Goal: Task Accomplishment & Management: Use online tool/utility

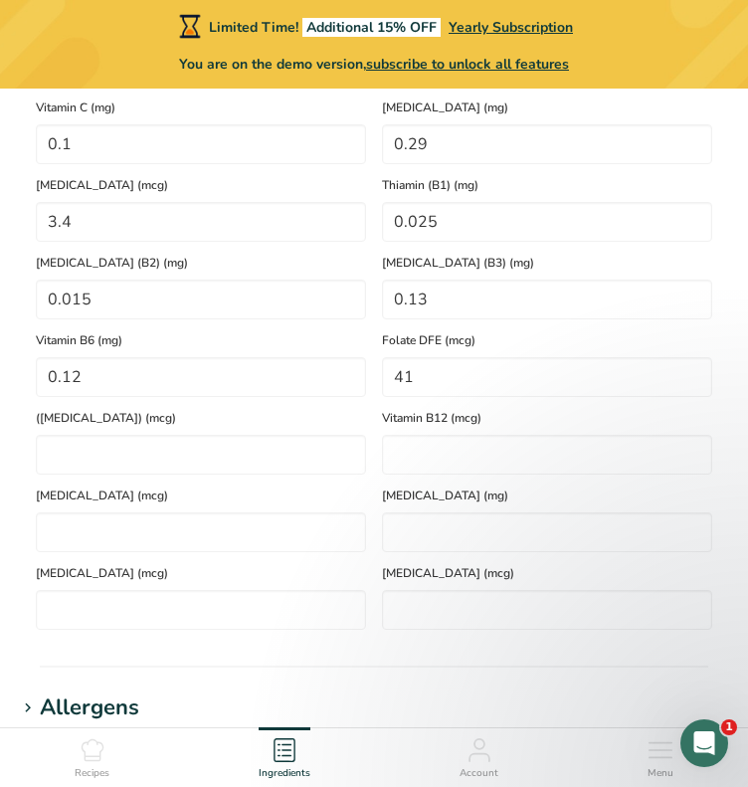
scroll to position [1297, 0]
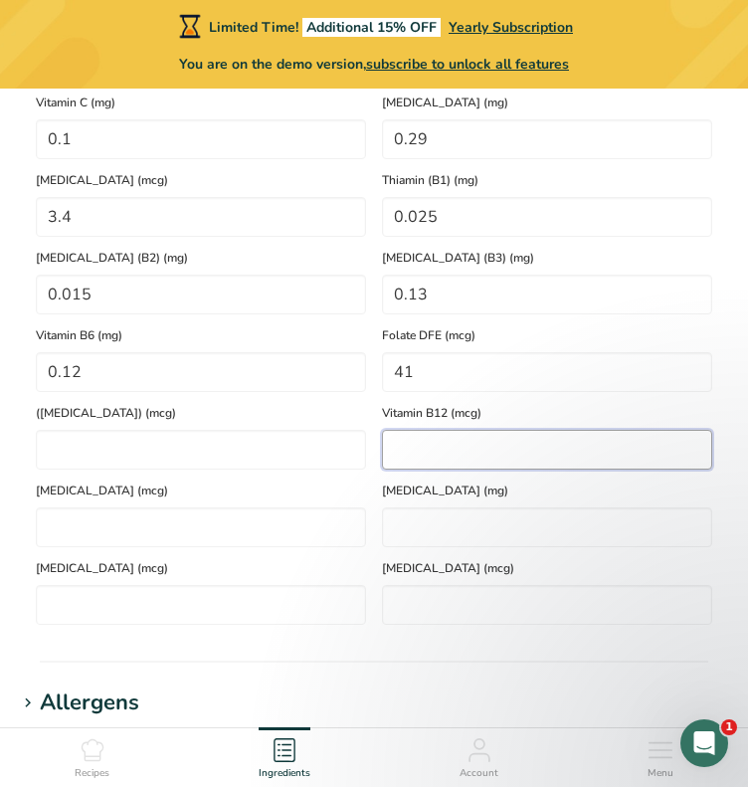
click at [511, 461] on B12 "number" at bounding box center [547, 450] width 330 height 40
type B12 "0"
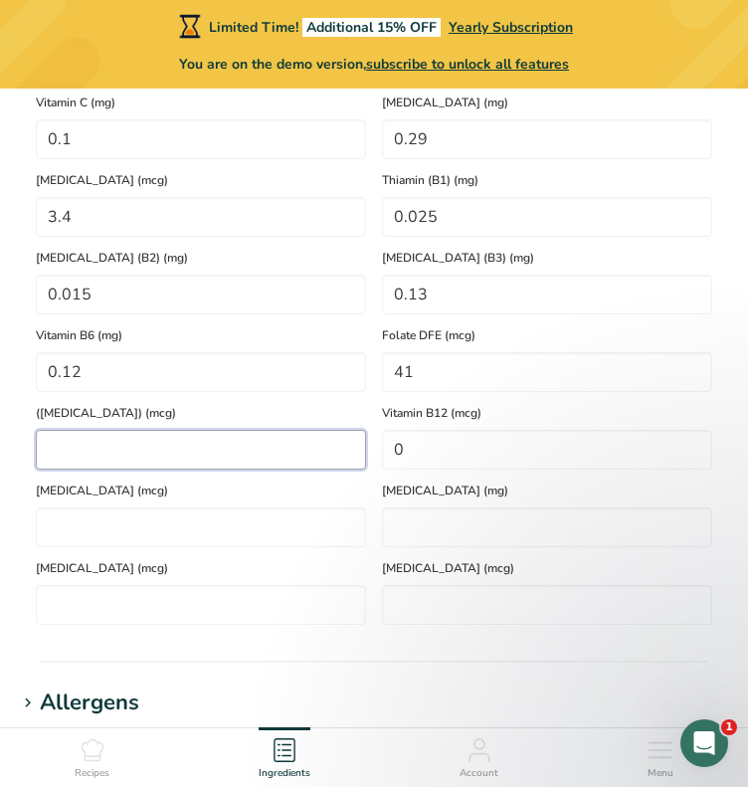
click at [339, 456] on Acid\) "number" at bounding box center [201, 450] width 330 height 40
type Acid\) "0"
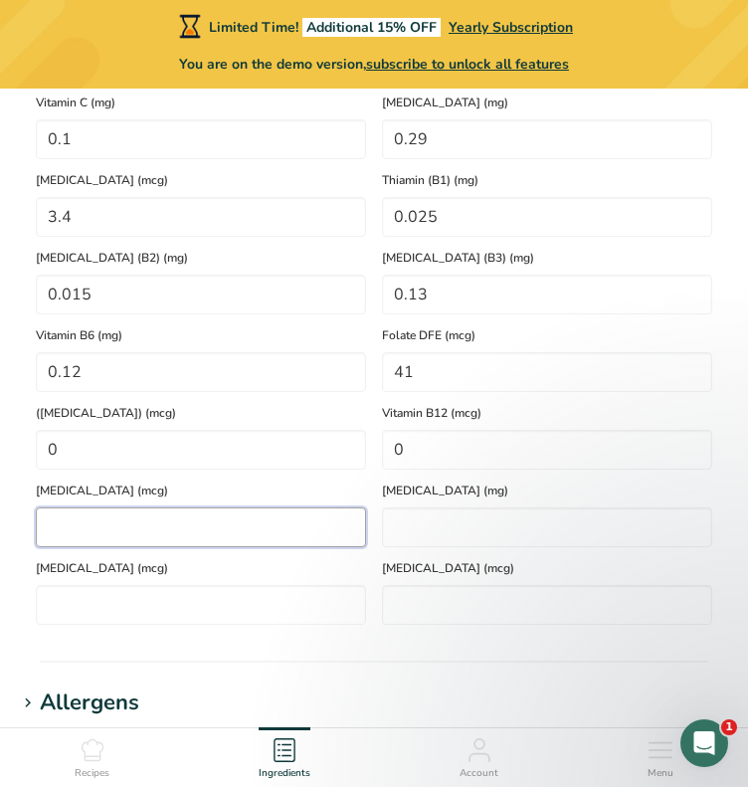
click at [298, 536] on input "number" at bounding box center [201, 527] width 330 height 40
type input "0"
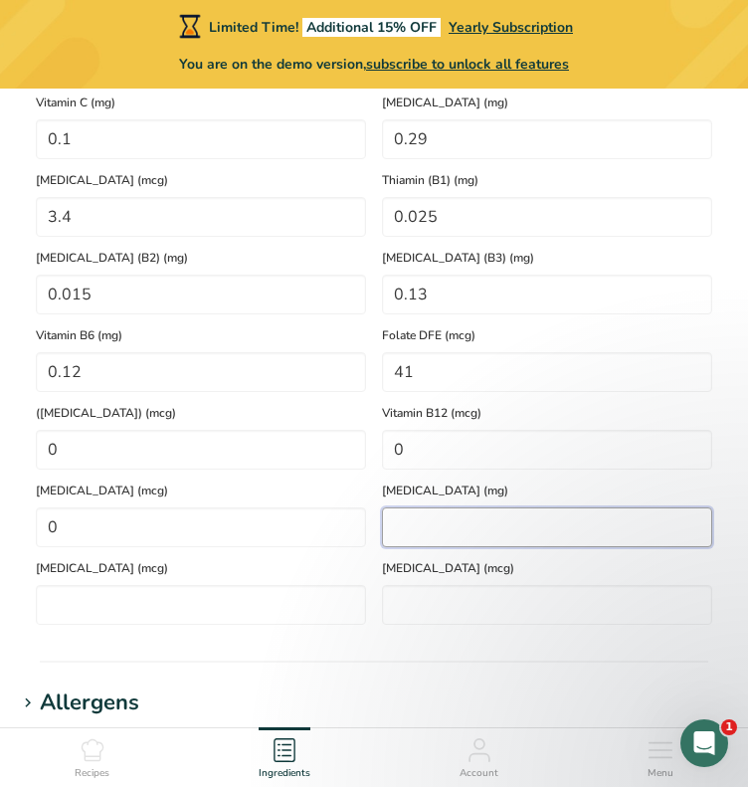
click at [450, 541] on acid "number" at bounding box center [547, 527] width 330 height 40
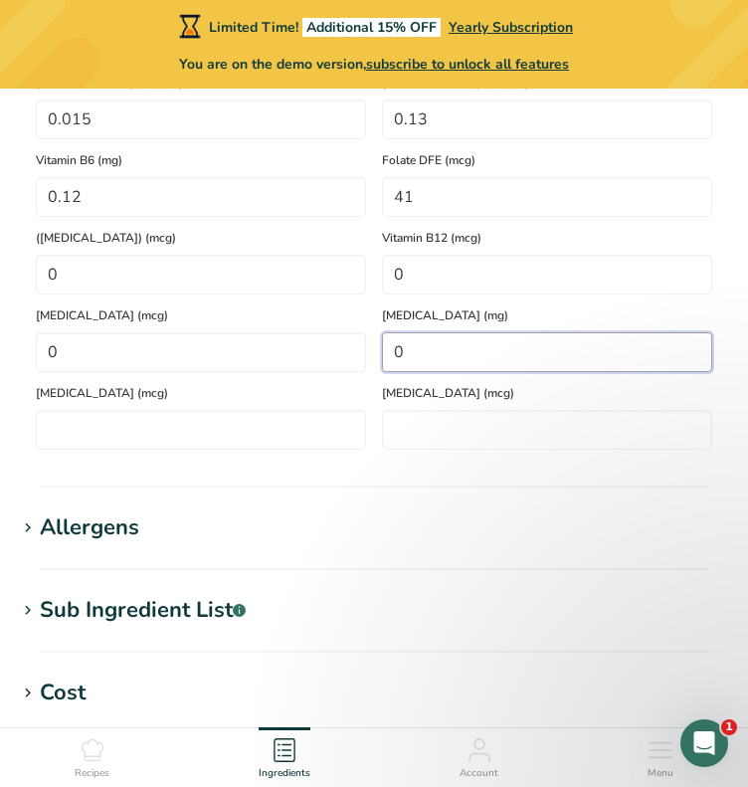
scroll to position [1474, 0]
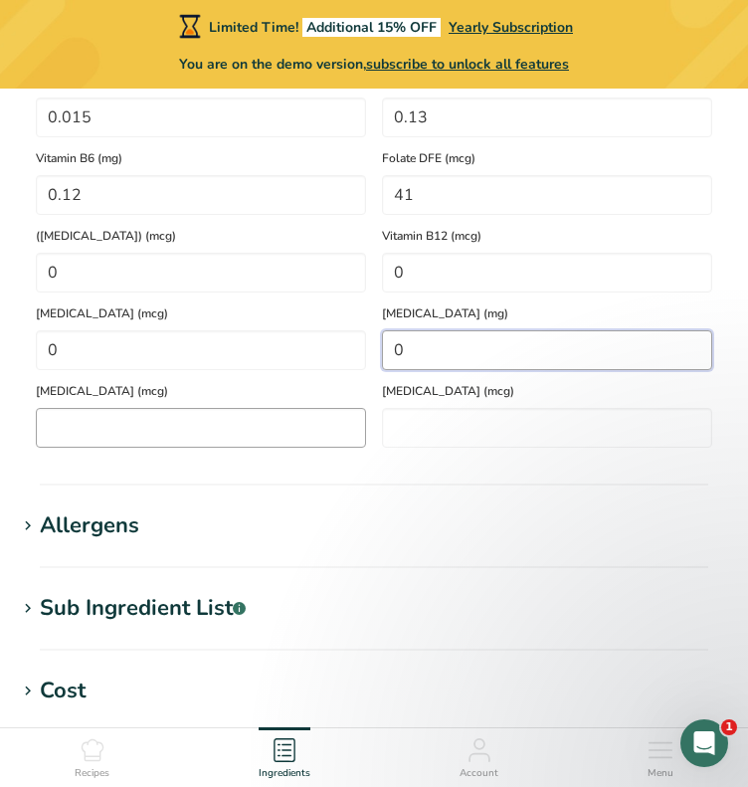
type acid "0"
click at [238, 428] on Carotene "number" at bounding box center [201, 428] width 330 height 40
type Carotene "0"
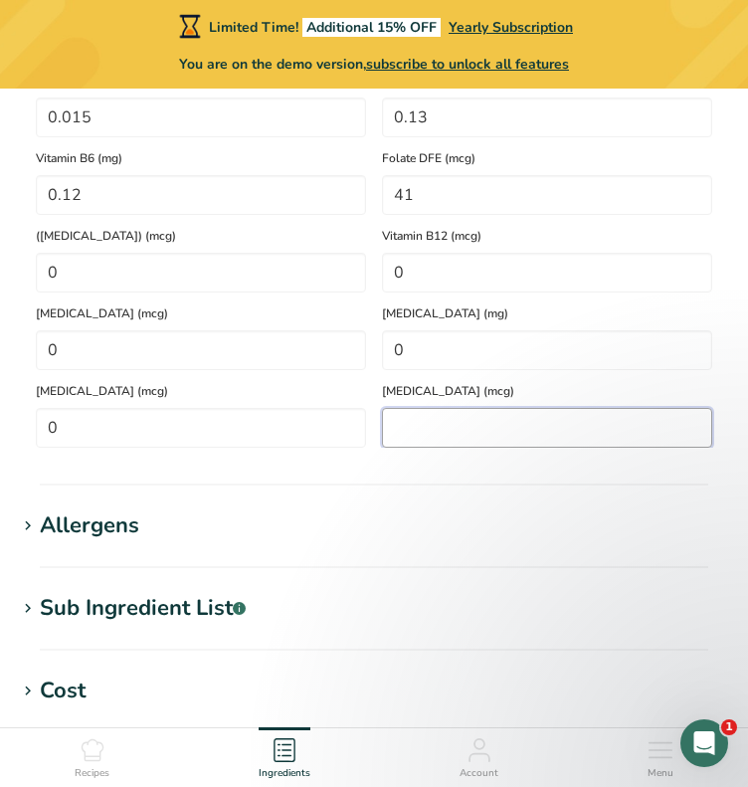
click at [529, 419] on input "number" at bounding box center [547, 428] width 330 height 40
type input "0"
click at [448, 476] on section "Nutritional Info Serving Size .a-a{fill:#347362;}.b-a{fill:#fff;} Add ingredien…" at bounding box center [374, 55] width 716 height 860
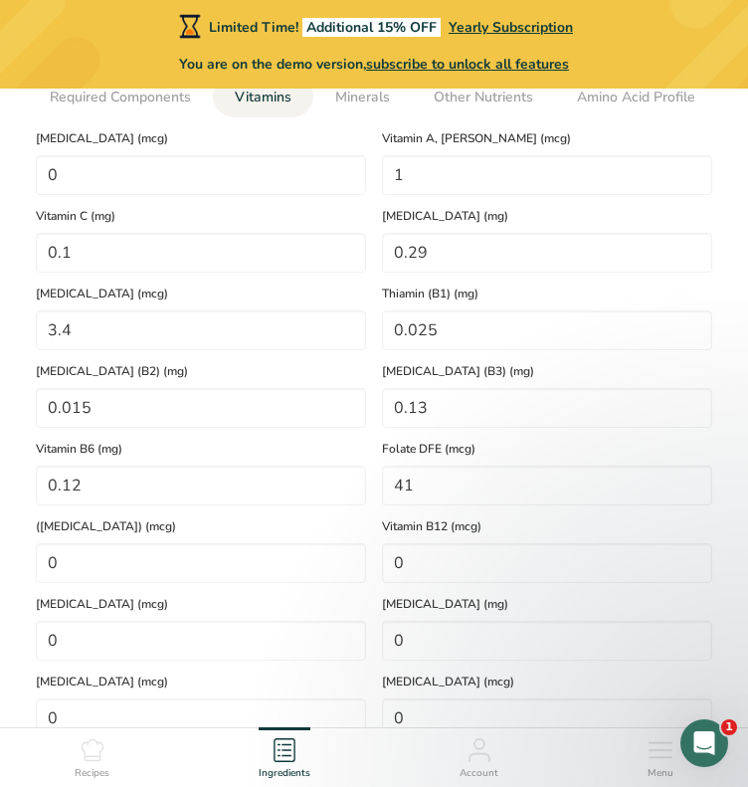
scroll to position [1030, 0]
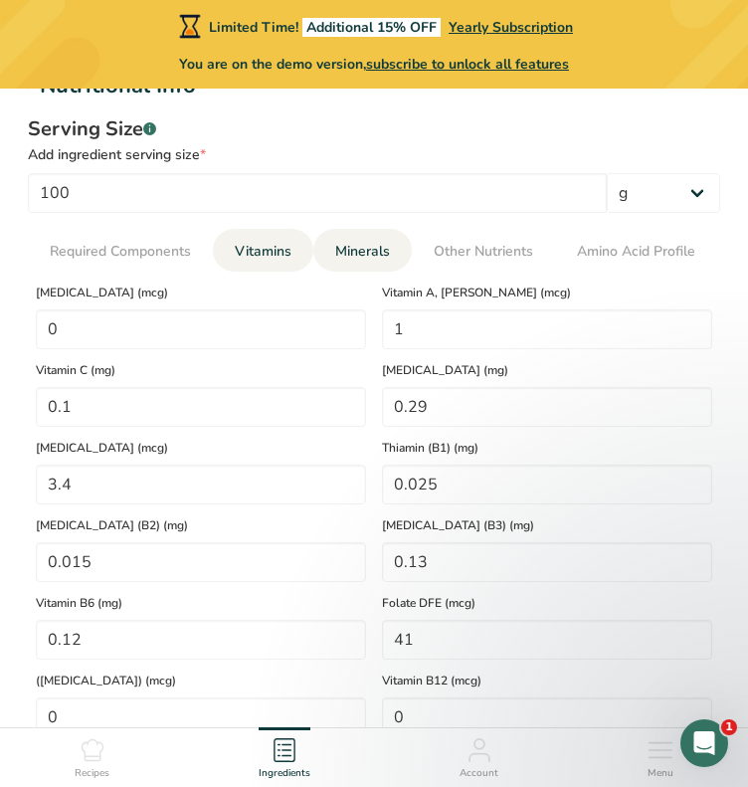
click at [385, 249] on span "Minerals" at bounding box center [362, 251] width 55 height 21
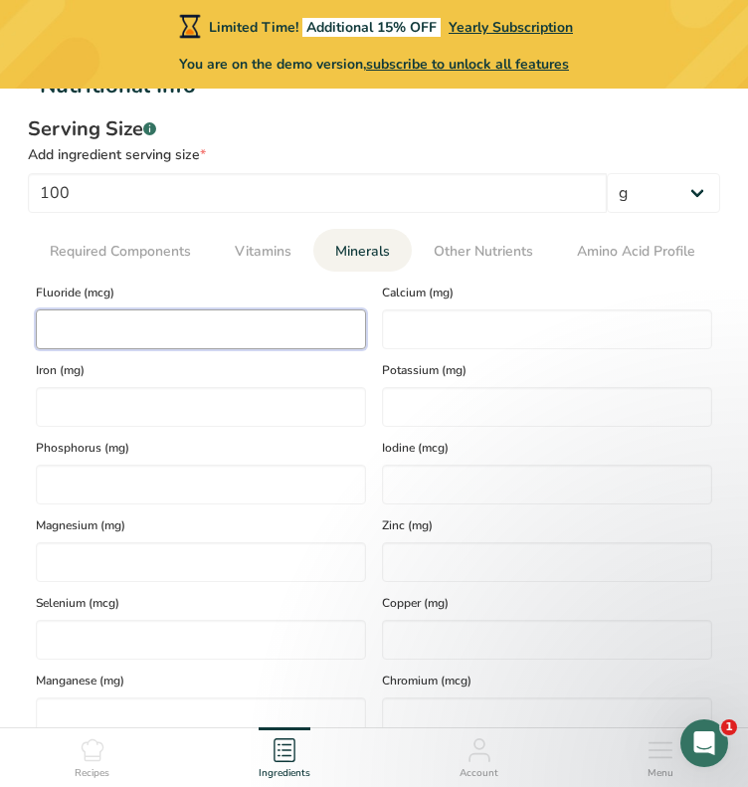
click at [301, 326] on input "number" at bounding box center [201, 329] width 330 height 40
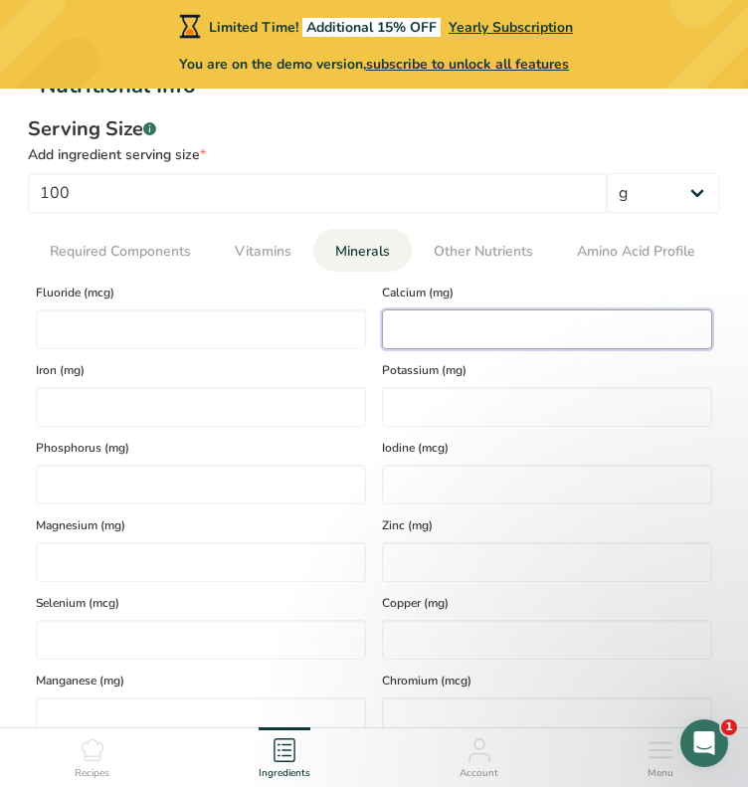
click at [512, 329] on input "number" at bounding box center [547, 329] width 330 height 40
type input "43"
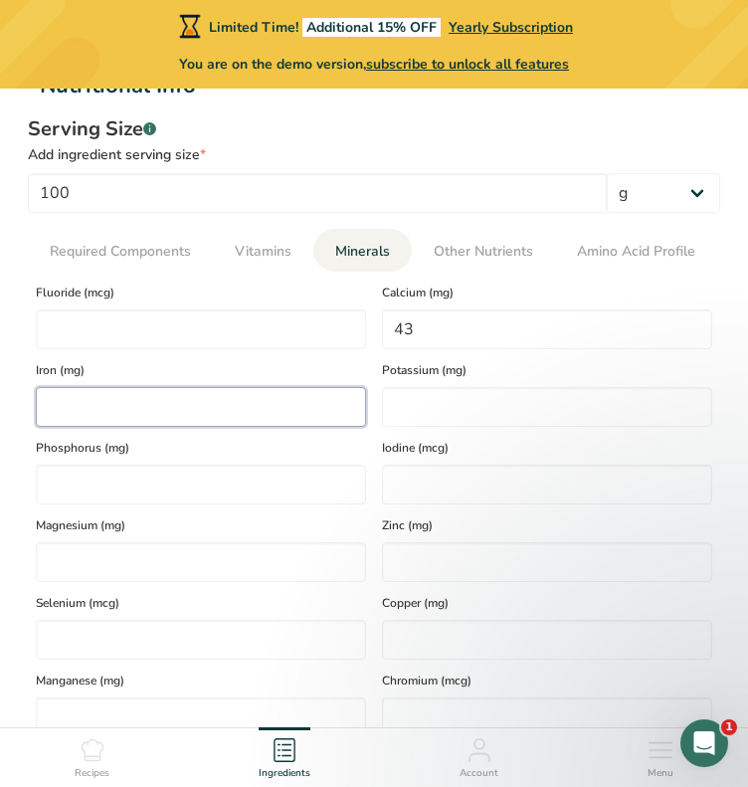
click at [282, 407] on input "number" at bounding box center [201, 407] width 330 height 40
type input "0.98"
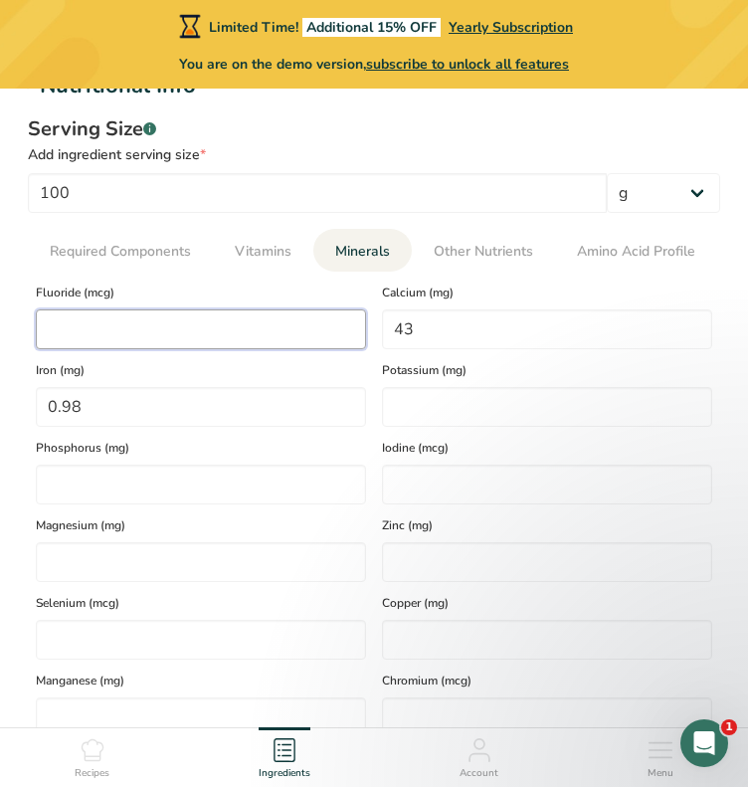
click at [275, 335] on input "number" at bounding box center [201, 329] width 330 height 40
type input "0"
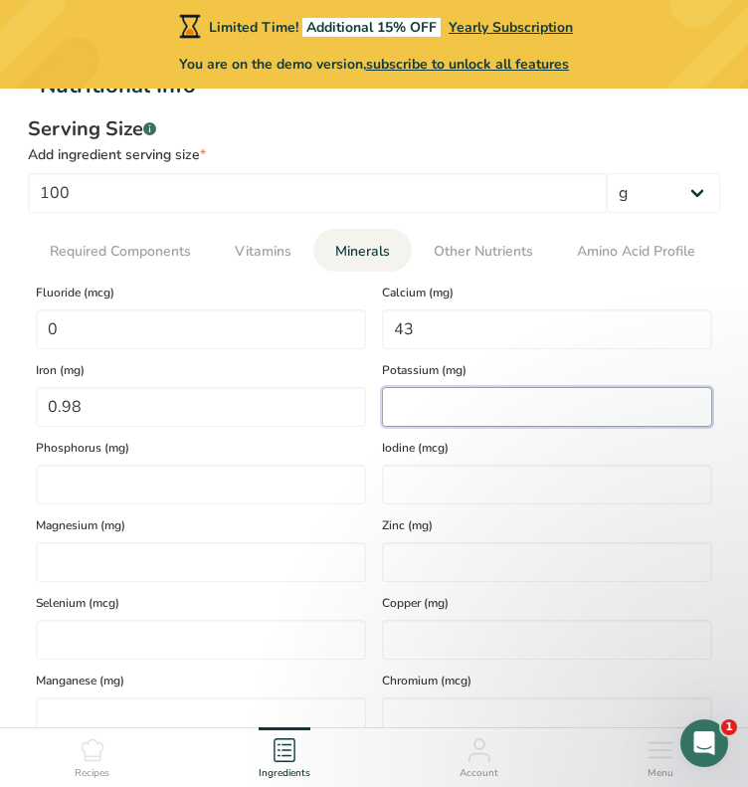
click at [490, 387] on input "number" at bounding box center [547, 407] width 330 height 40
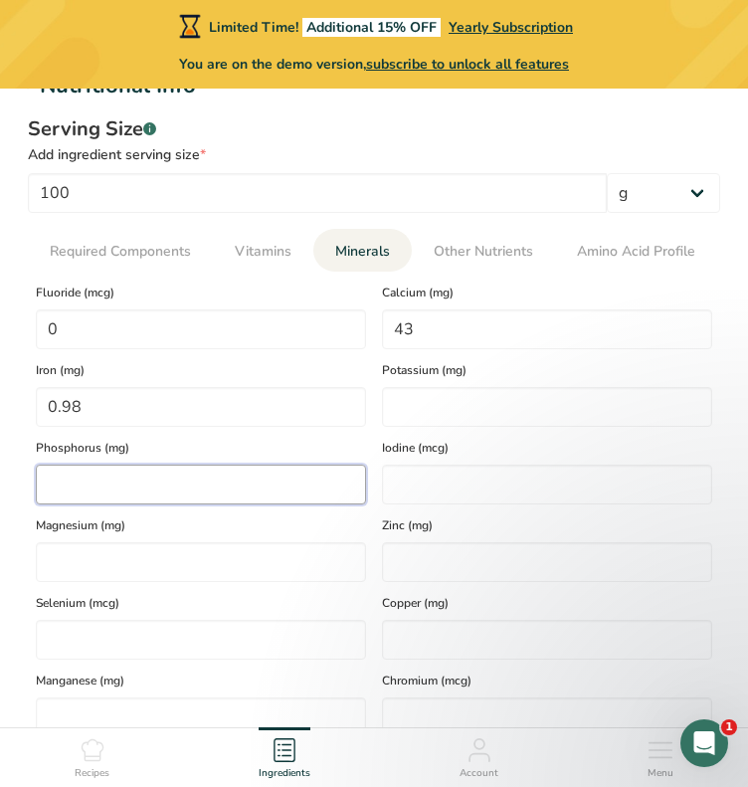
click at [290, 494] on input "number" at bounding box center [201, 485] width 330 height 40
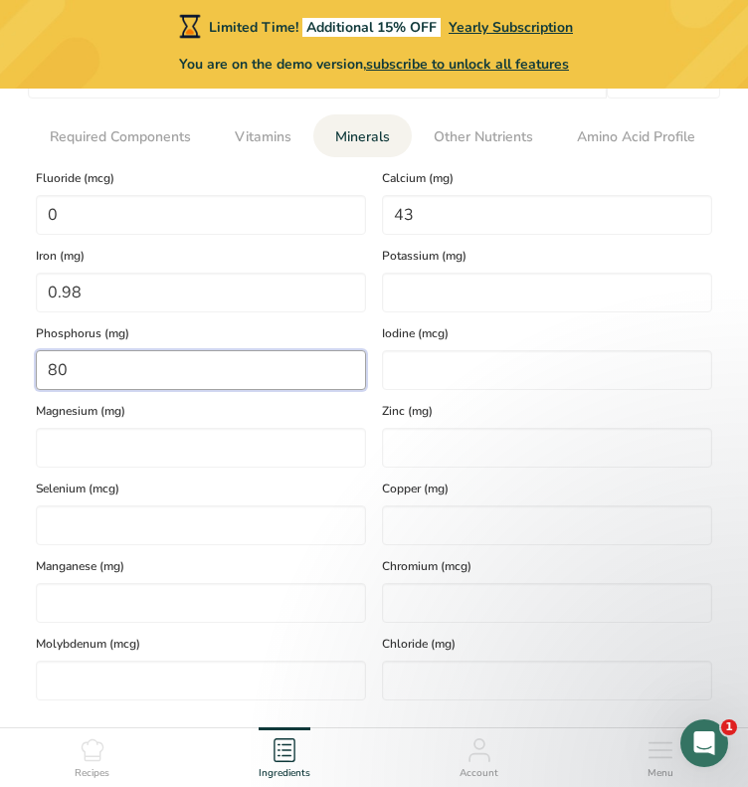
scroll to position [1145, 0]
type input "80"
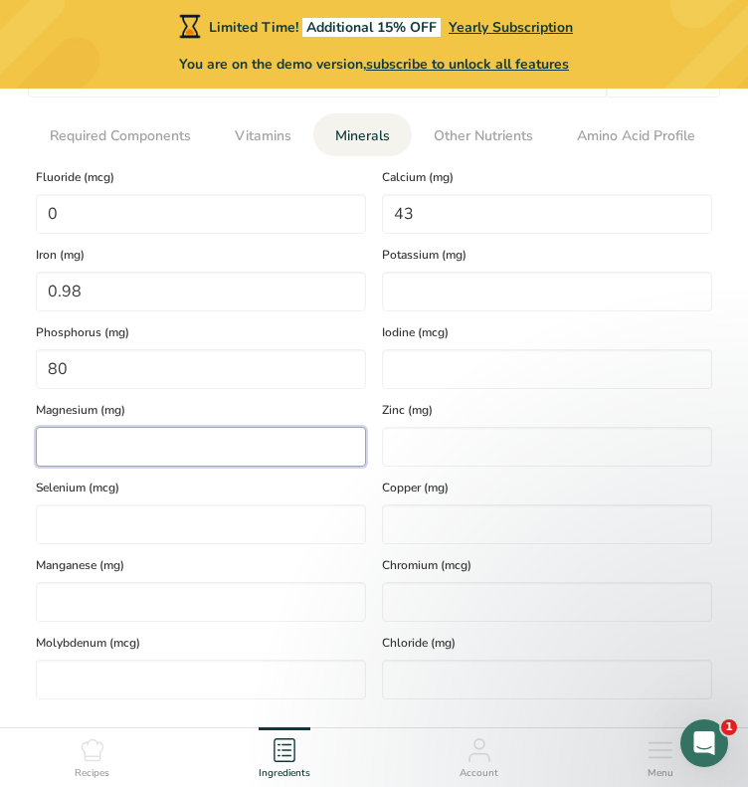
click at [309, 460] on input "number" at bounding box center [201, 447] width 330 height 40
type input "24"
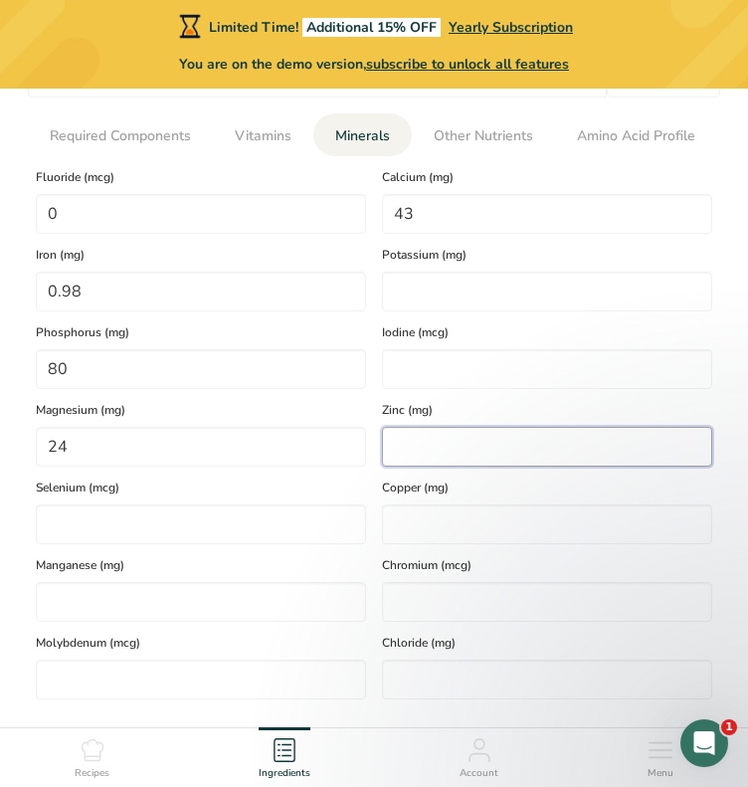
click at [415, 442] on input "number" at bounding box center [547, 447] width 330 height 40
type input "0.59"
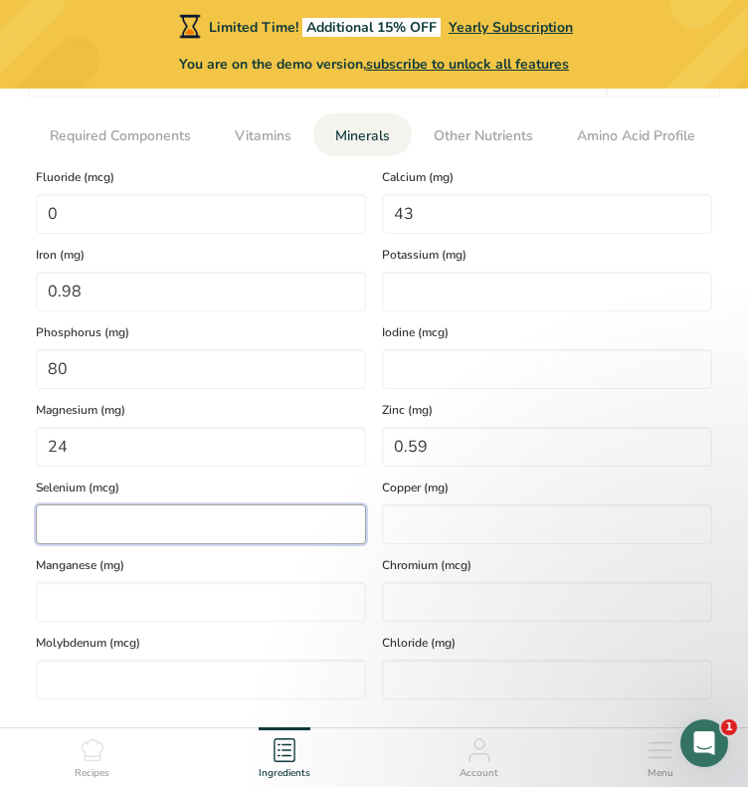
click at [291, 507] on input "number" at bounding box center [201, 524] width 330 height 40
type input "0"
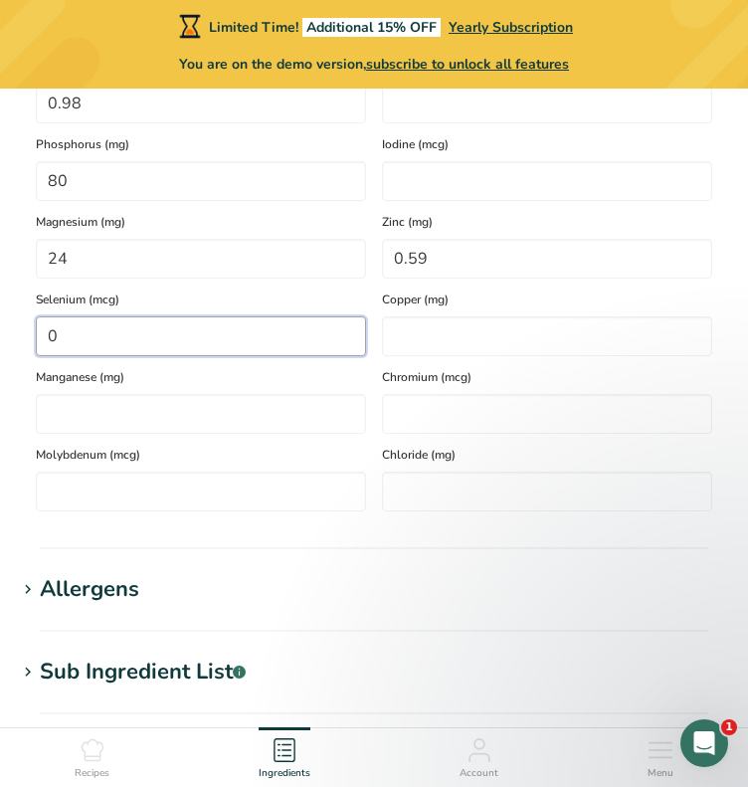
scroll to position [1217, 0]
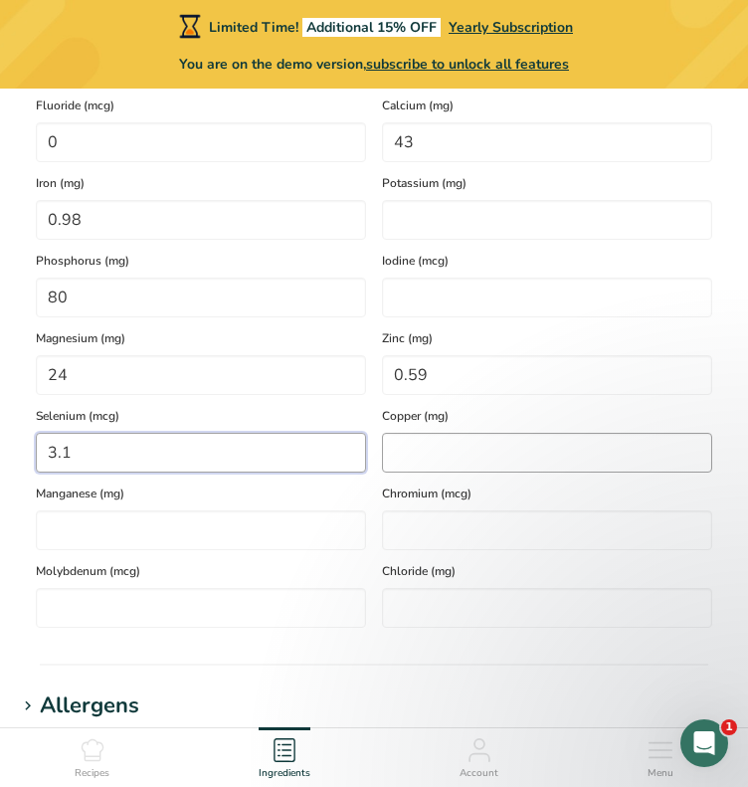
type input "3.1"
click at [442, 457] on input "number" at bounding box center [547, 453] width 330 height 40
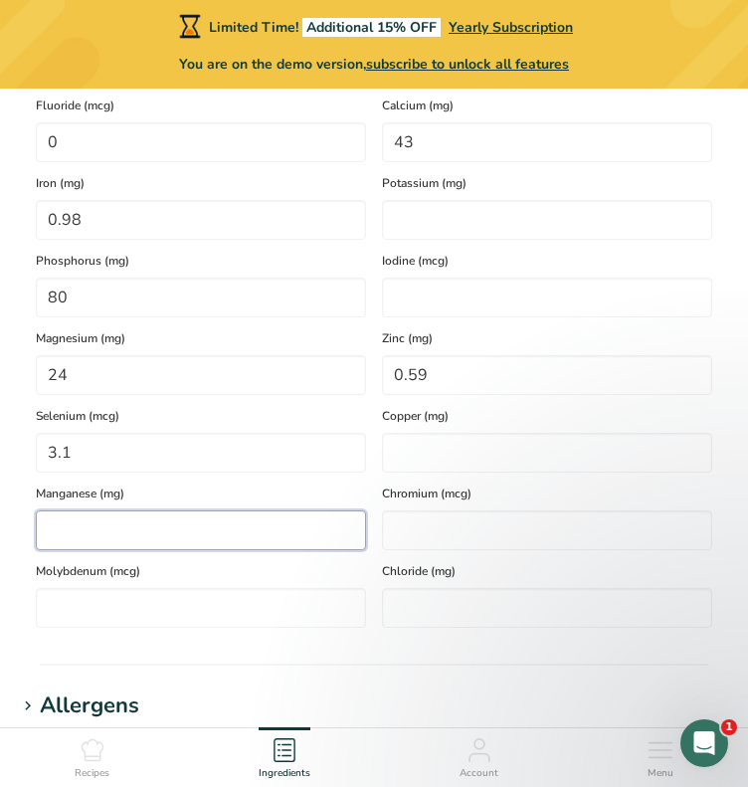
click at [247, 537] on input "number" at bounding box center [201, 530] width 330 height 40
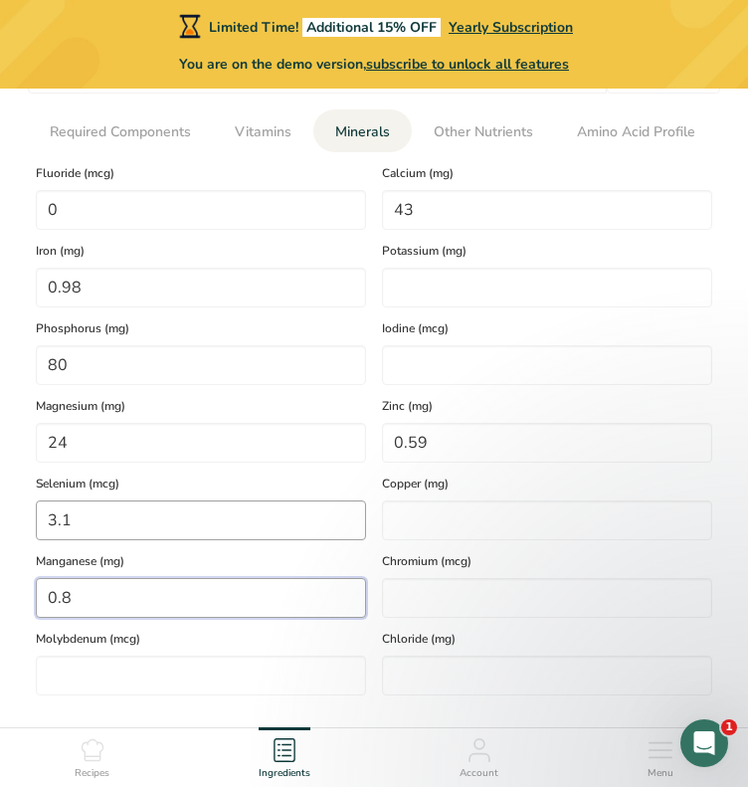
scroll to position [1146, 0]
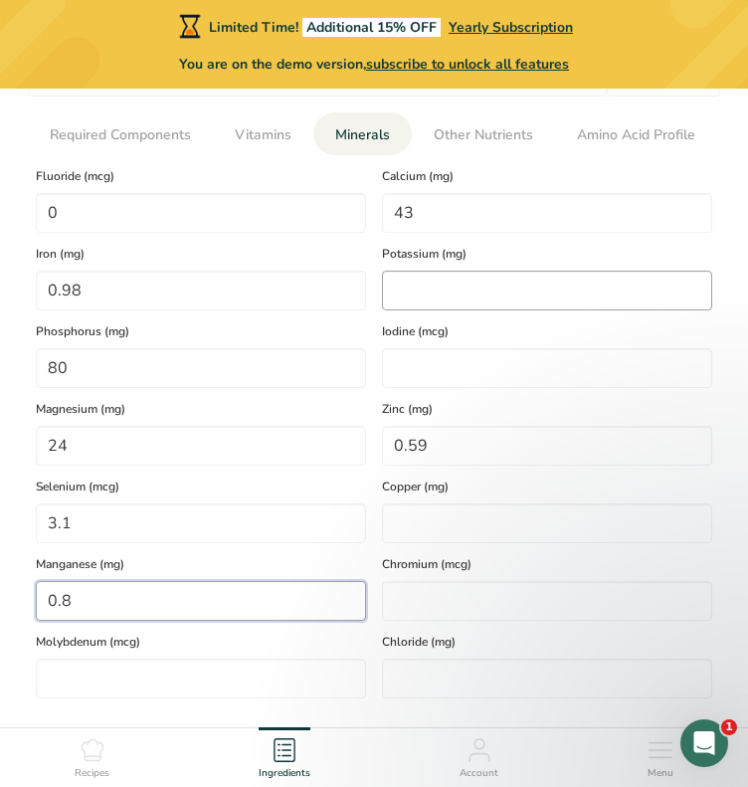
type input "0.8"
click at [423, 297] on input "number" at bounding box center [547, 291] width 330 height 40
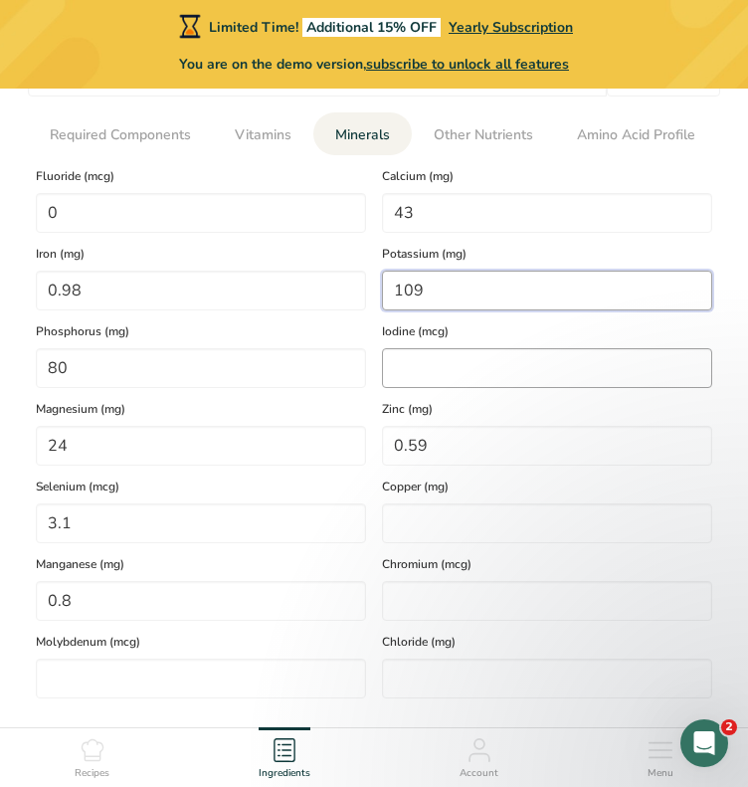
type input "109"
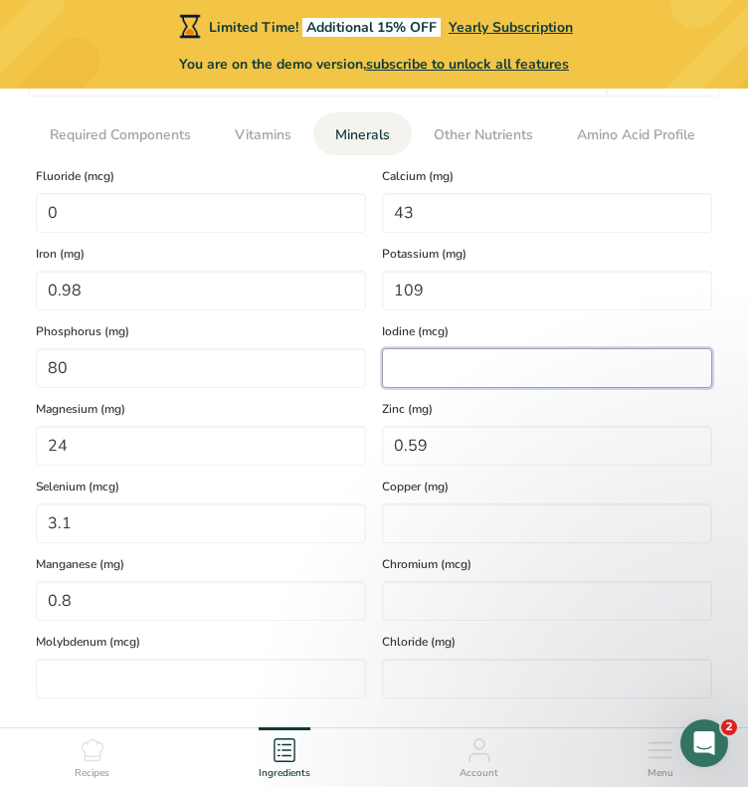
click at [422, 362] on input "number" at bounding box center [547, 368] width 330 height 40
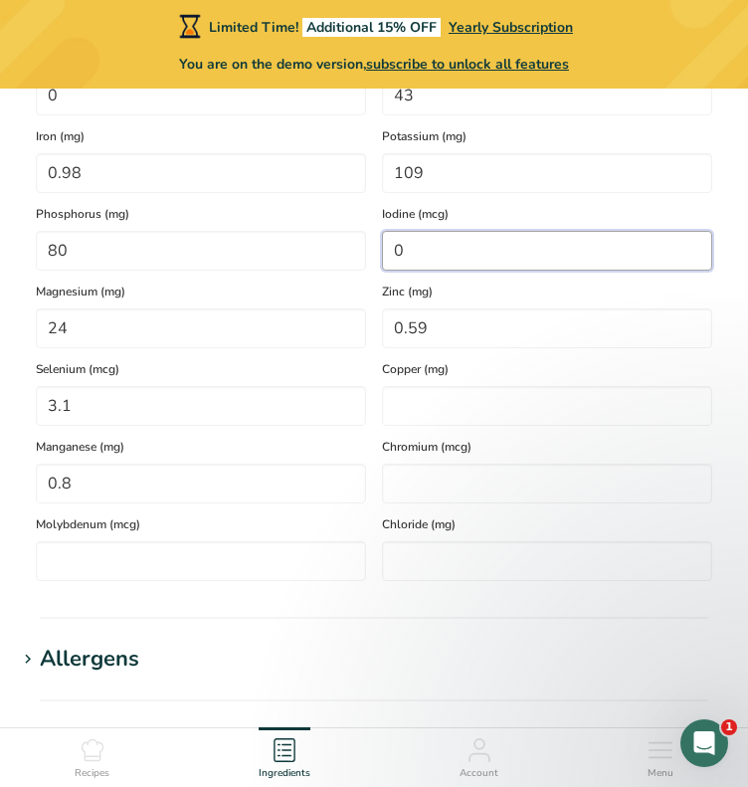
scroll to position [1264, 0]
type input "0"
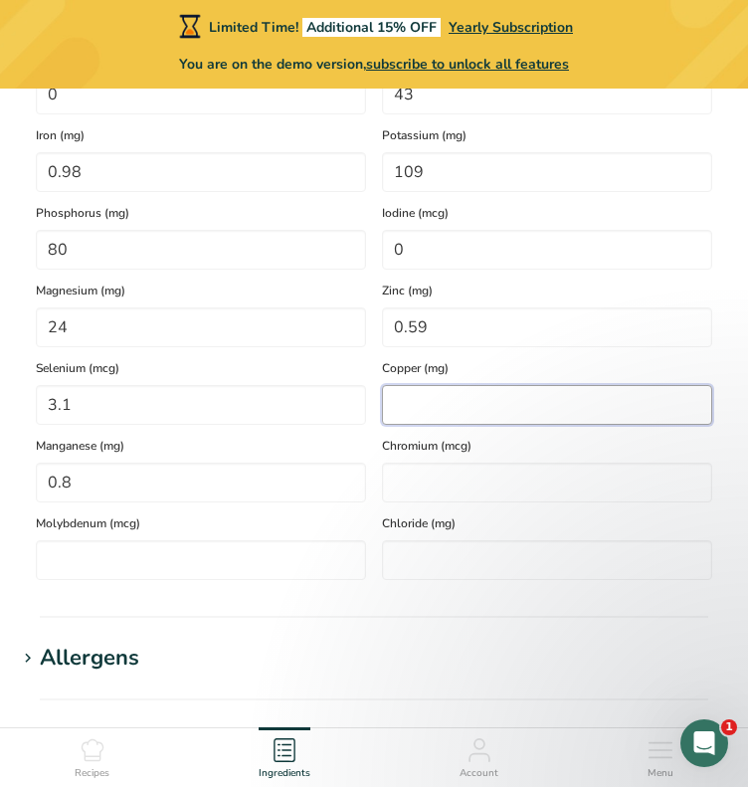
click at [424, 398] on input "number" at bounding box center [547, 405] width 330 height 40
type input "0.25"
click at [439, 456] on div "Chromium (mcg)" at bounding box center [547, 464] width 346 height 78
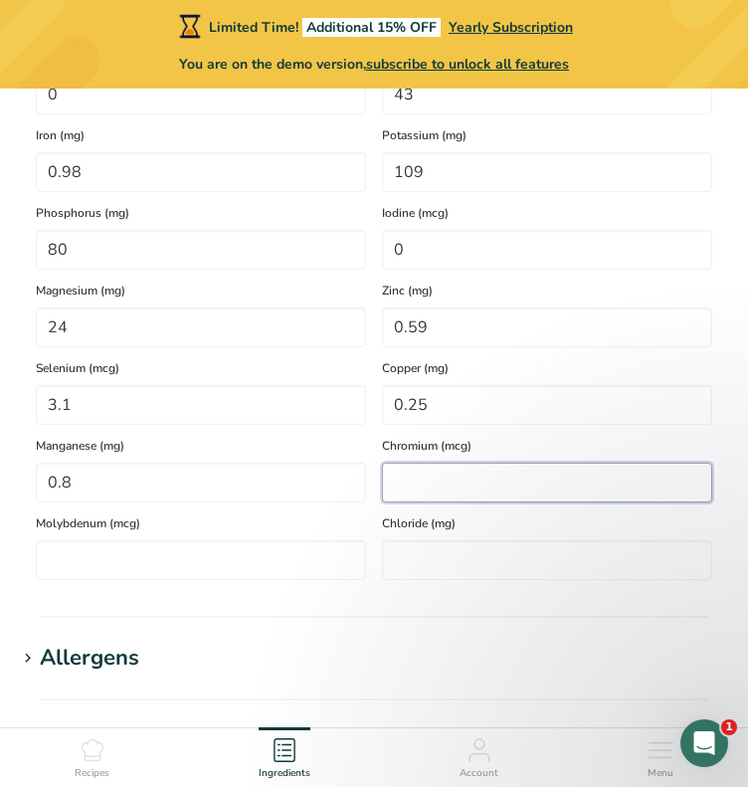
click at [442, 469] on input "number" at bounding box center [547, 483] width 330 height 40
type input "0"
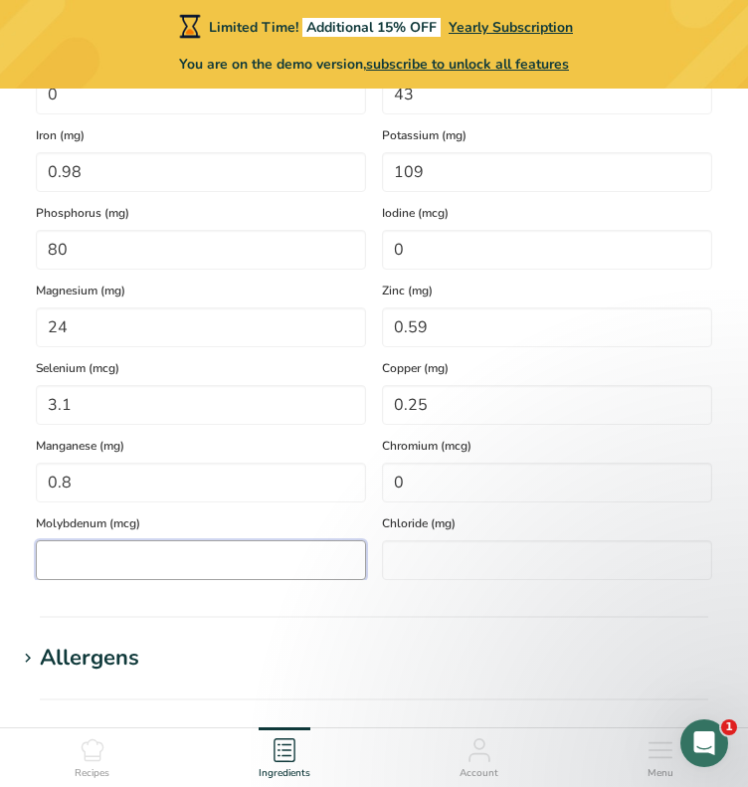
click at [290, 563] on input "number" at bounding box center [201, 560] width 330 height 40
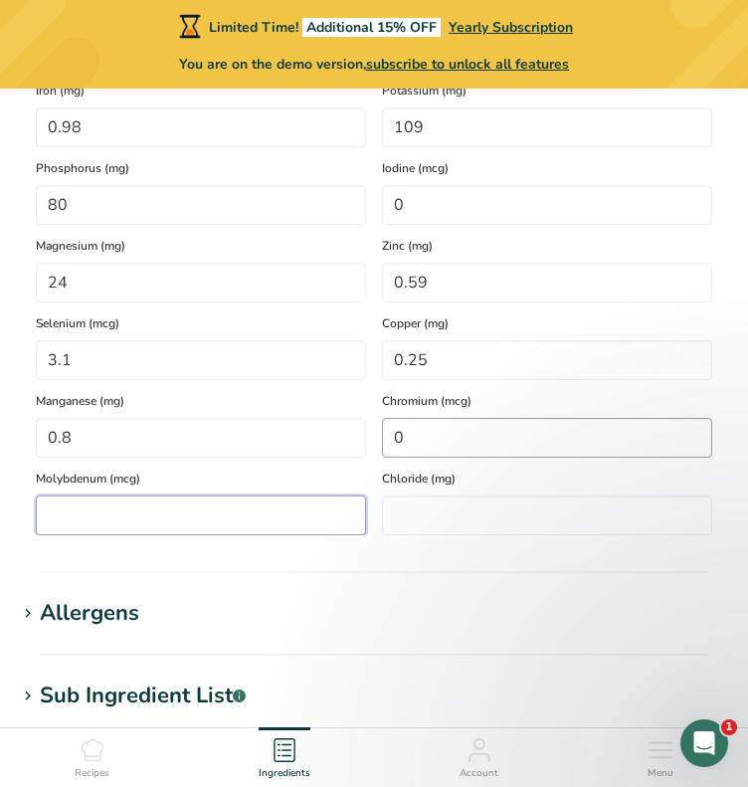
scroll to position [1311, 0]
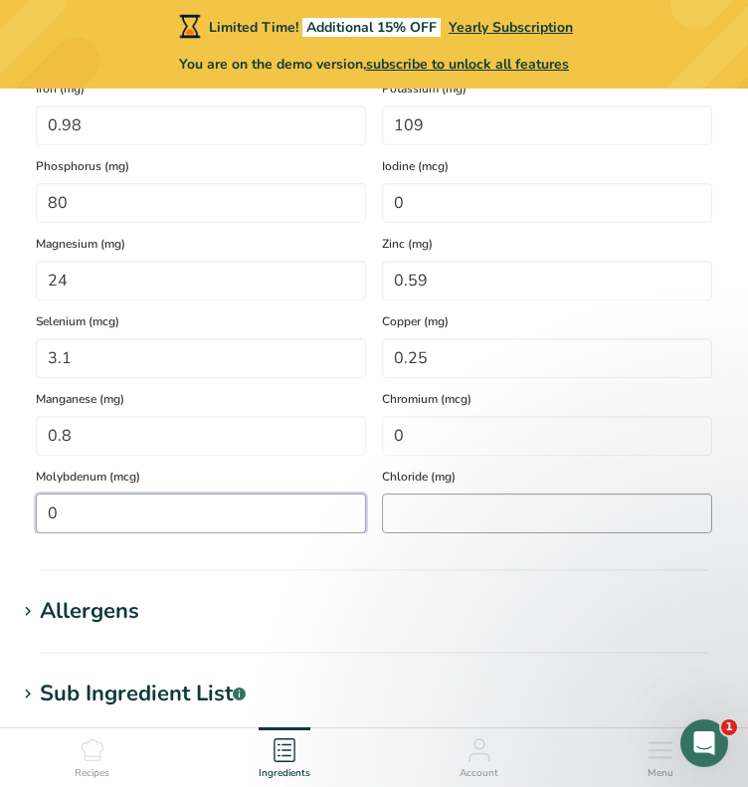
type input "0"
click at [482, 508] on input "number" at bounding box center [547, 513] width 330 height 40
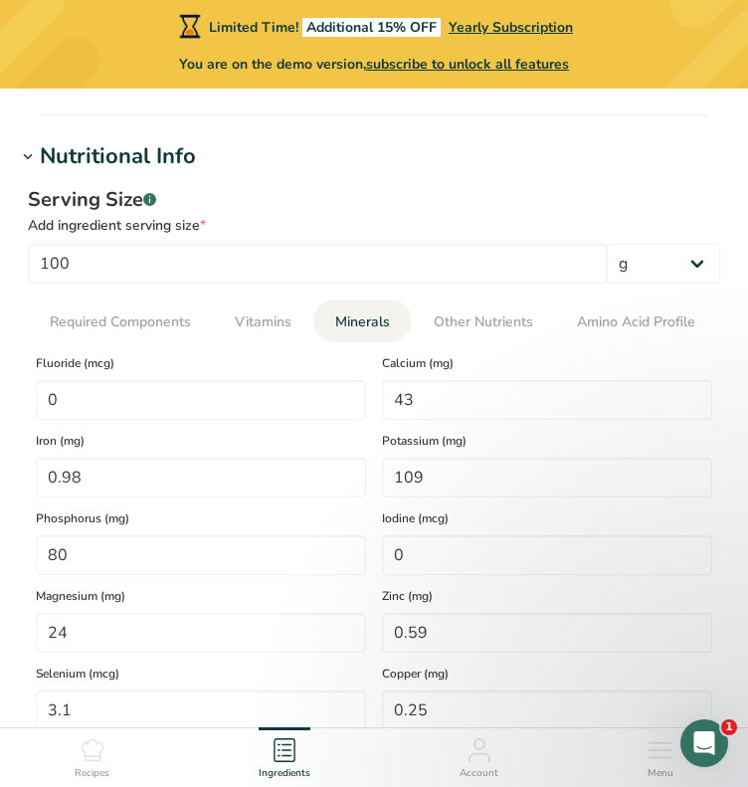
scroll to position [947, 0]
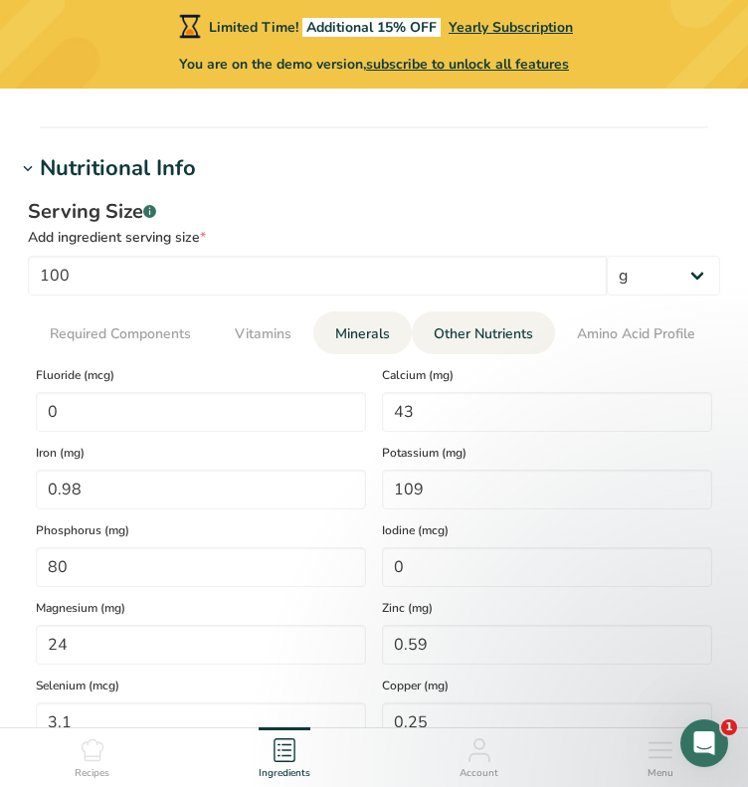
type input "0"
click at [481, 336] on span "Other Nutrients" at bounding box center [483, 333] width 99 height 21
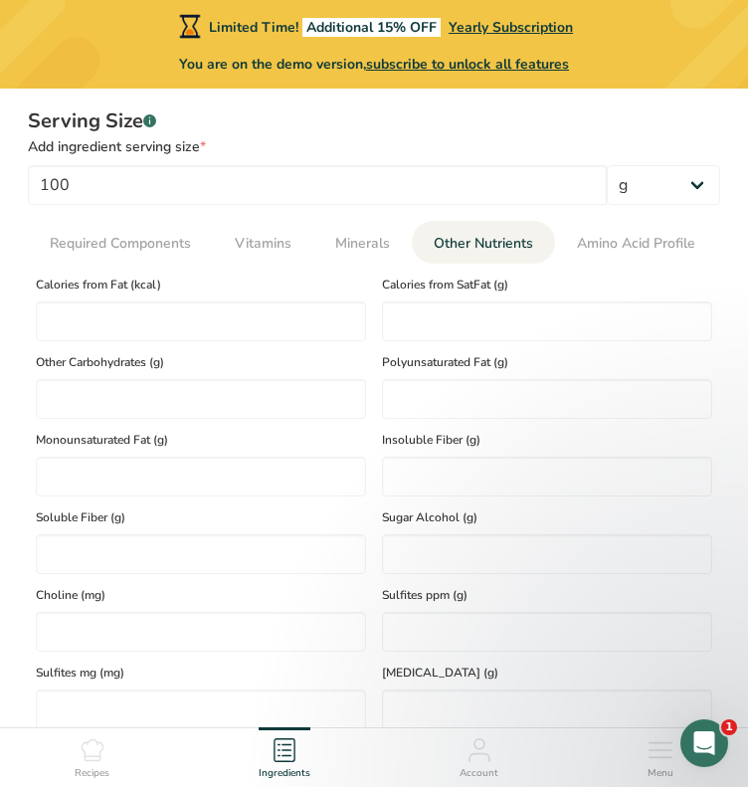
scroll to position [1037, 0]
click at [629, 252] on span "Amino Acid Profile" at bounding box center [636, 244] width 118 height 21
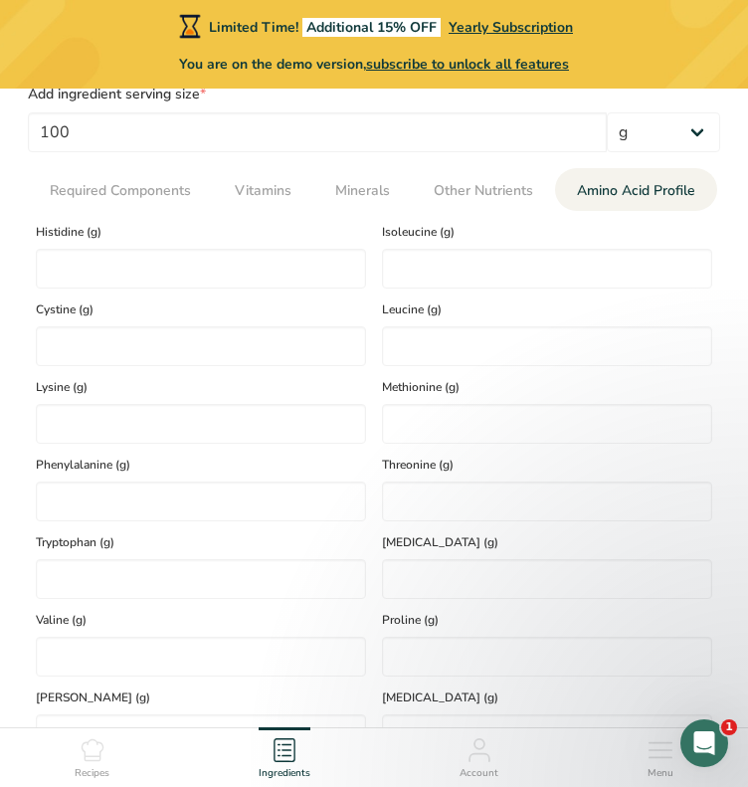
scroll to position [1089, 0]
click at [231, 269] on input "number" at bounding box center [201, 270] width 330 height 40
click at [563, 264] on input "number" at bounding box center [547, 270] width 330 height 40
click at [326, 262] on input "195" at bounding box center [201, 270] width 330 height 40
type input "0"
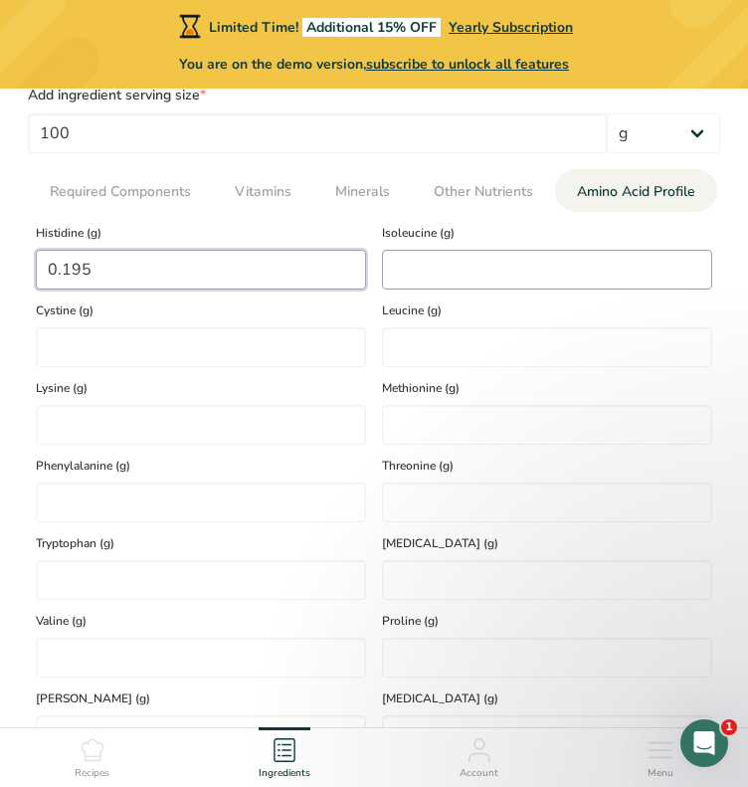
type input "0.195"
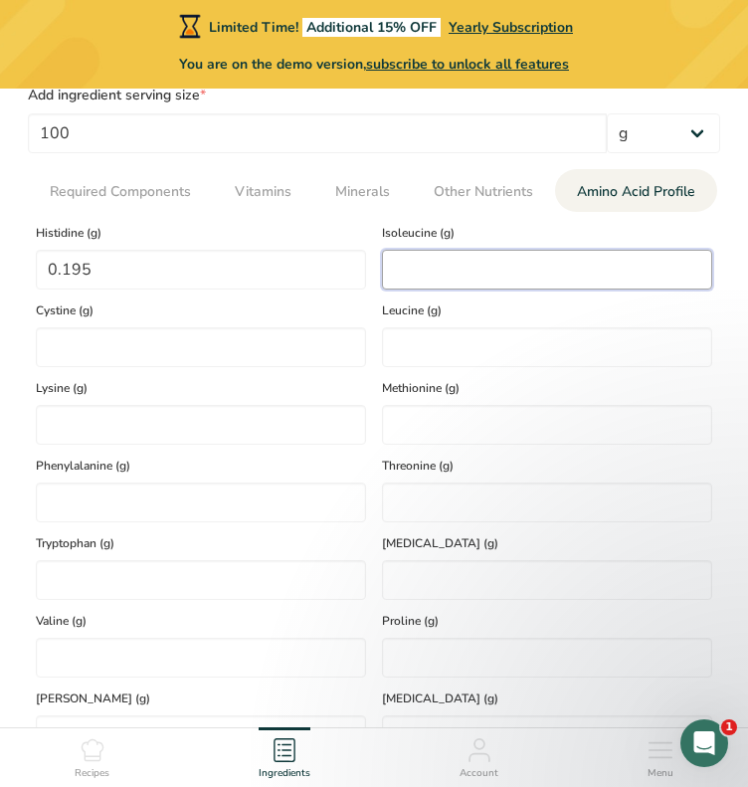
click at [454, 267] on input "number" at bounding box center [547, 270] width 330 height 40
type input "0.30"
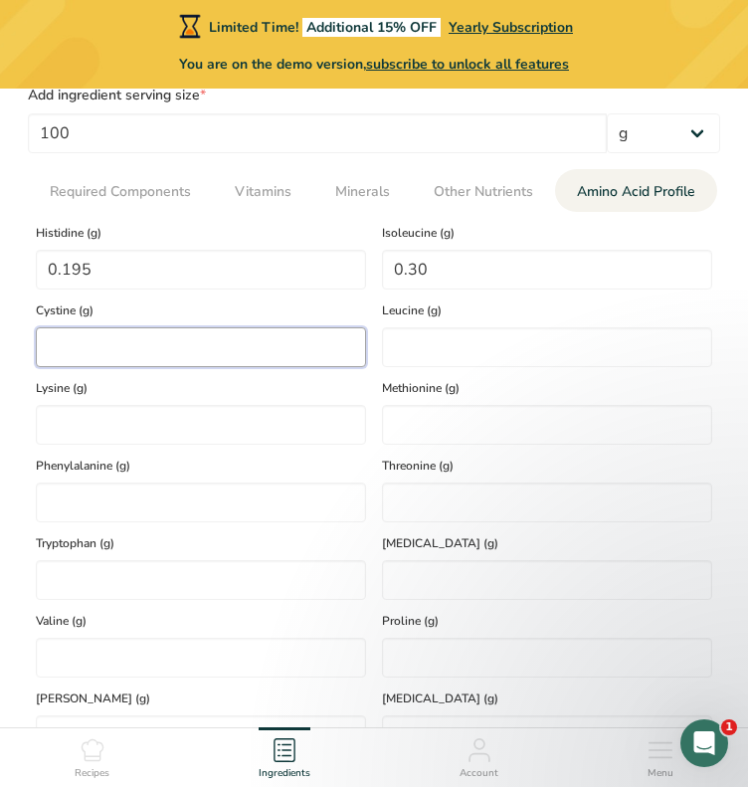
click at [272, 336] on input "number" at bounding box center [201, 347] width 330 height 40
type input "0.96"
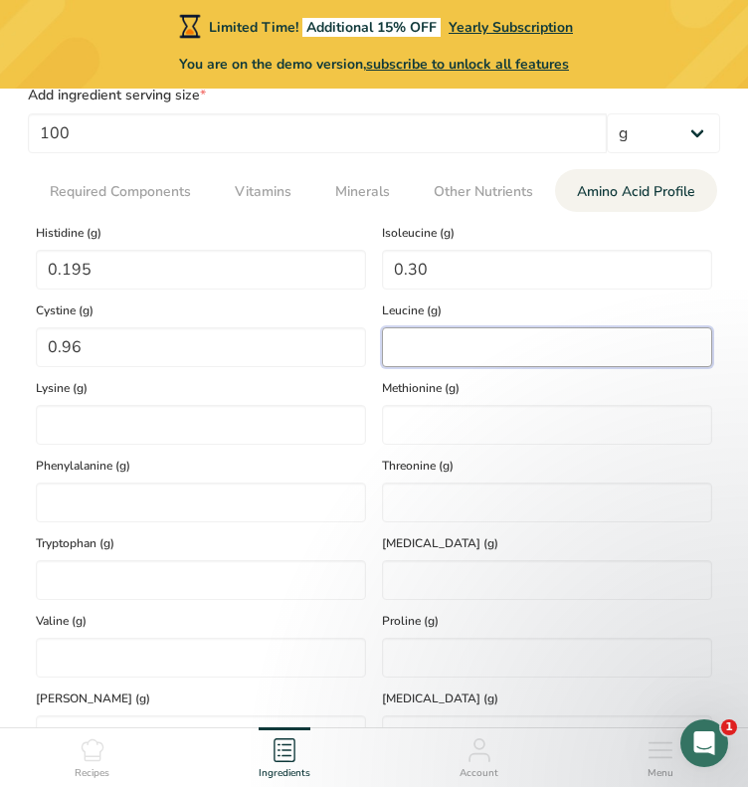
click at [454, 349] on input "number" at bounding box center [547, 347] width 330 height 40
type input "0.50"
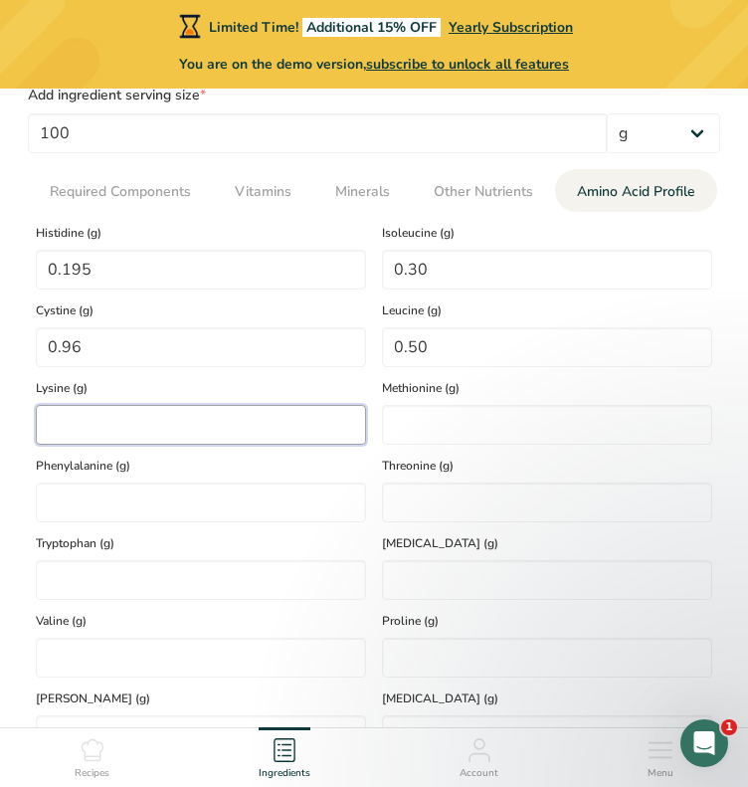
click at [290, 420] on input "number" at bounding box center [201, 425] width 330 height 40
type input "0.473"
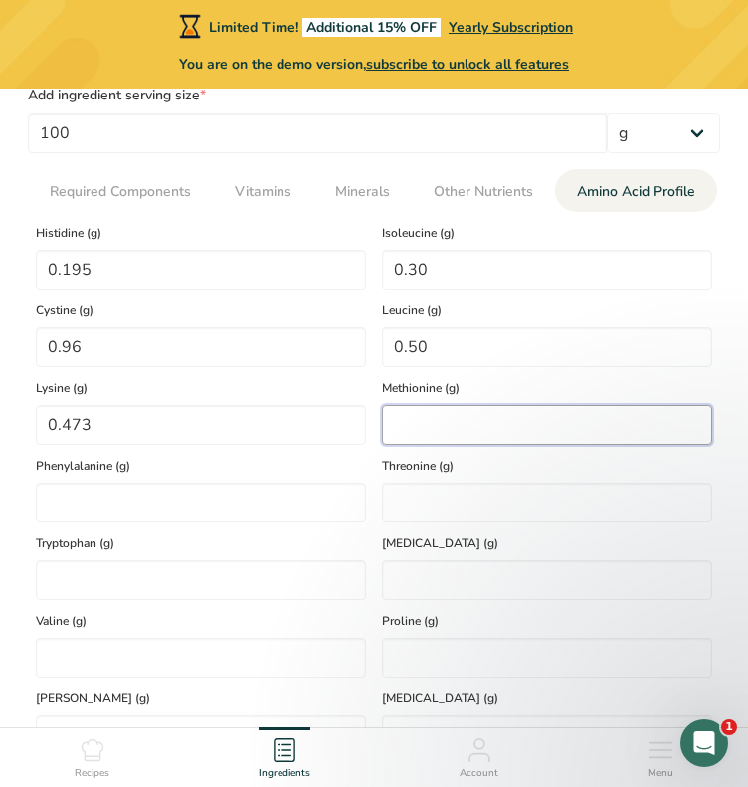
click at [392, 425] on input "number" at bounding box center [547, 425] width 330 height 40
type input "0.93"
click at [243, 479] on div "Phenylalanine (g)" at bounding box center [201, 484] width 346 height 78
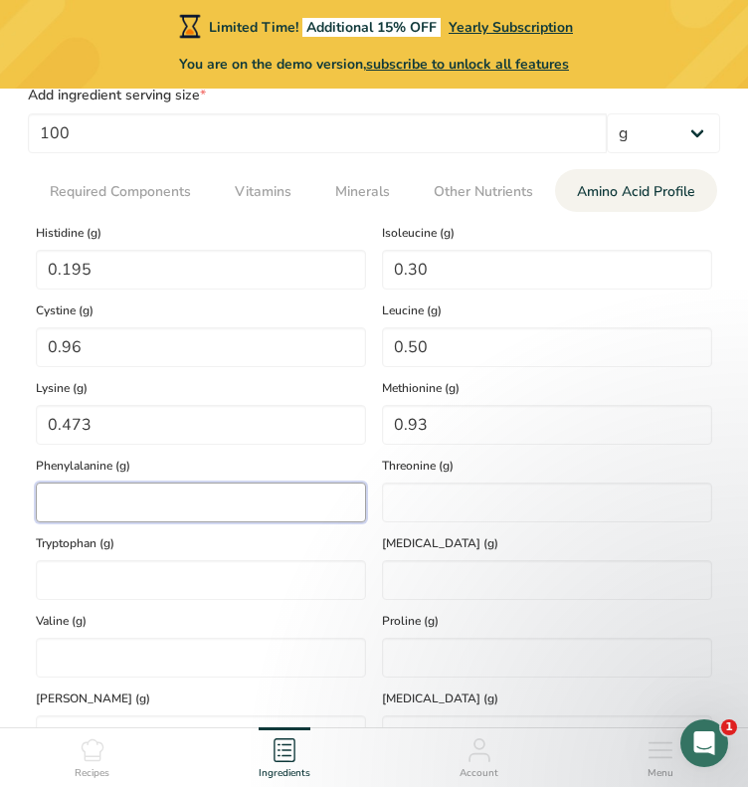
click at [243, 482] on input "number" at bounding box center [201, 502] width 330 height 40
type input "0.379"
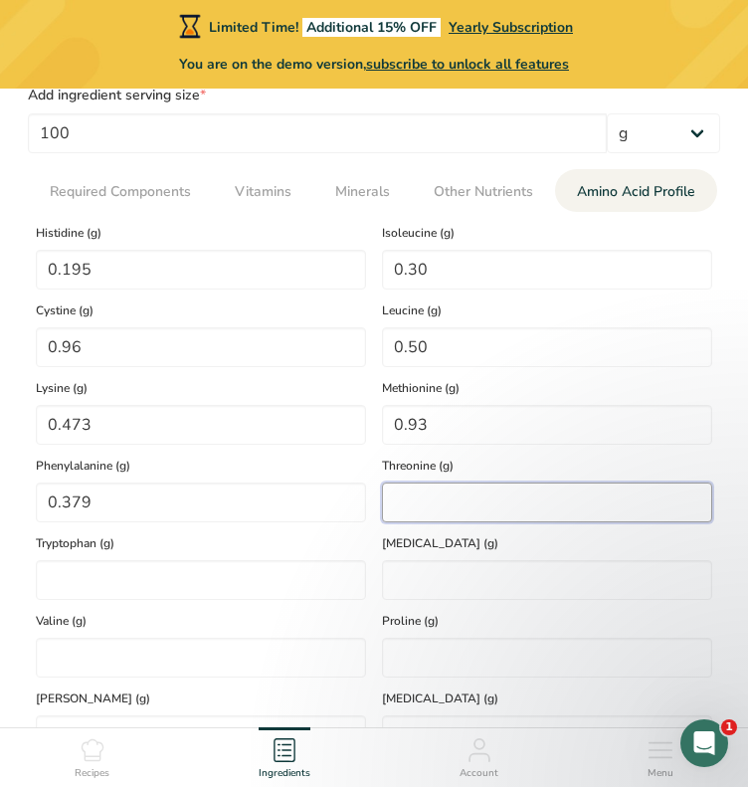
click at [383, 501] on input "number" at bounding box center [547, 502] width 330 height 40
type input "0.263"
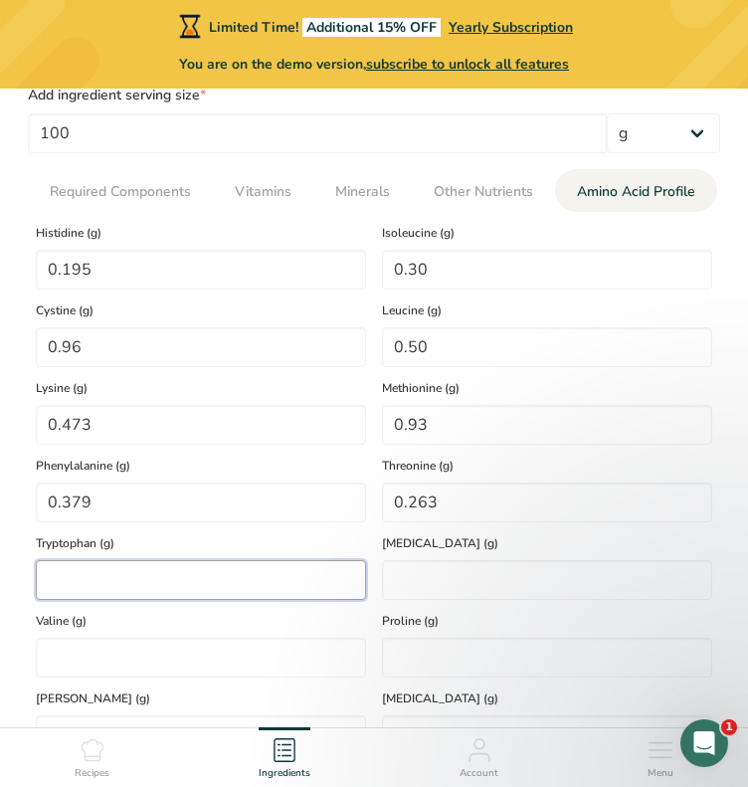
click at [276, 564] on input "number" at bounding box center [201, 580] width 330 height 40
type input "0.69"
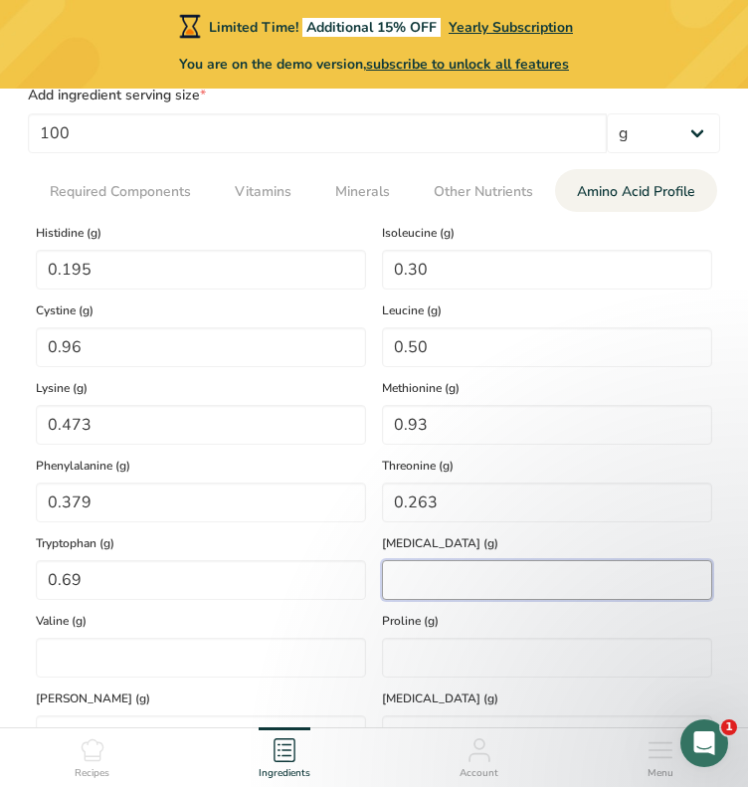
click at [394, 584] on input "number" at bounding box center [547, 580] width 330 height 40
type input "0.176"
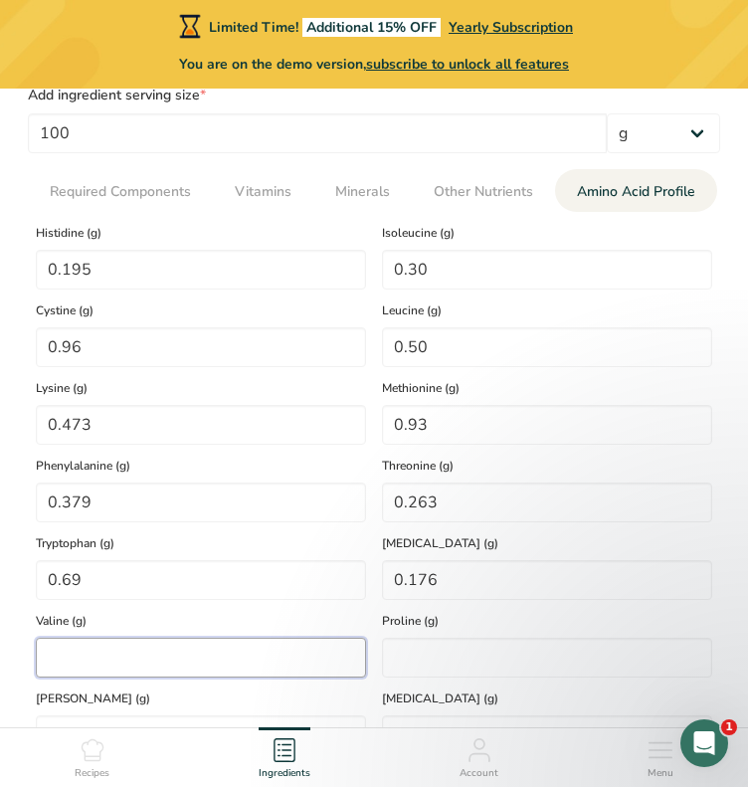
click at [295, 638] on input "number" at bounding box center [201, 658] width 330 height 40
type input "0.298"
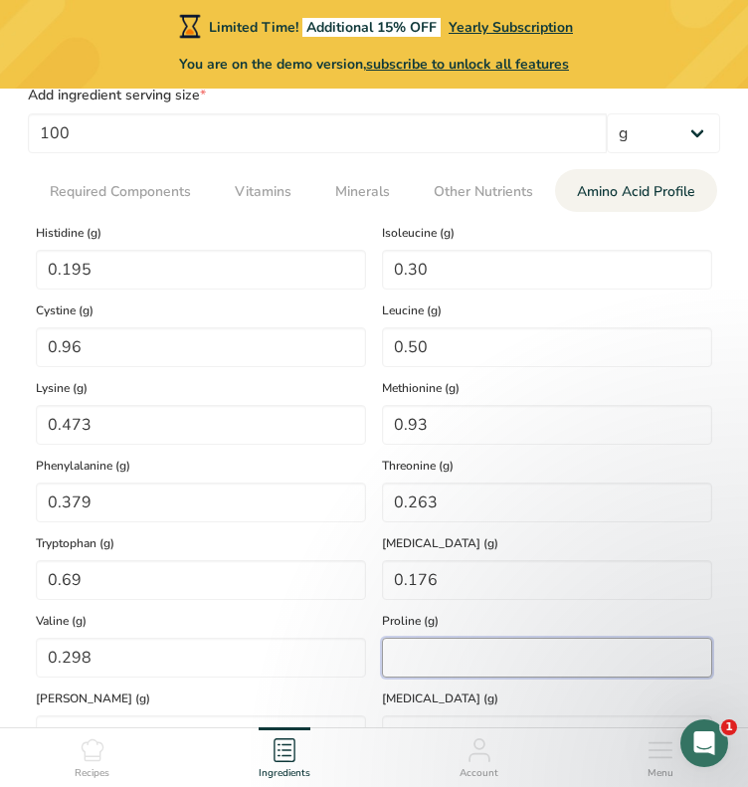
click at [464, 664] on input "number" at bounding box center [547, 658] width 330 height 40
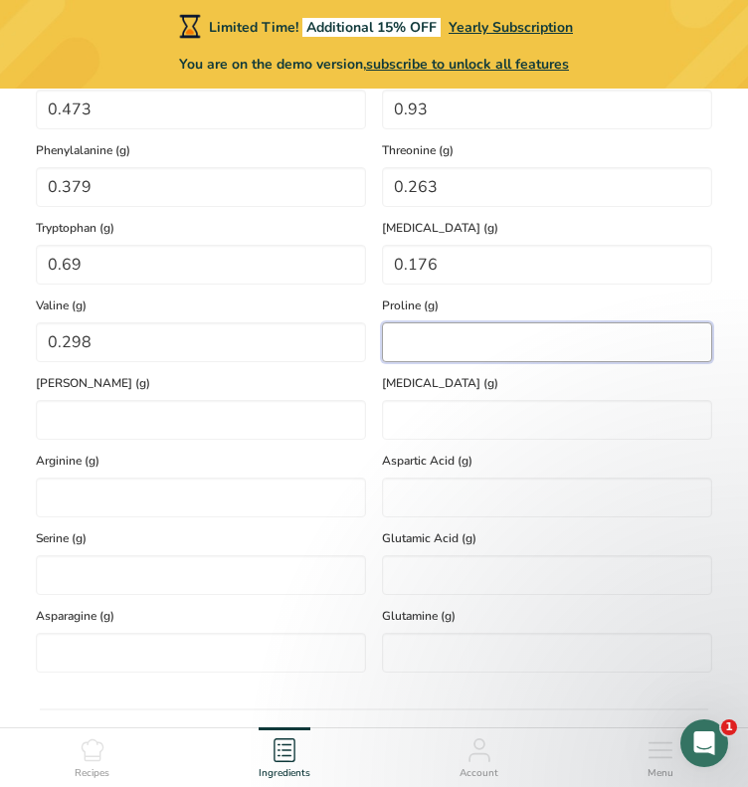
scroll to position [1405, 0]
type input "0.292"
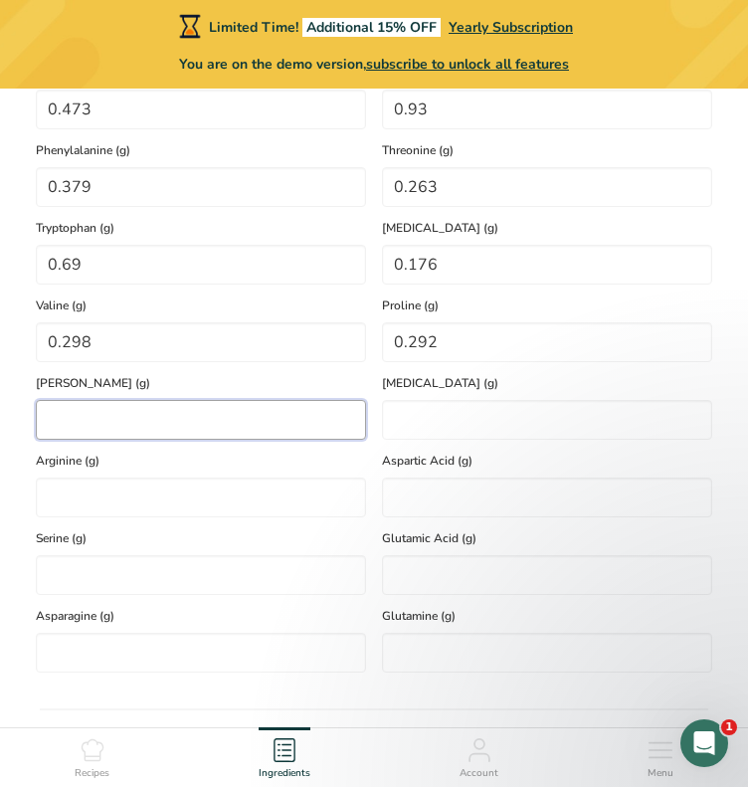
click at [264, 434] on input "number" at bounding box center [201, 420] width 330 height 40
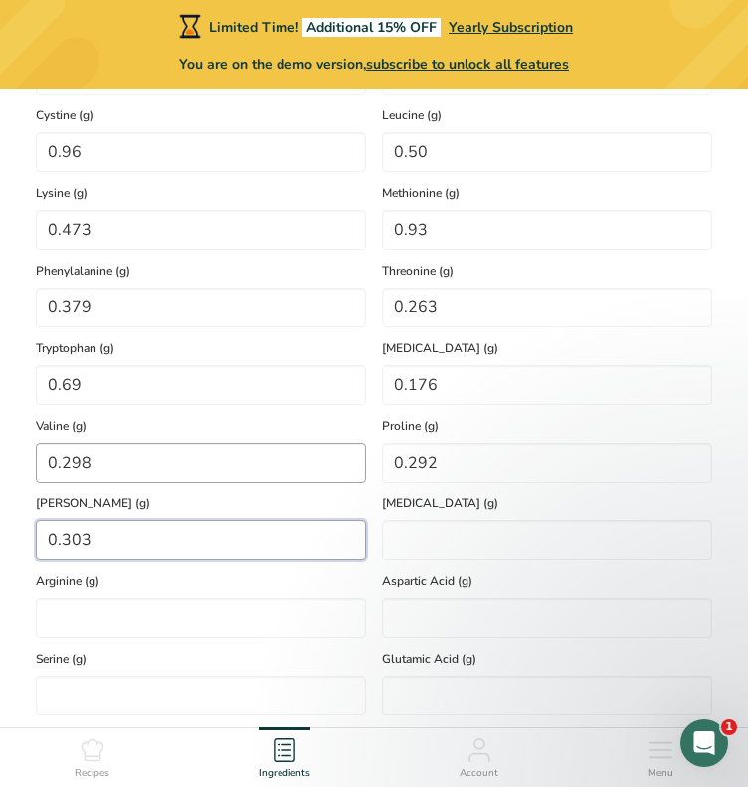
scroll to position [1285, 0]
type input "0.303"
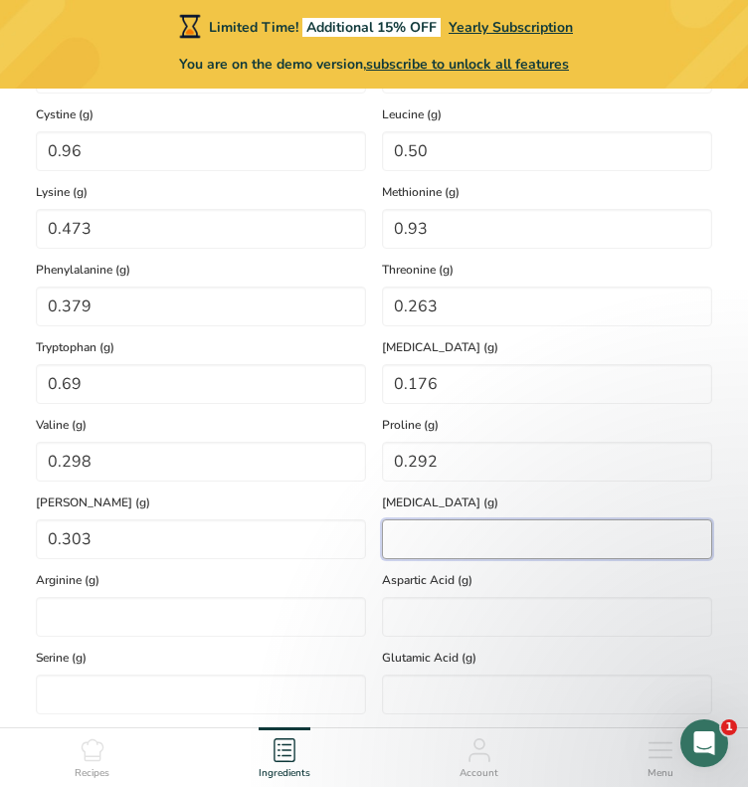
click at [460, 528] on input "number" at bounding box center [547, 539] width 330 height 40
type input "0.295"
click at [268, 594] on div "Arginine (g)" at bounding box center [201, 598] width 346 height 78
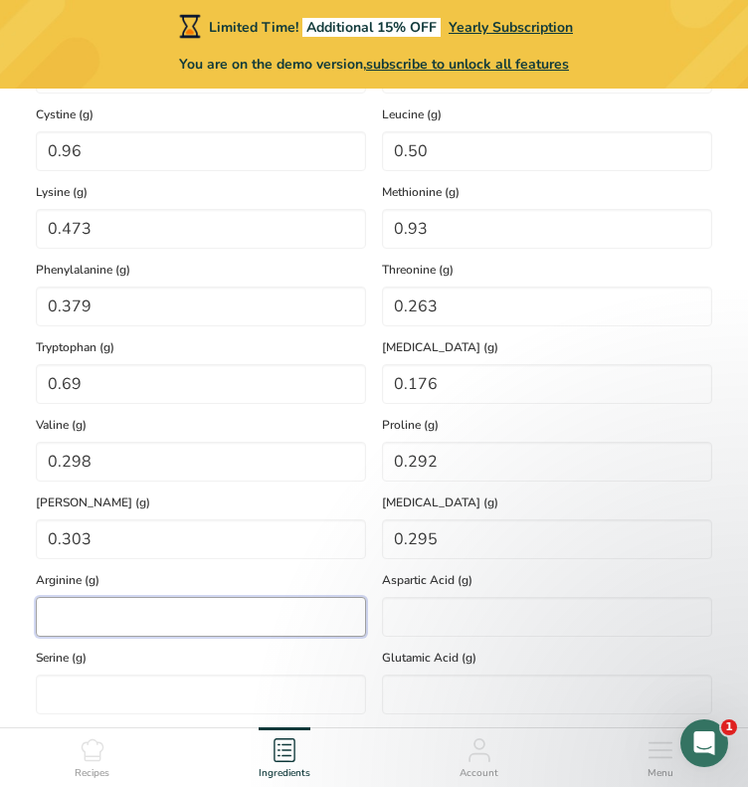
click at [265, 603] on input "number" at bounding box center [201, 617] width 330 height 40
type input "0.667"
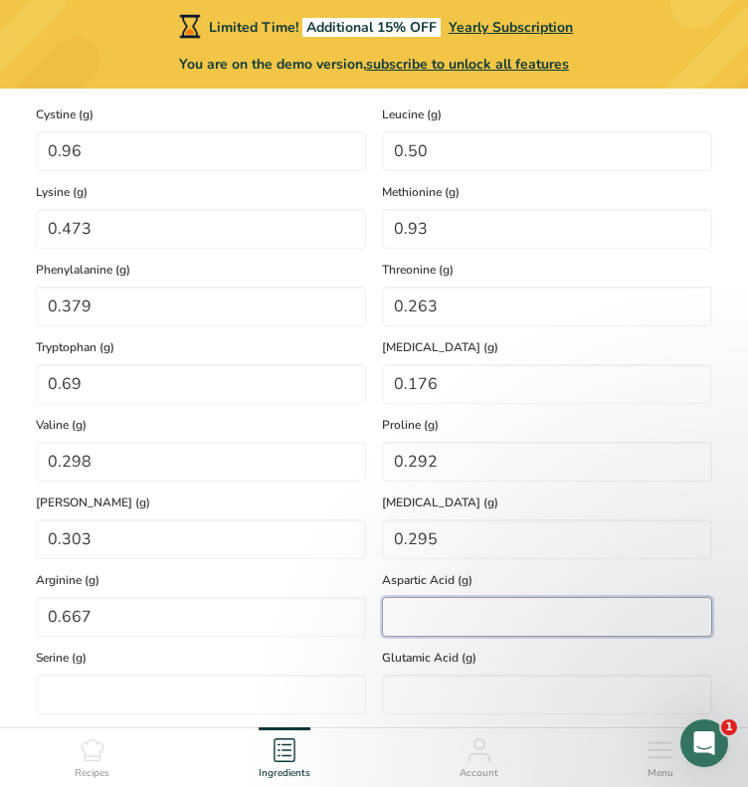
click at [423, 624] on Acid "number" at bounding box center [547, 617] width 330 height 40
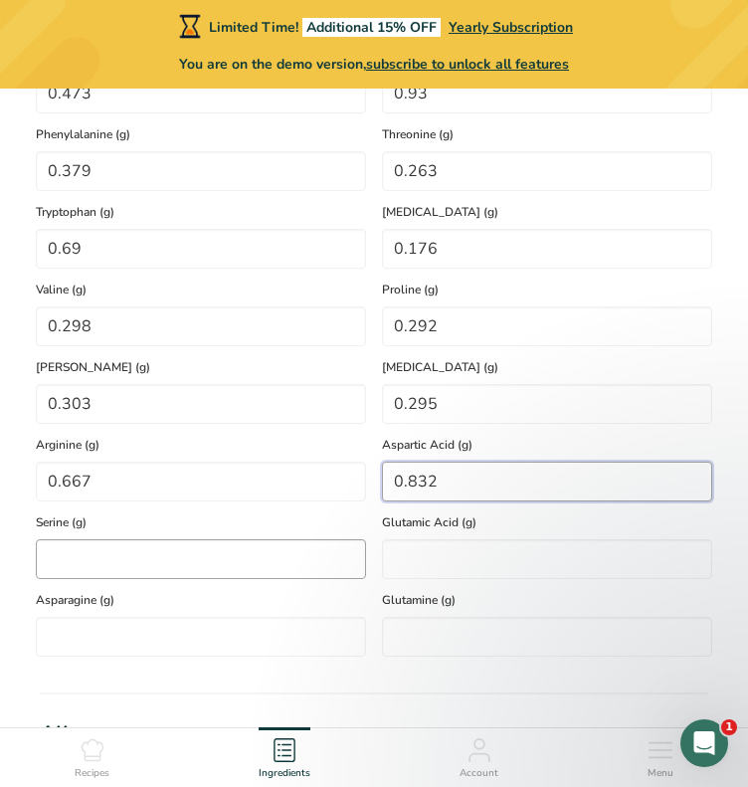
scroll to position [1444, 0]
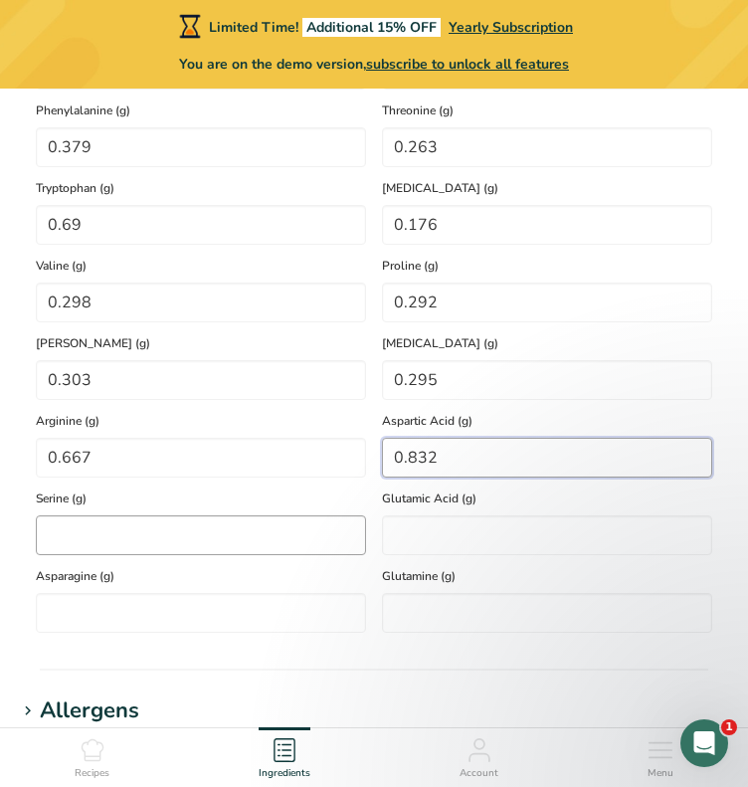
type Acid "0.832"
click at [239, 547] on input "number" at bounding box center [201, 535] width 330 height 40
type input "0.356"
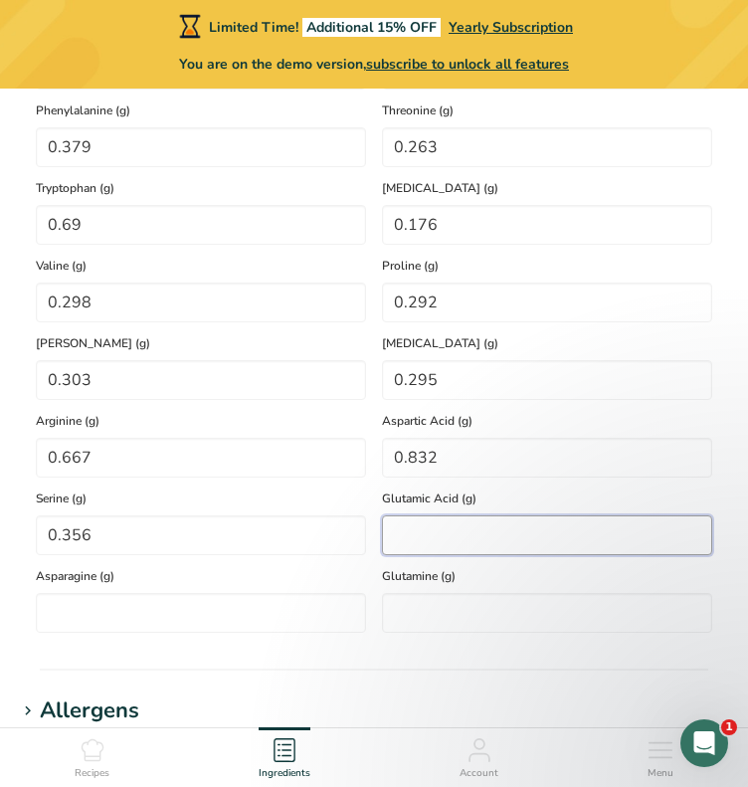
click at [398, 528] on Acid "number" at bounding box center [547, 535] width 330 height 40
type Acid "1.239"
click at [252, 588] on div "Asparagine (g)" at bounding box center [201, 594] width 346 height 78
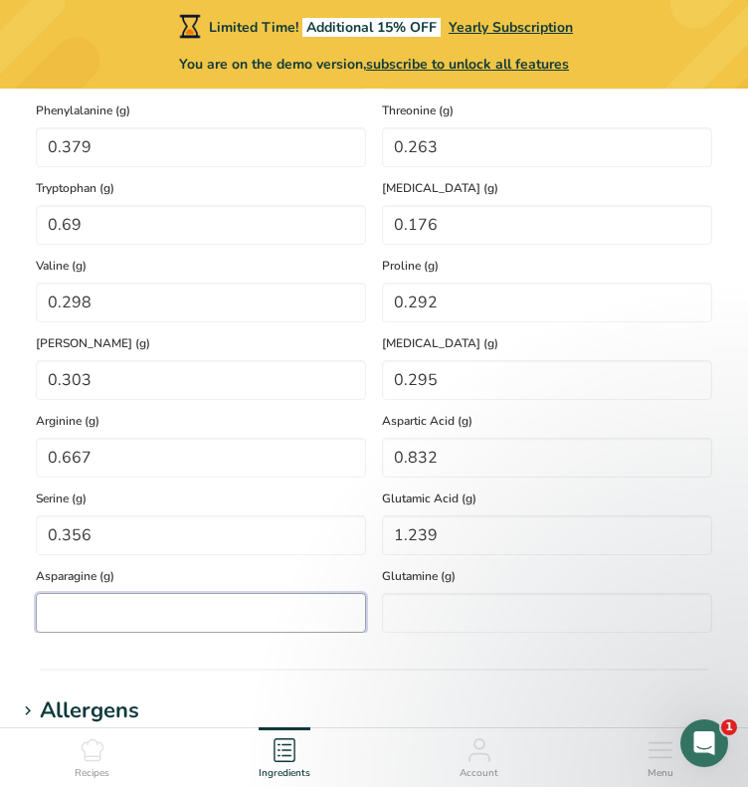
click at [251, 600] on input "number" at bounding box center [201, 613] width 330 height 40
type input "0.832"
click at [405, 604] on input "number" at bounding box center [547, 613] width 330 height 40
type input "0"
click at [365, 571] on span "Asparagine (g)" at bounding box center [201, 576] width 330 height 18
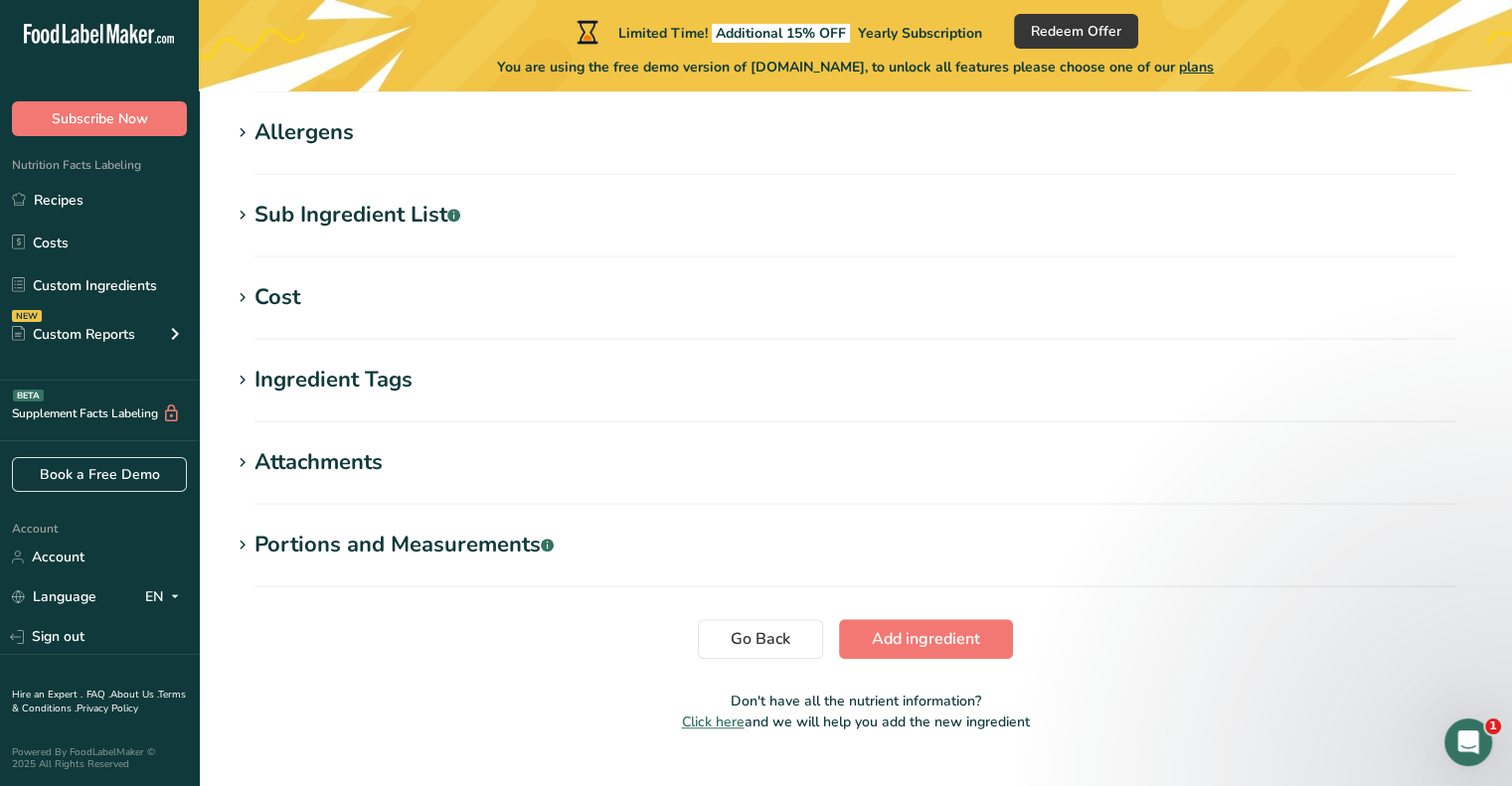
scroll to position [1466, 0]
click at [883, 631] on span "Add ingredient" at bounding box center [925, 638] width 108 height 24
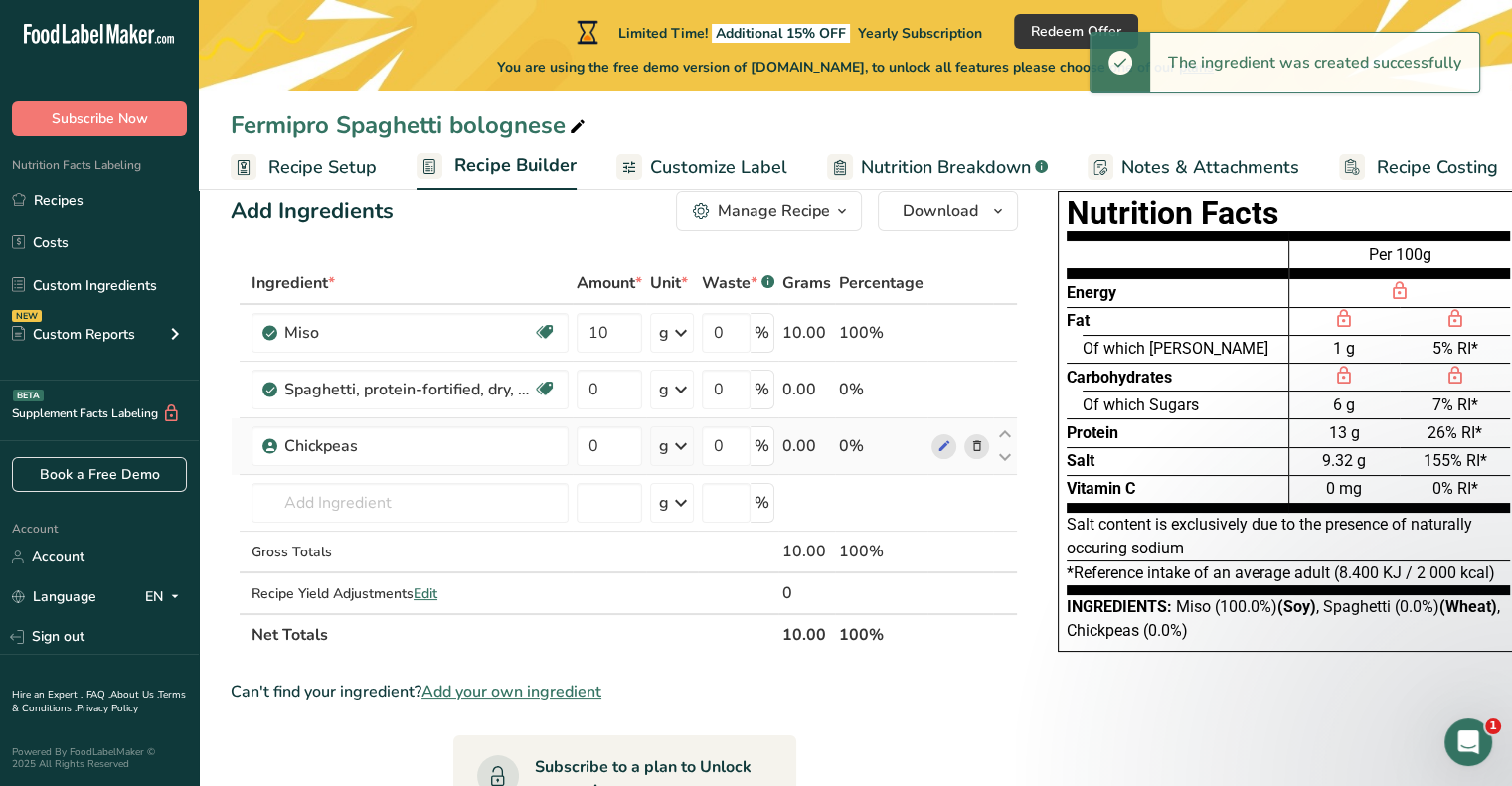
scroll to position [48, 0]
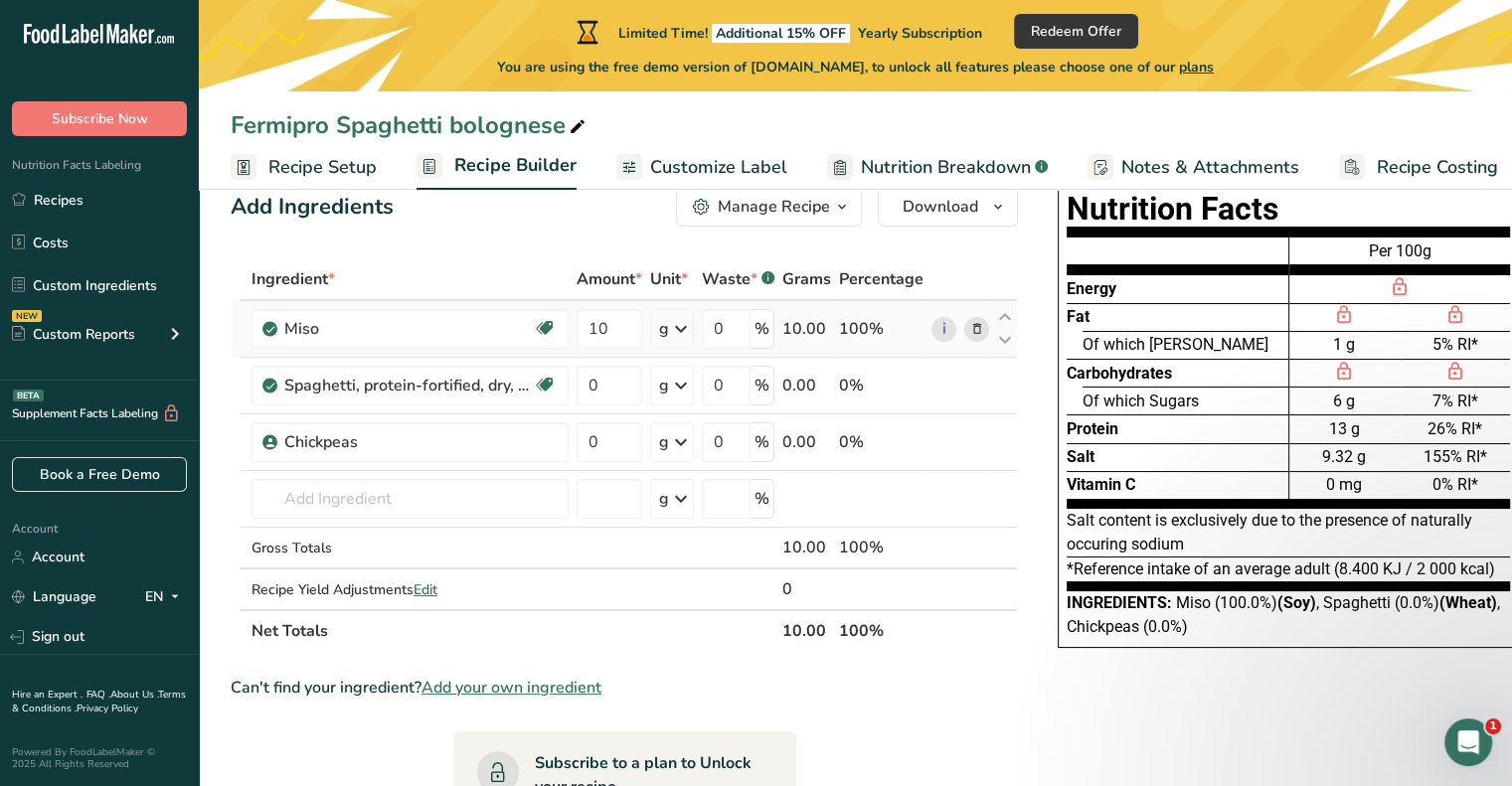
click at [965, 332] on span at bounding box center [977, 329] width 24 height 24
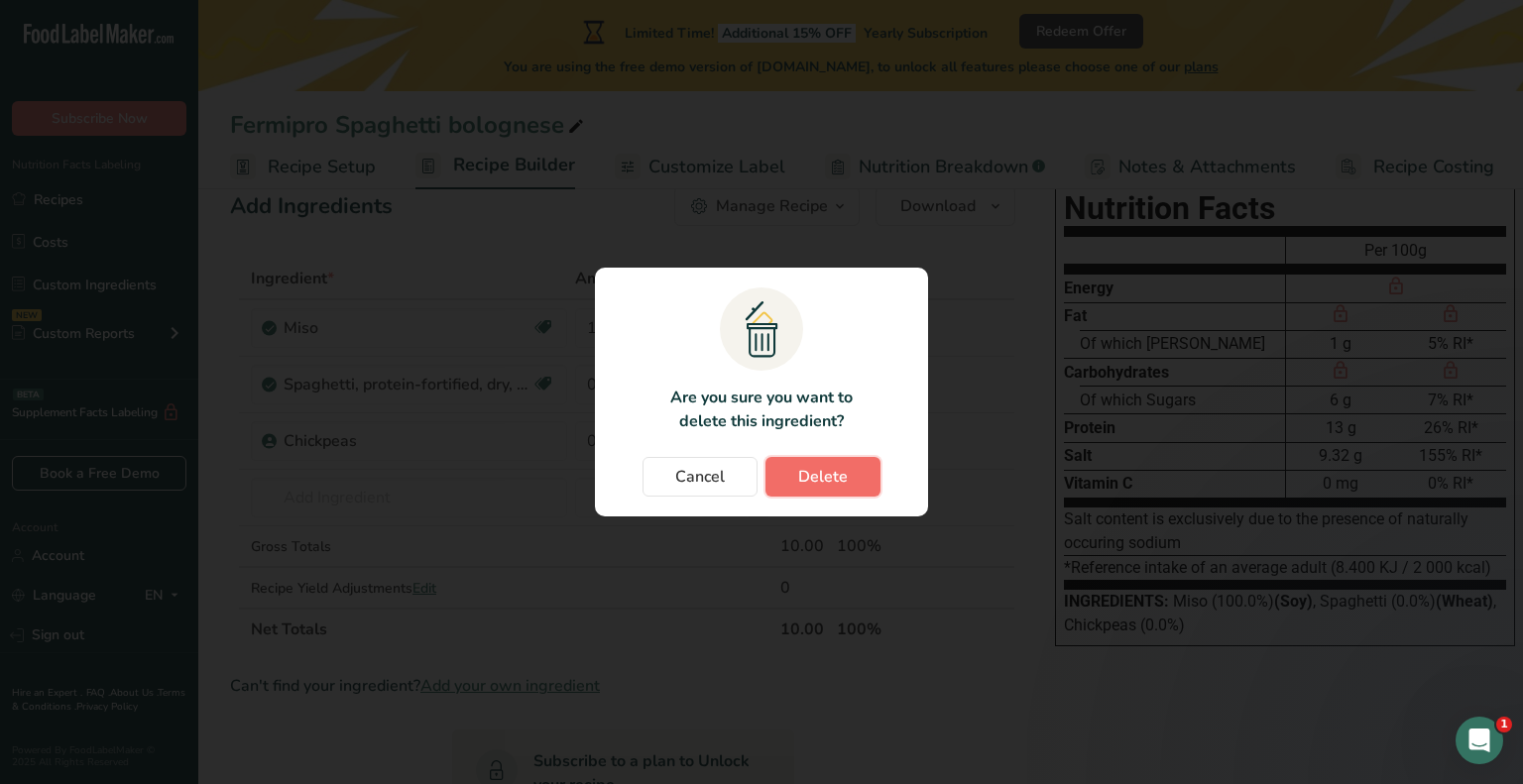
click at [848, 495] on button "Delete" at bounding box center [822, 477] width 115 height 40
type input "0"
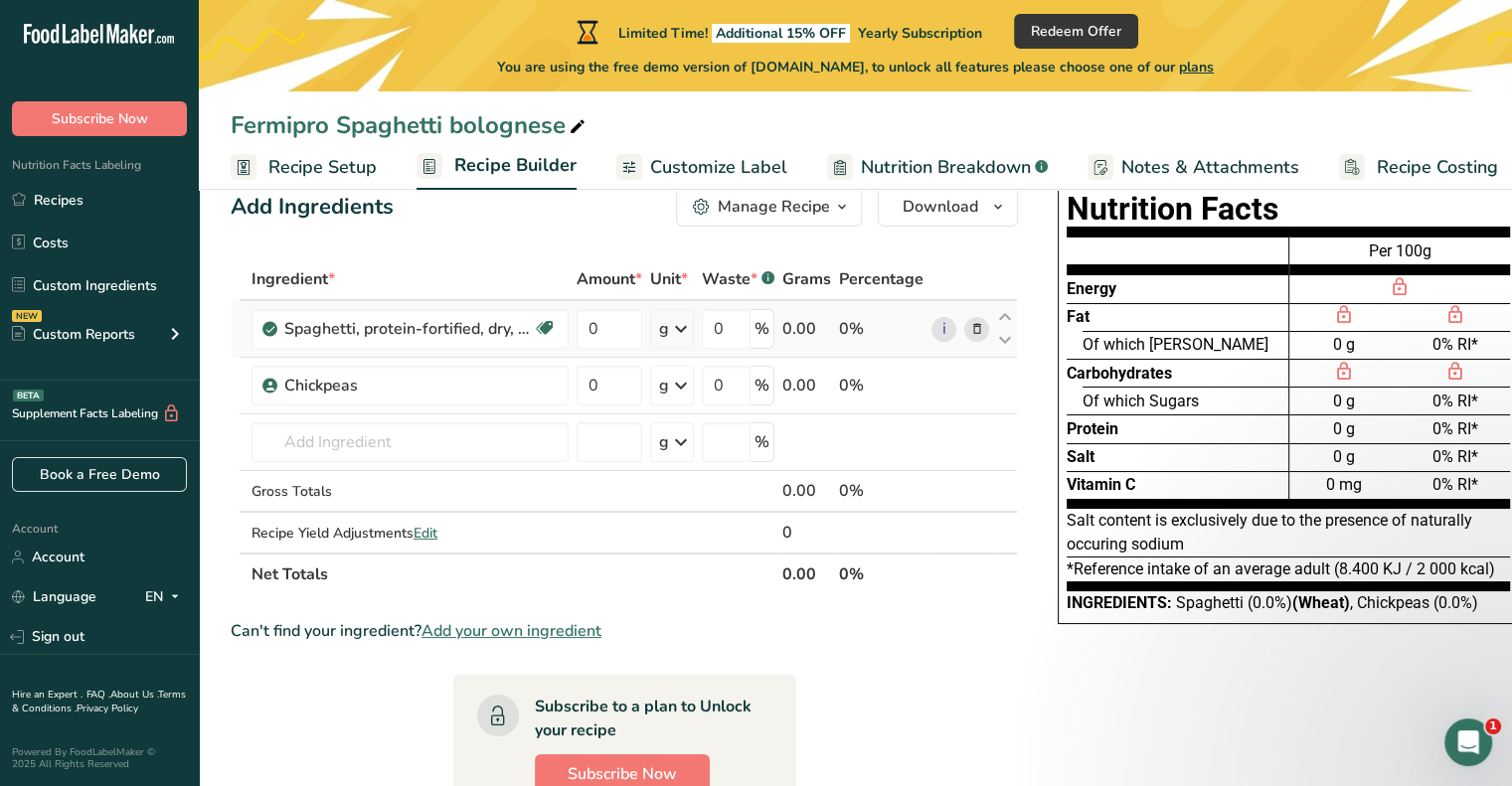
click at [970, 339] on span at bounding box center [977, 329] width 24 height 24
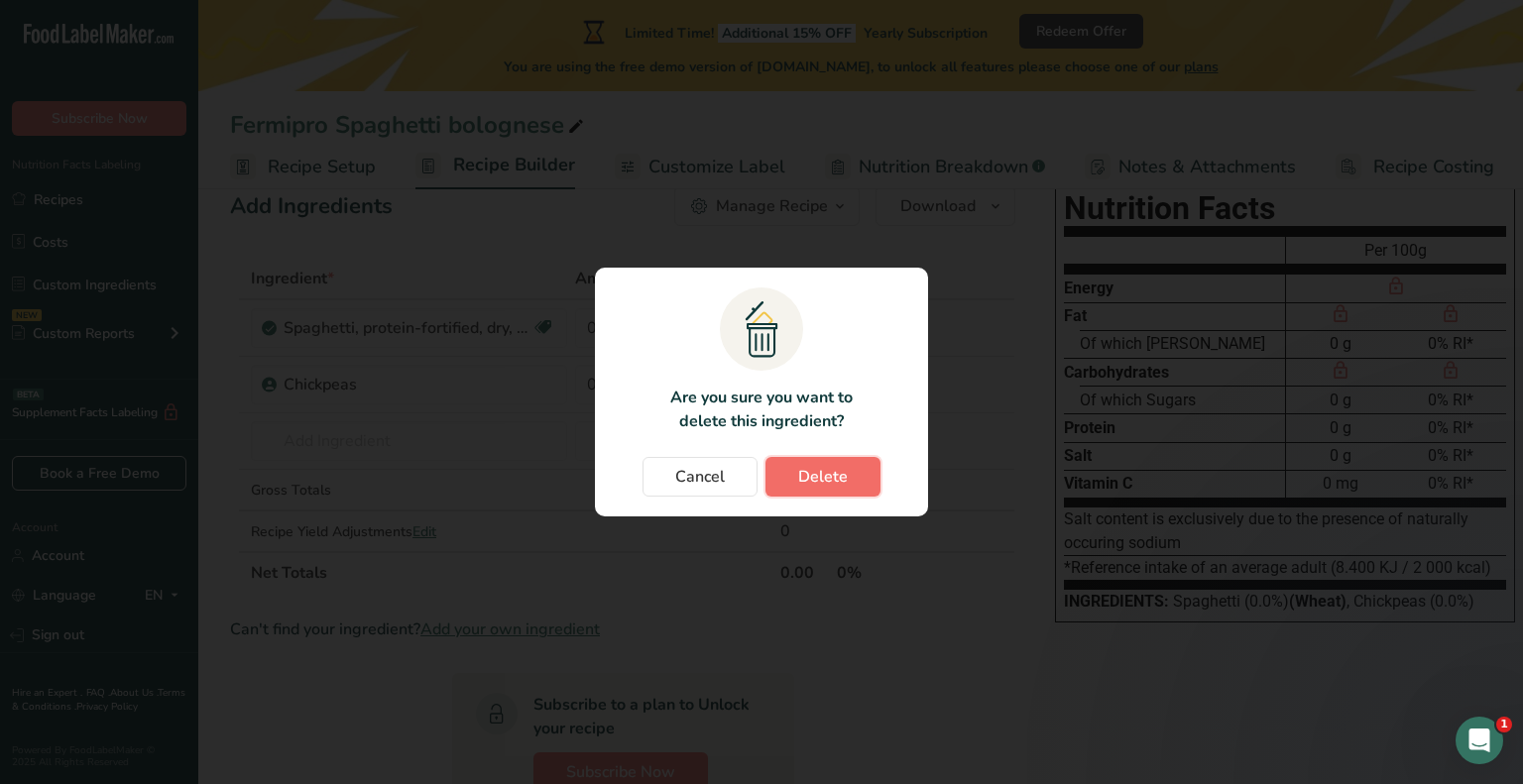
click at [841, 478] on span "Delete" at bounding box center [823, 477] width 50 height 24
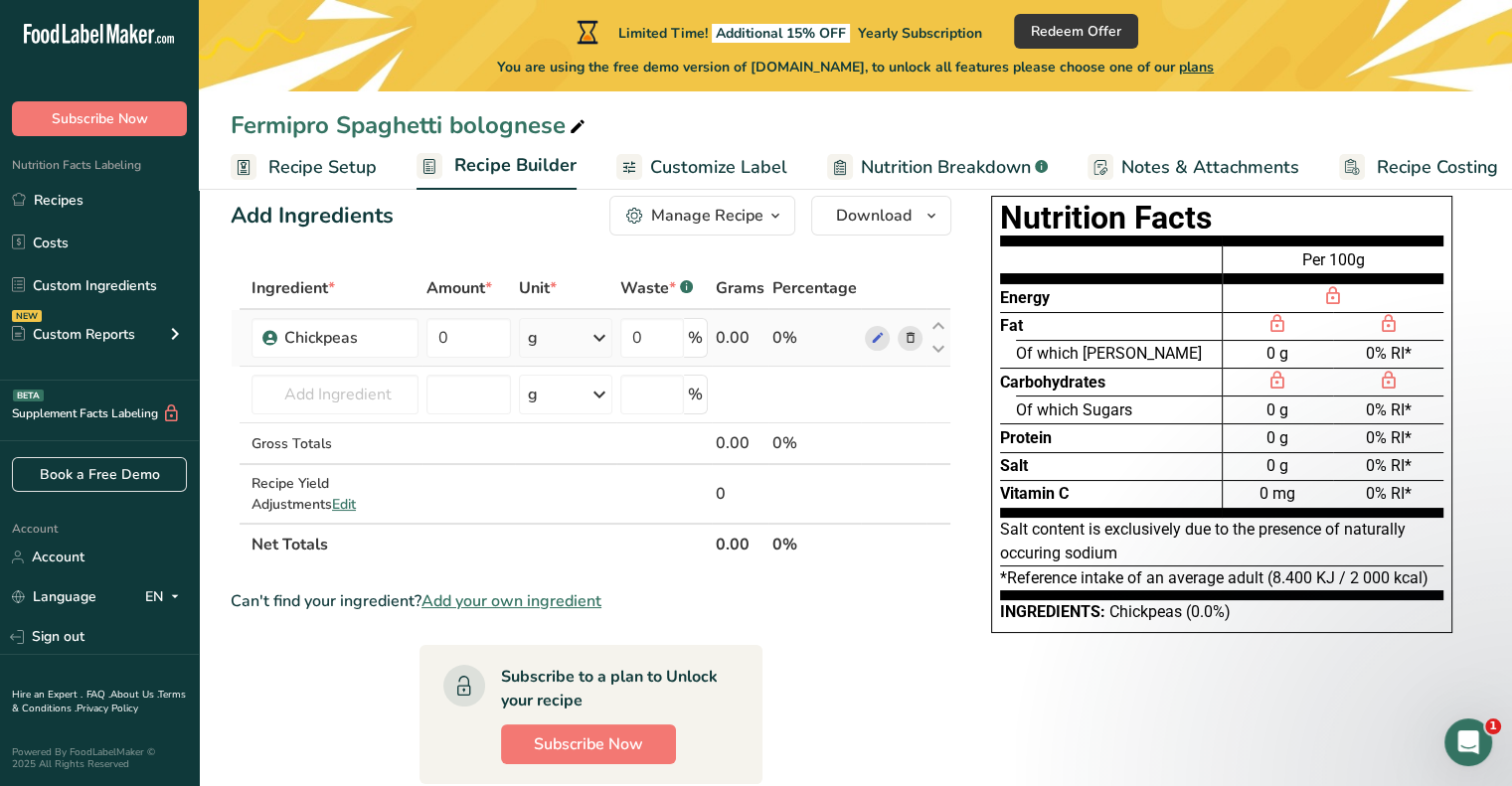
scroll to position [0, 0]
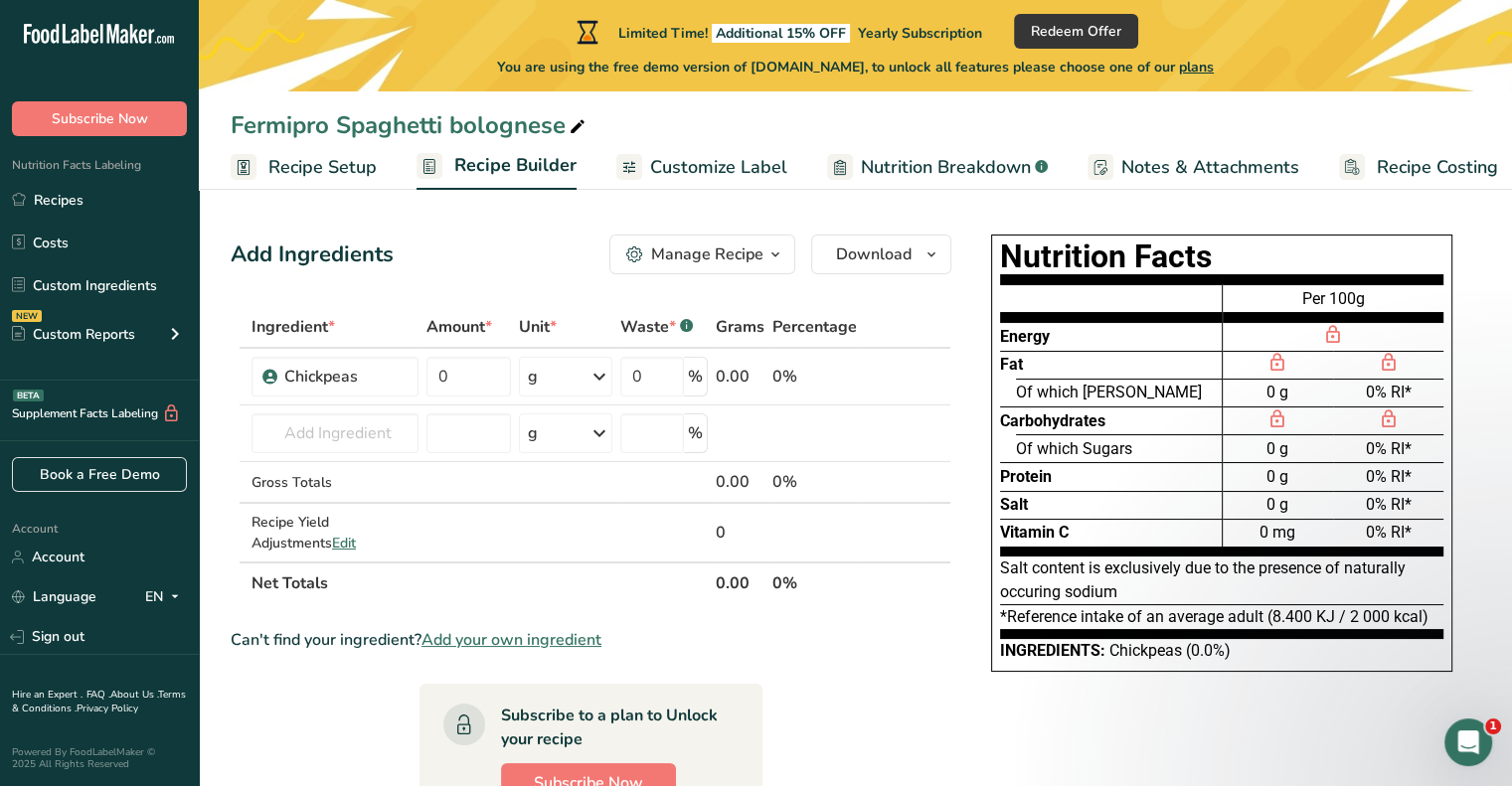
click at [886, 169] on span "Nutrition Breakdown" at bounding box center [945, 167] width 170 height 27
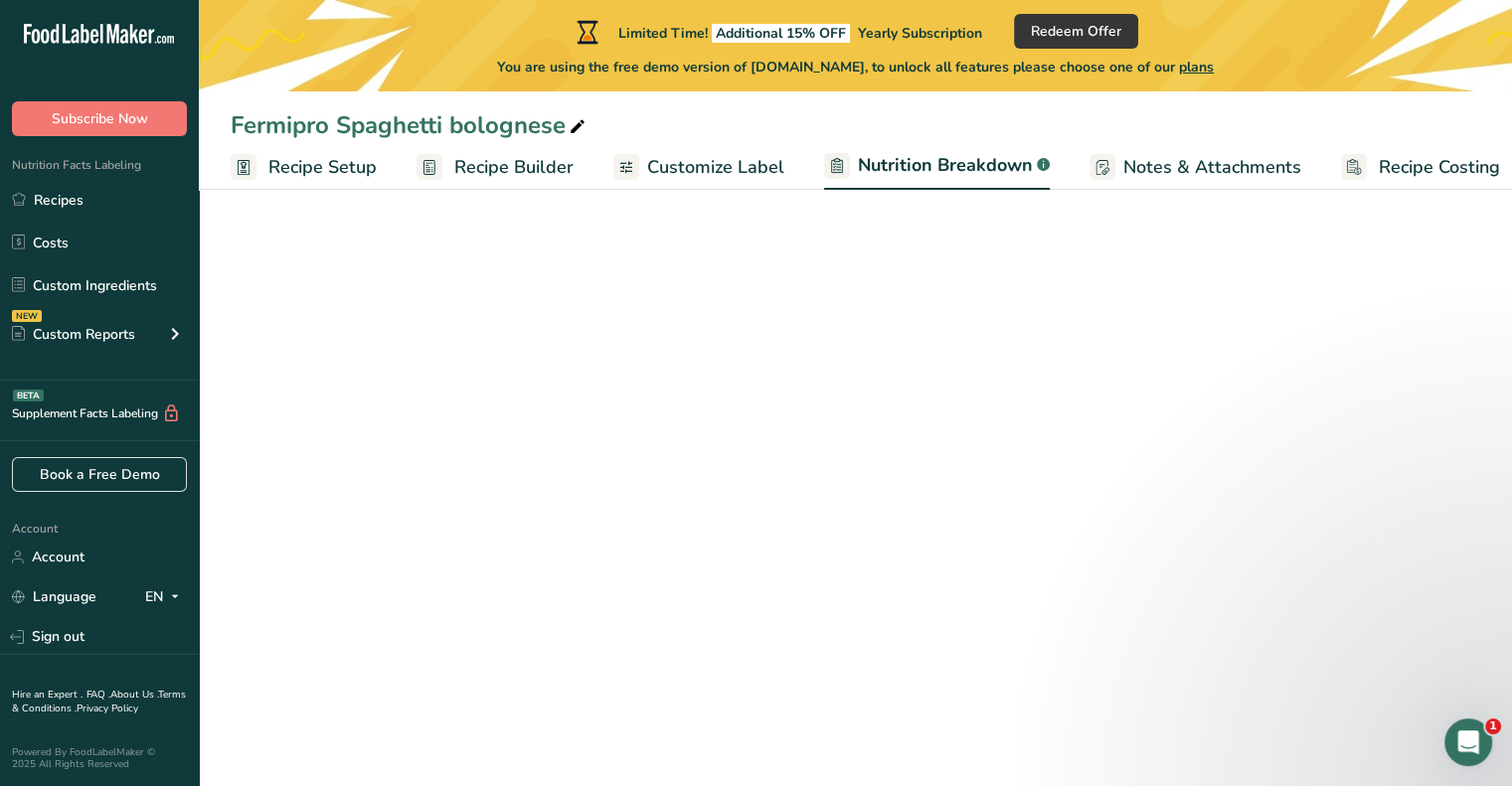
scroll to position [0, 19]
select select "Calories"
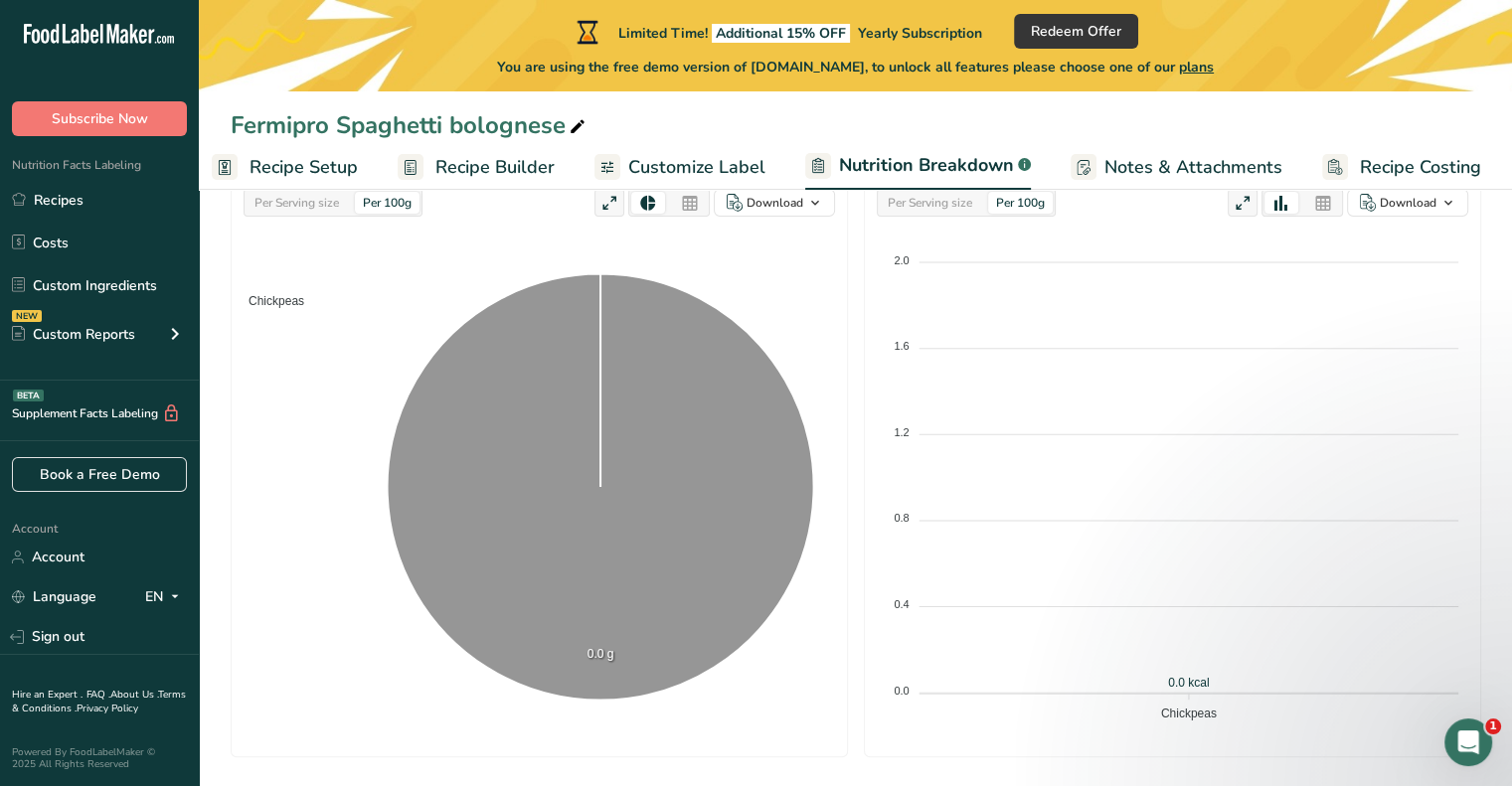
scroll to position [0, 0]
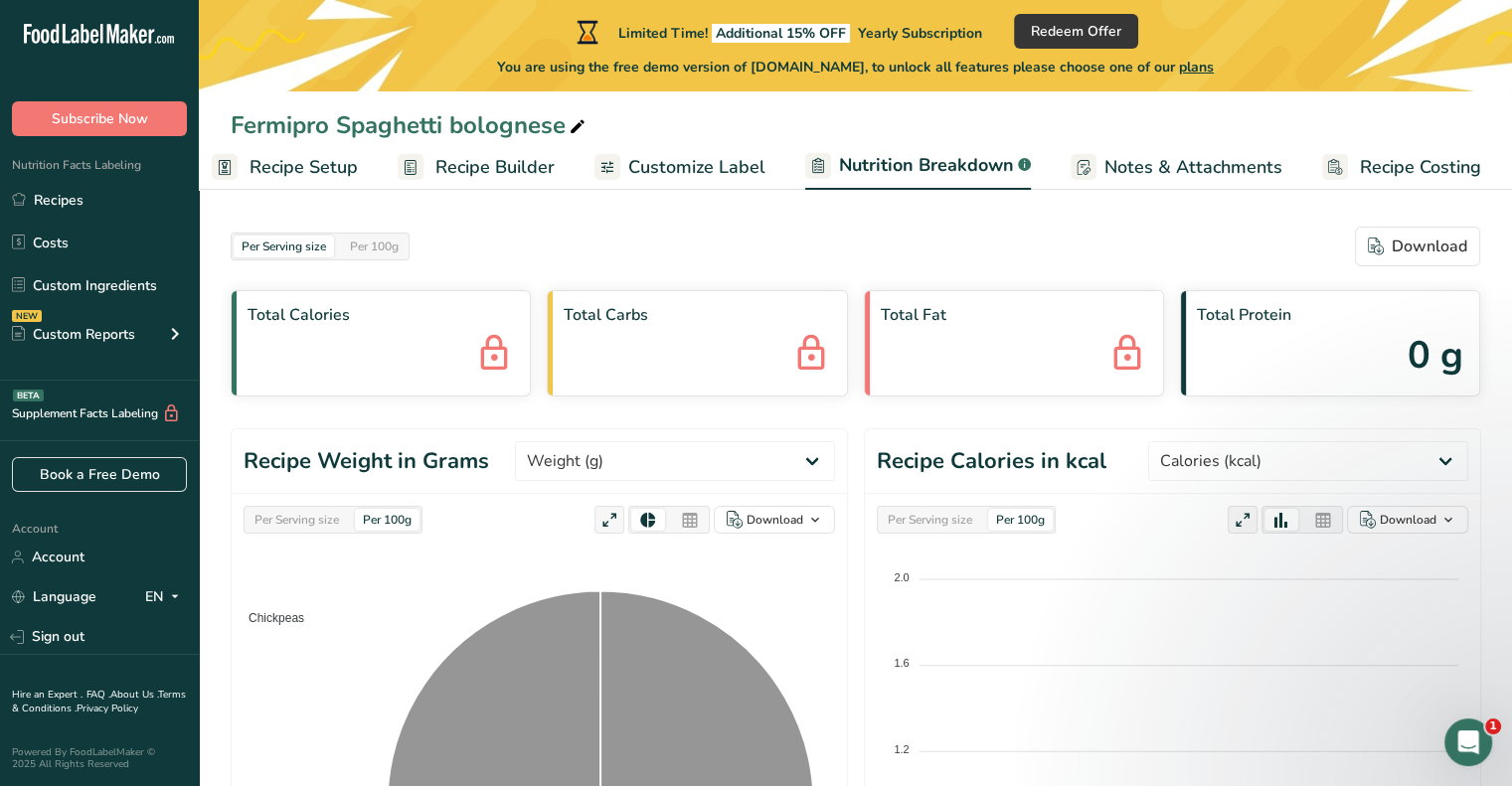
click at [691, 161] on span "Customize Label" at bounding box center [697, 167] width 137 height 27
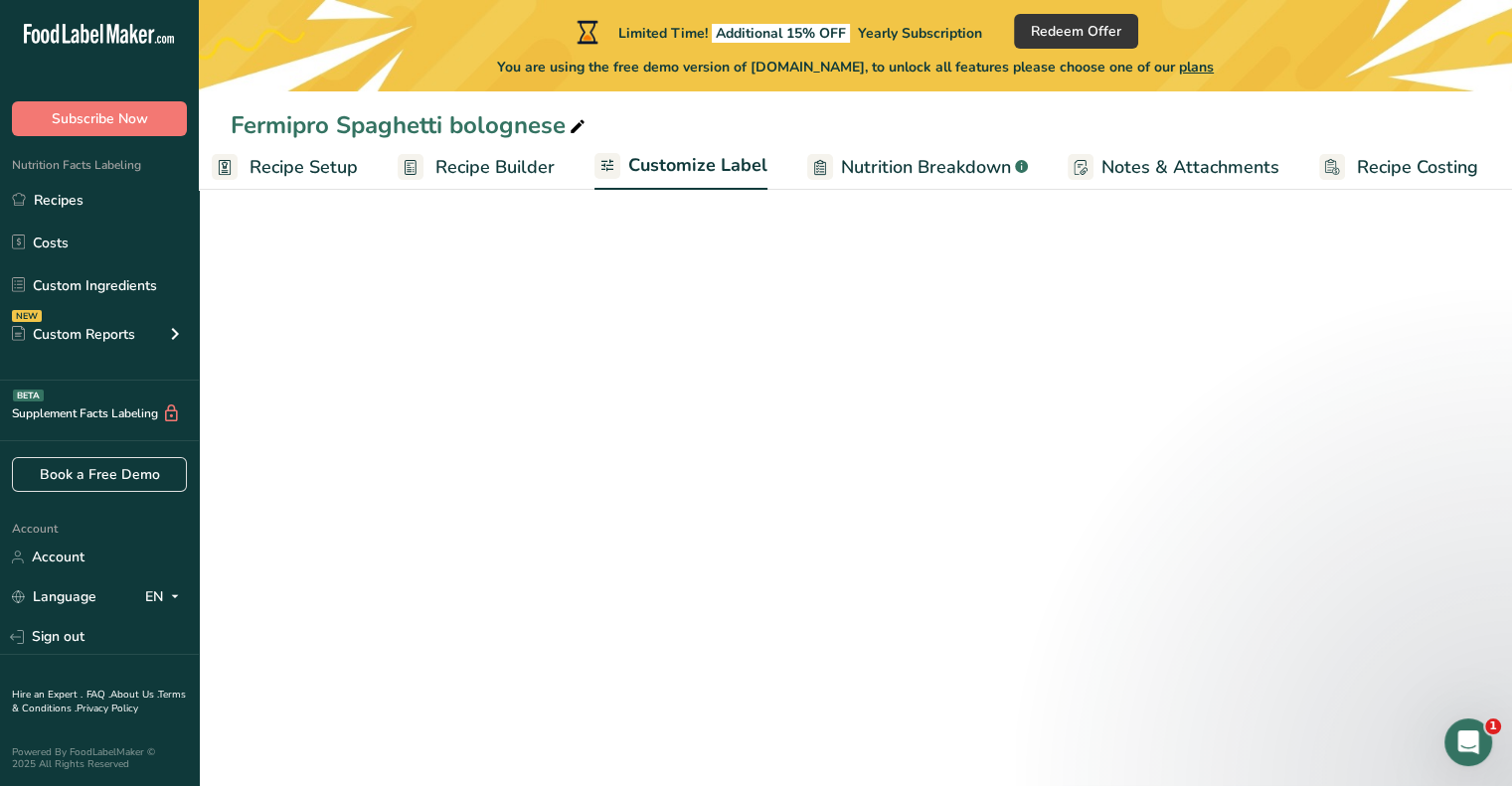
scroll to position [0, 17]
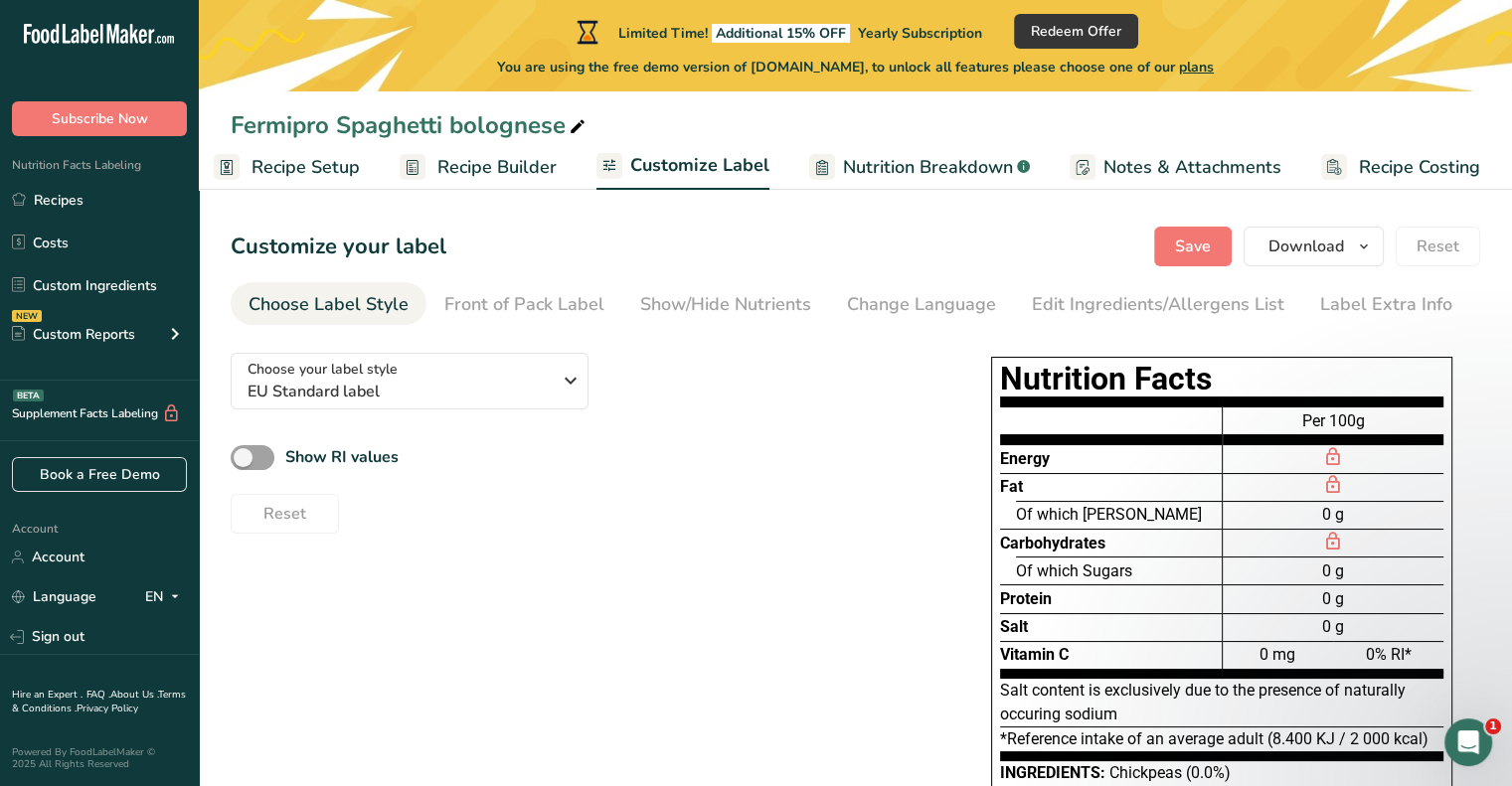
click at [497, 173] on span "Recipe Builder" at bounding box center [497, 167] width 119 height 27
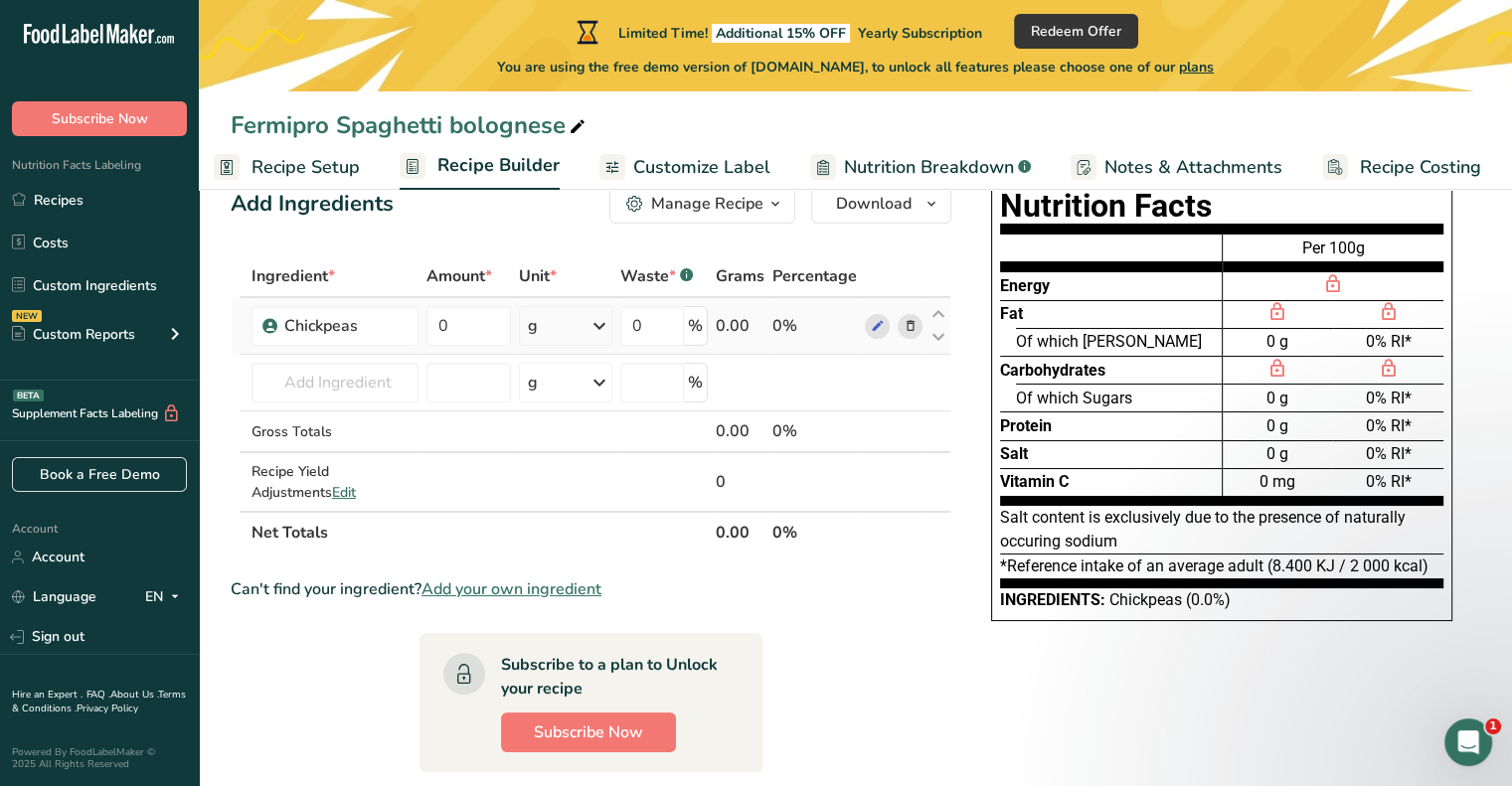
scroll to position [52, 0]
click at [581, 330] on div "g" at bounding box center [566, 325] width 94 height 40
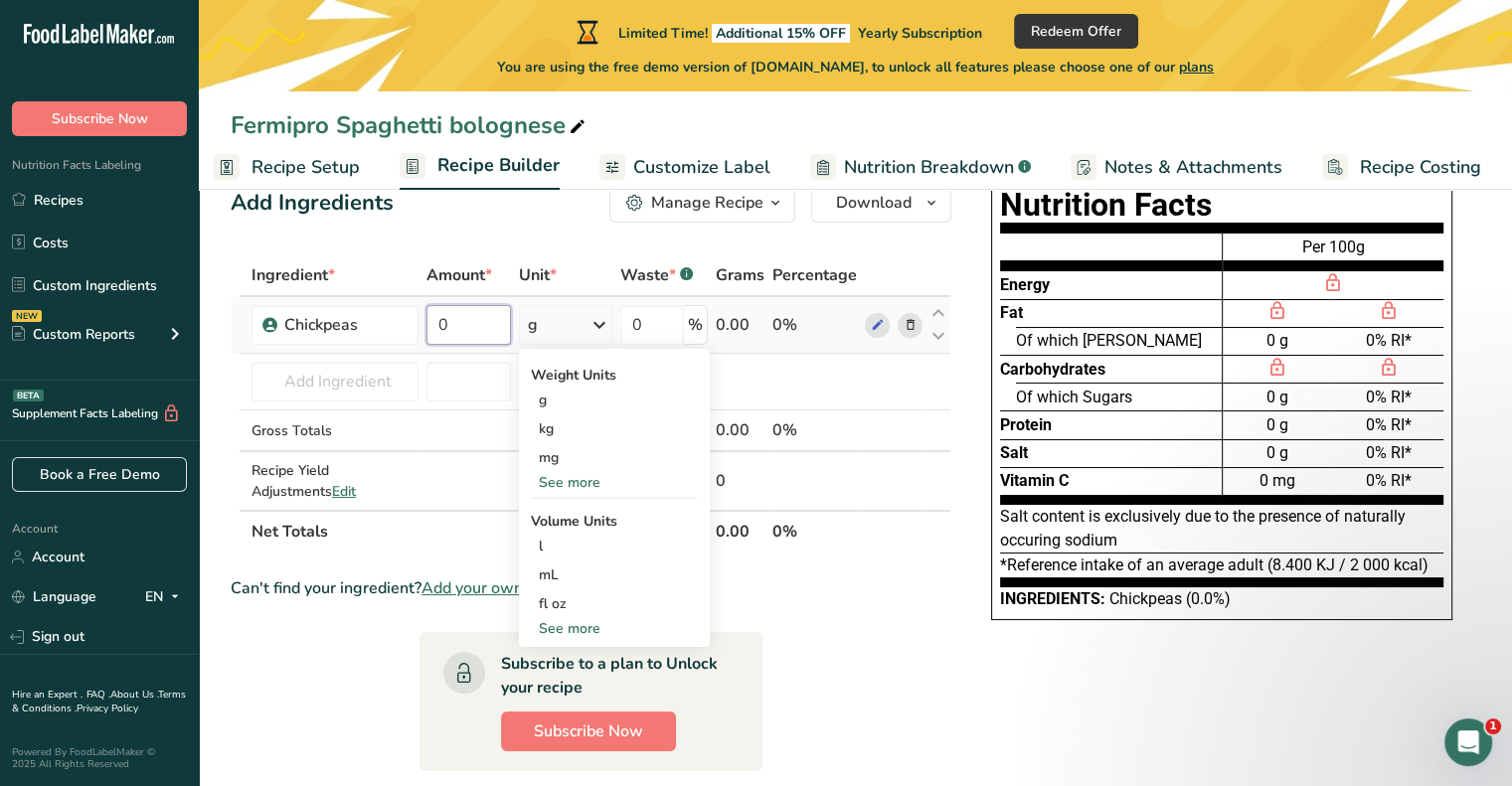
click at [489, 321] on input "0" at bounding box center [469, 325] width 85 height 40
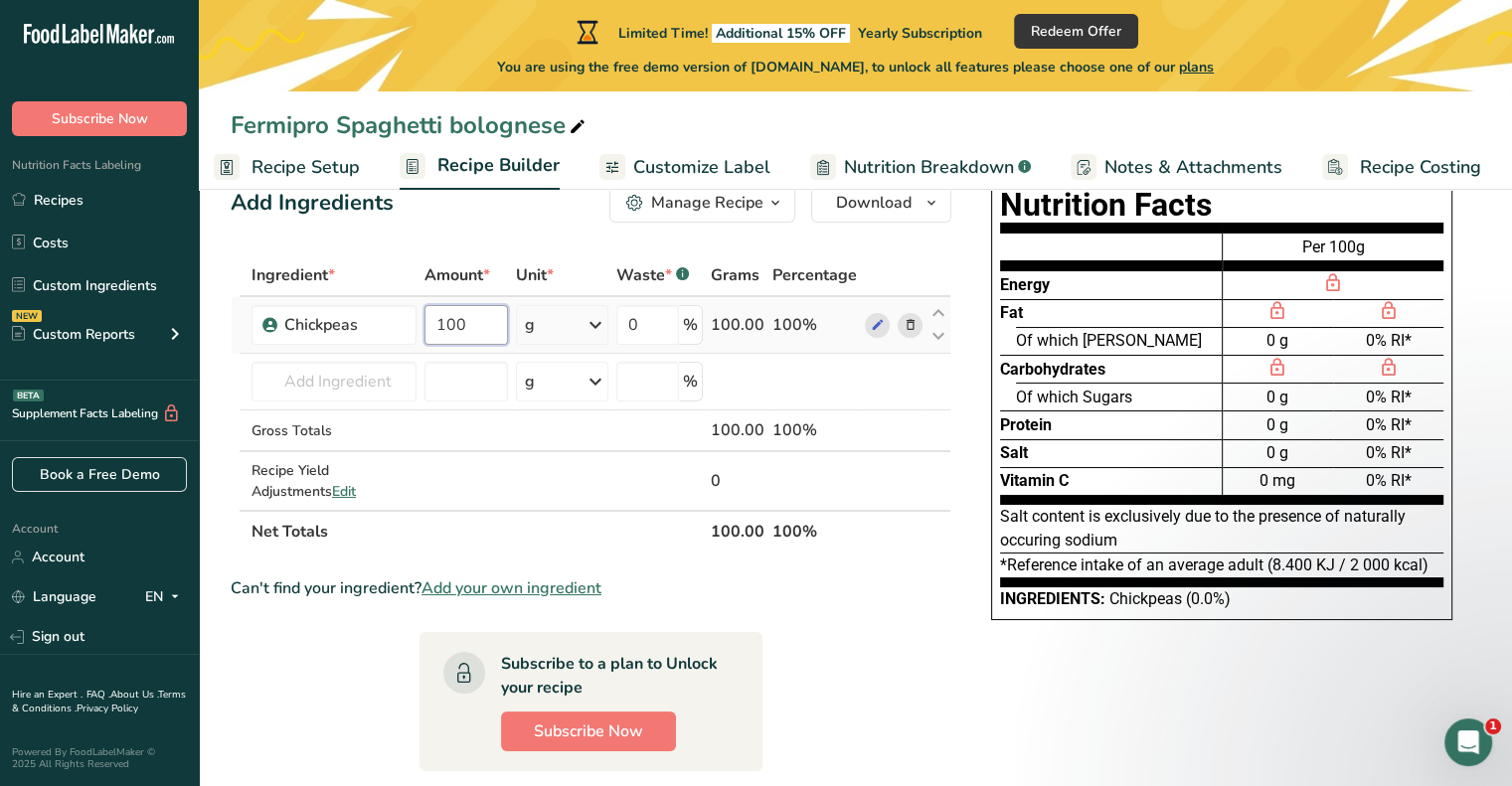
type input "100"
click at [796, 383] on div "Ingredient * Amount * Unit * Waste * .a-a{fill:#347362;}.b-a{fill:#fff;} Grams …" at bounding box center [591, 403] width 721 height 298
click at [873, 163] on span "Nutrition Breakdown" at bounding box center [929, 167] width 170 height 27
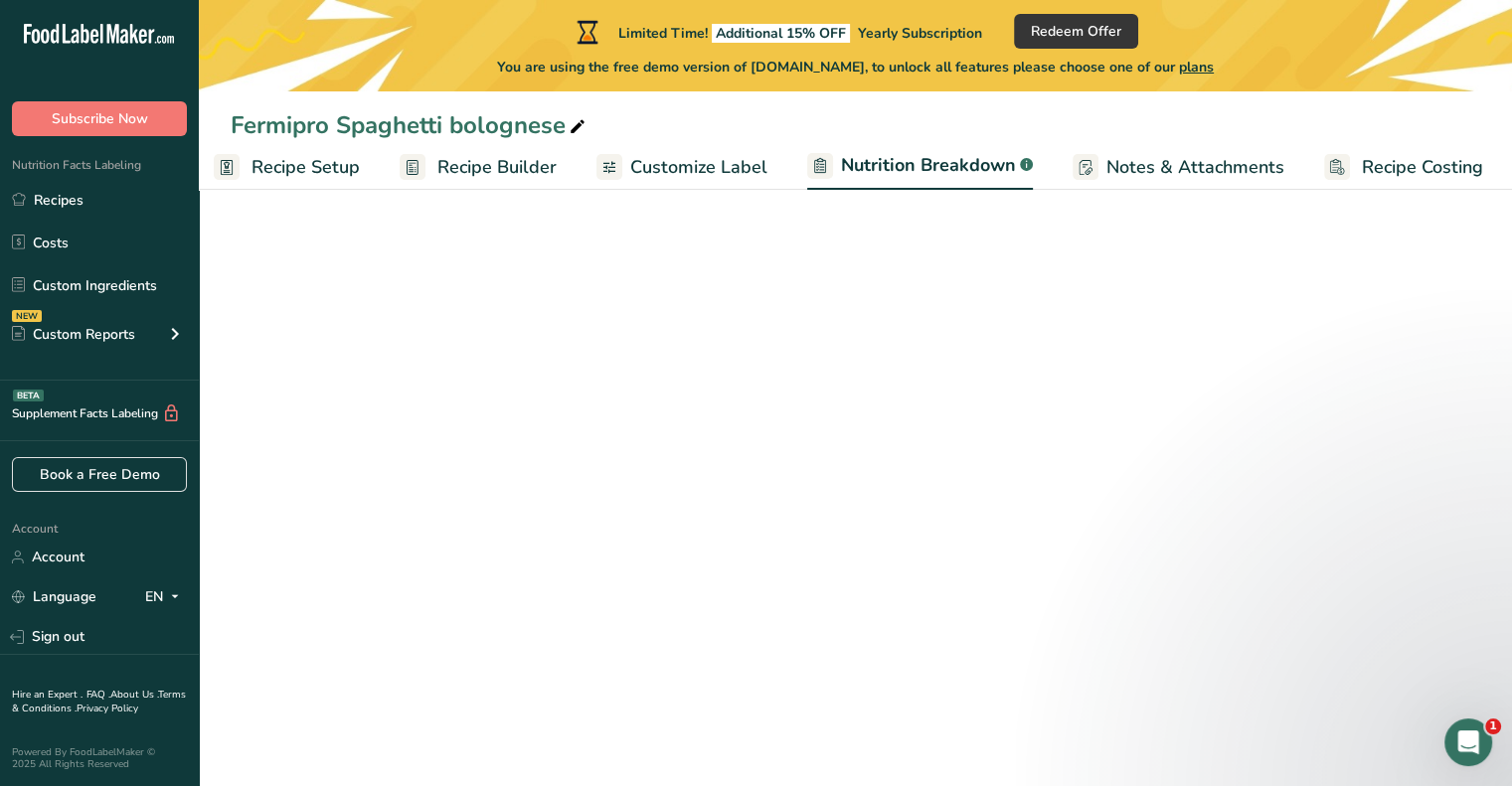
scroll to position [0, 19]
select select "Calories"
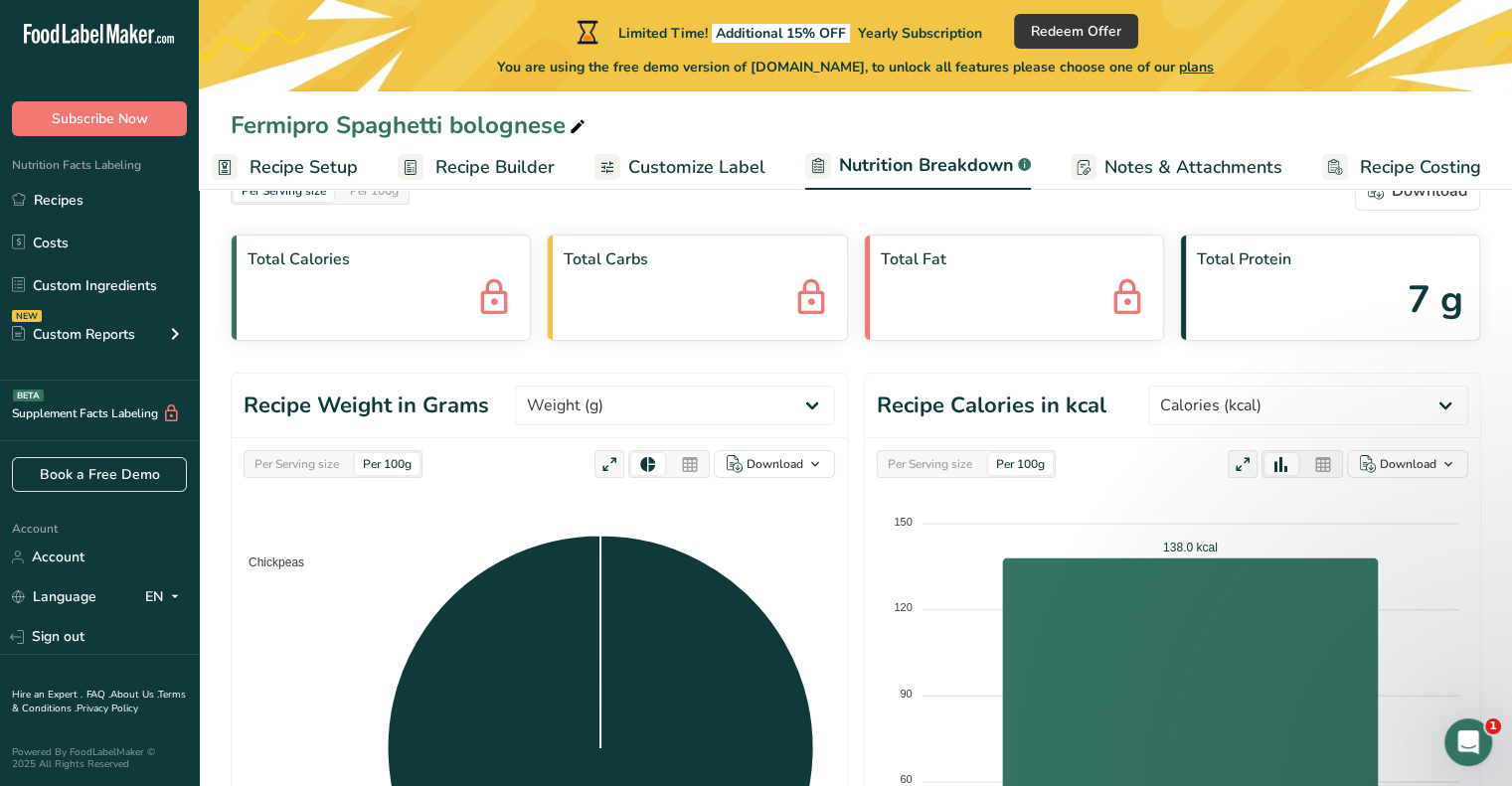
scroll to position [0, 0]
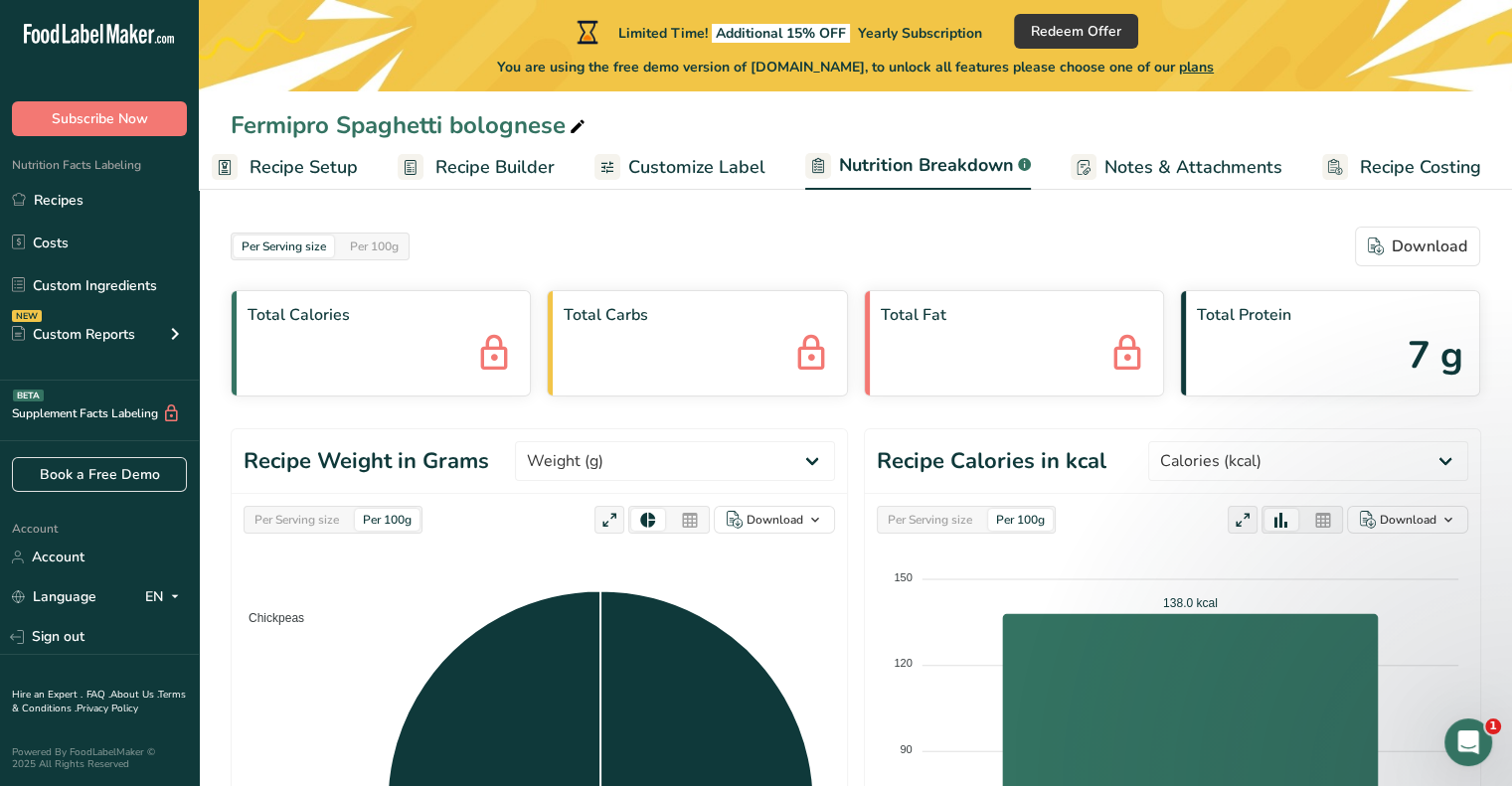
click at [1135, 162] on span "Notes & Attachments" at bounding box center [1193, 167] width 178 height 27
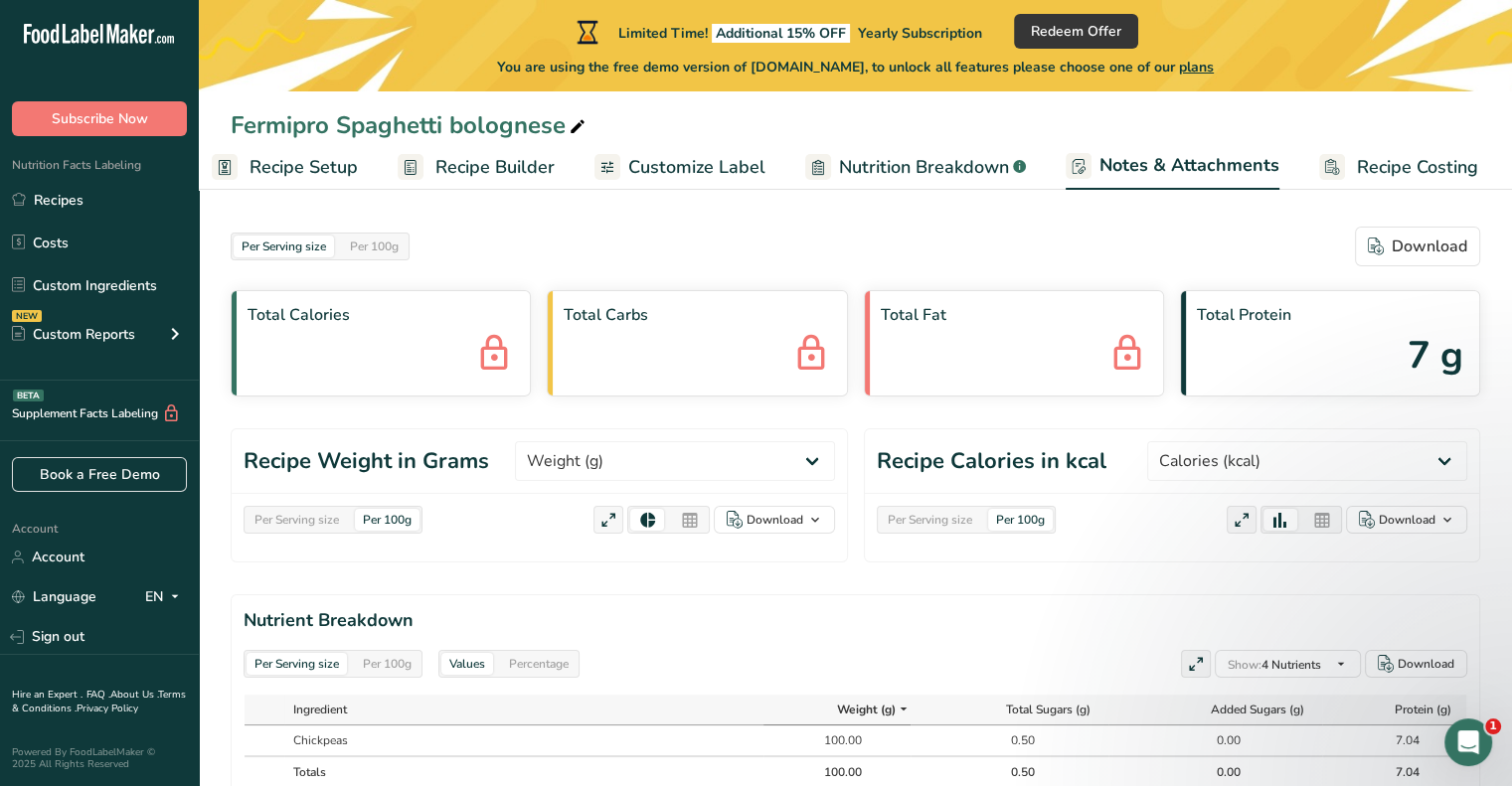
scroll to position [0, 18]
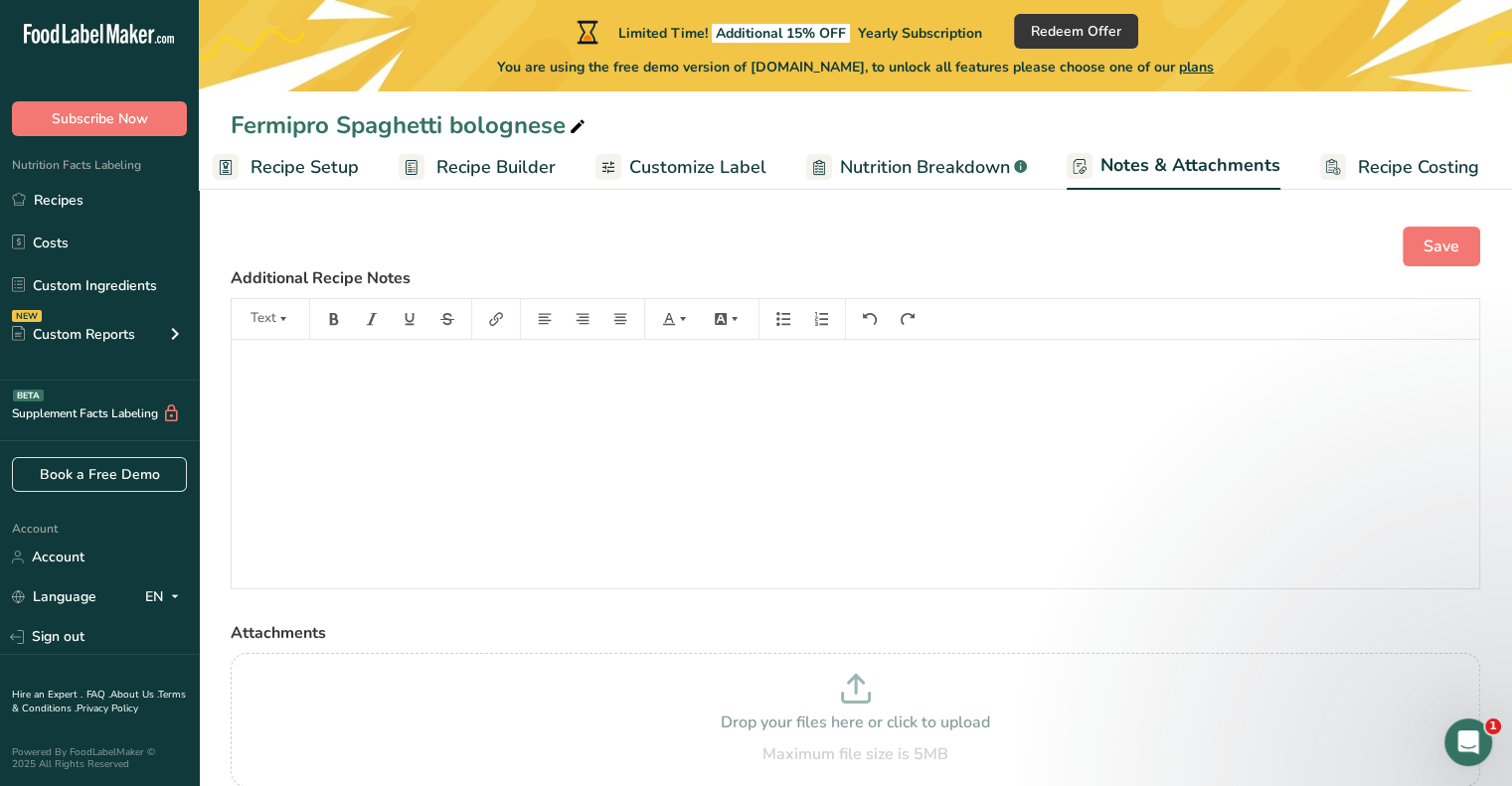
click at [1358, 149] on link "Recipe Costing" at bounding box center [1399, 167] width 159 height 45
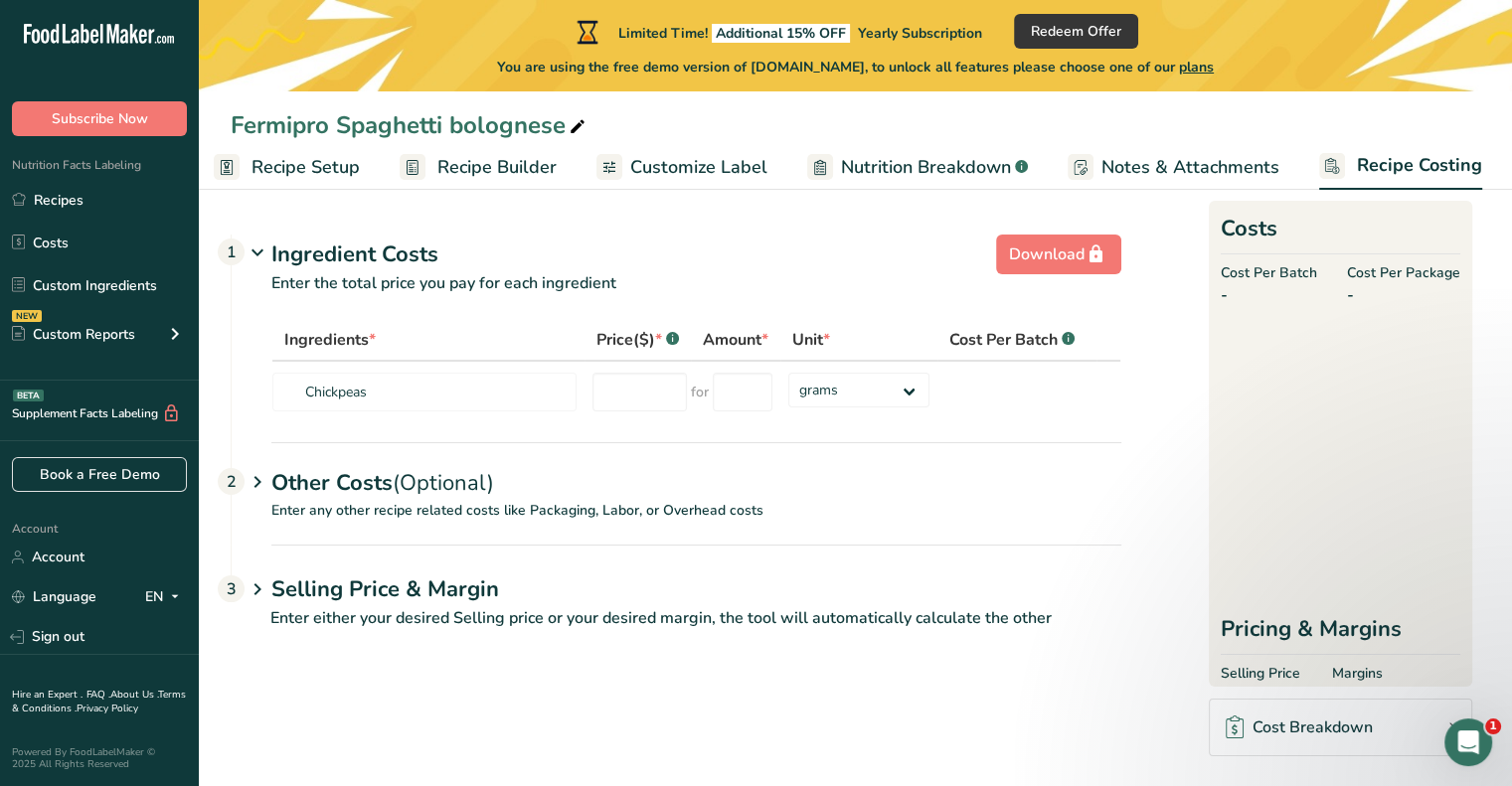
click at [983, 168] on span "Nutrition Breakdown" at bounding box center [926, 167] width 170 height 27
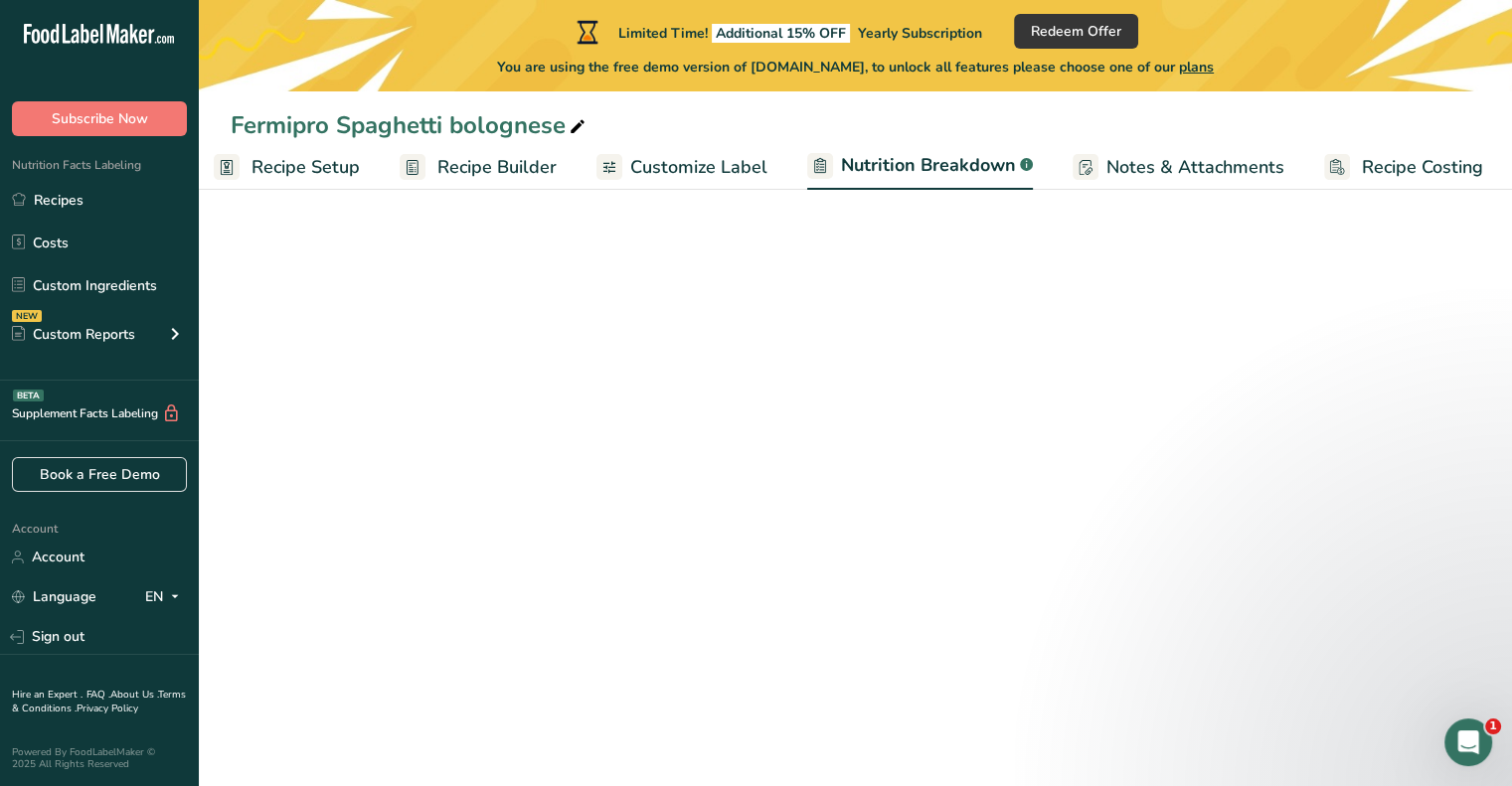
scroll to position [0, 19]
select select "Calories"
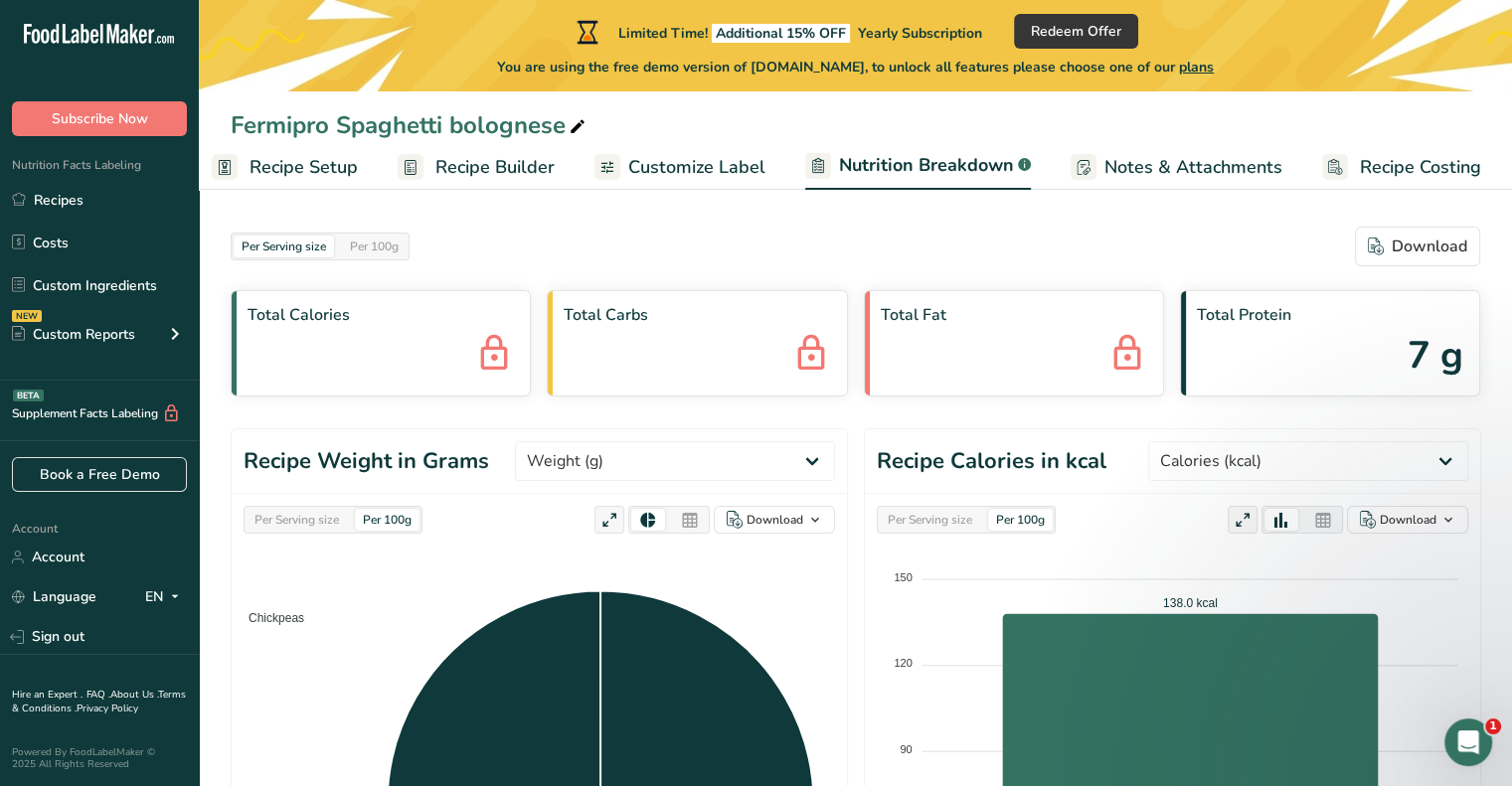
click at [350, 167] on span "Recipe Setup" at bounding box center [304, 167] width 108 height 27
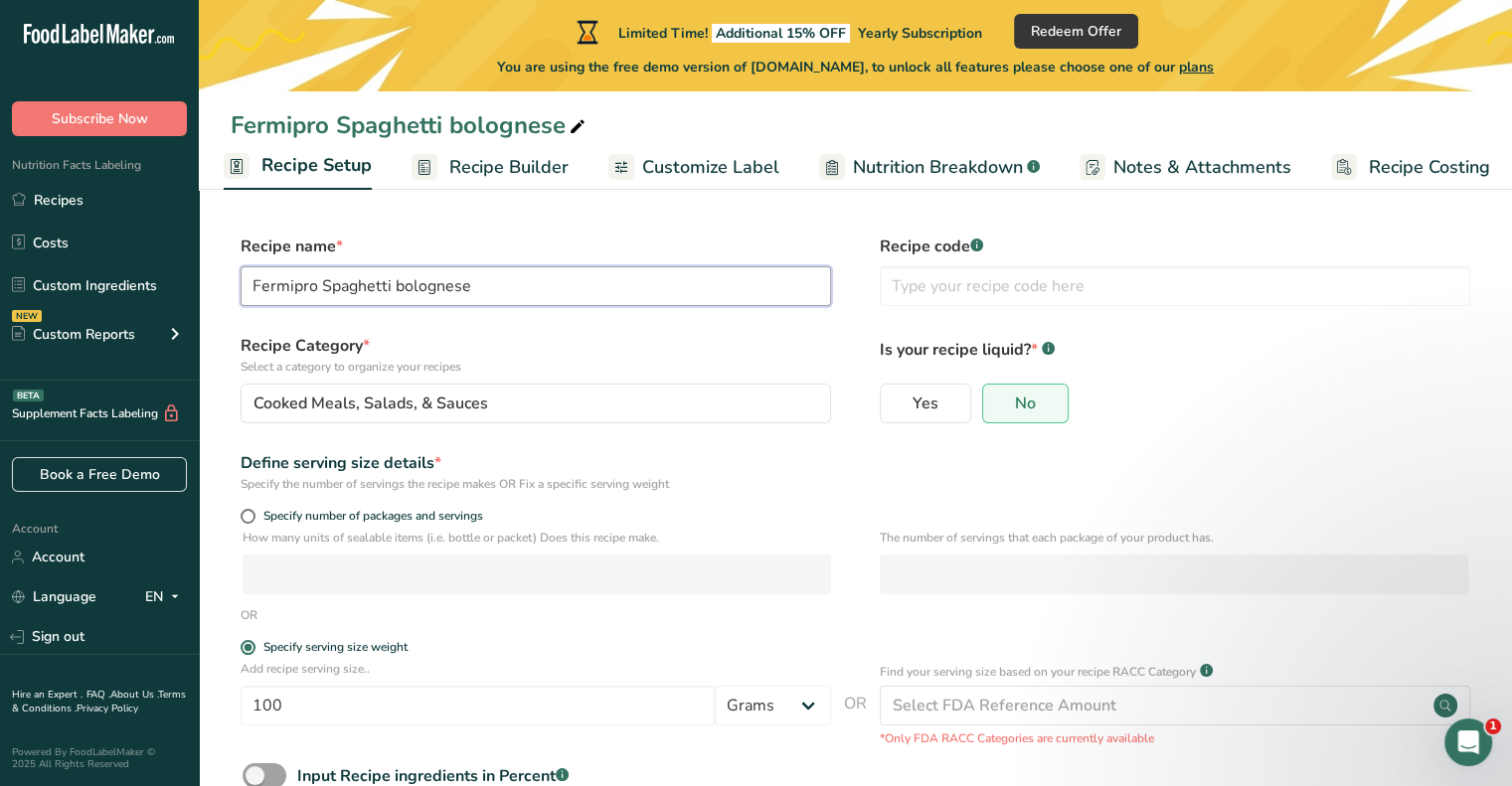
drag, startPoint x: 512, startPoint y: 293, endPoint x: 223, endPoint y: 262, distance: 290.7
click at [223, 262] on section "Recipe name * Fermipro Spaghetti bolognese Recipe code .a-a{fill:#347362;}.b-a{…" at bounding box center [855, 554] width 1313 height 720
type input "Chickpeas"
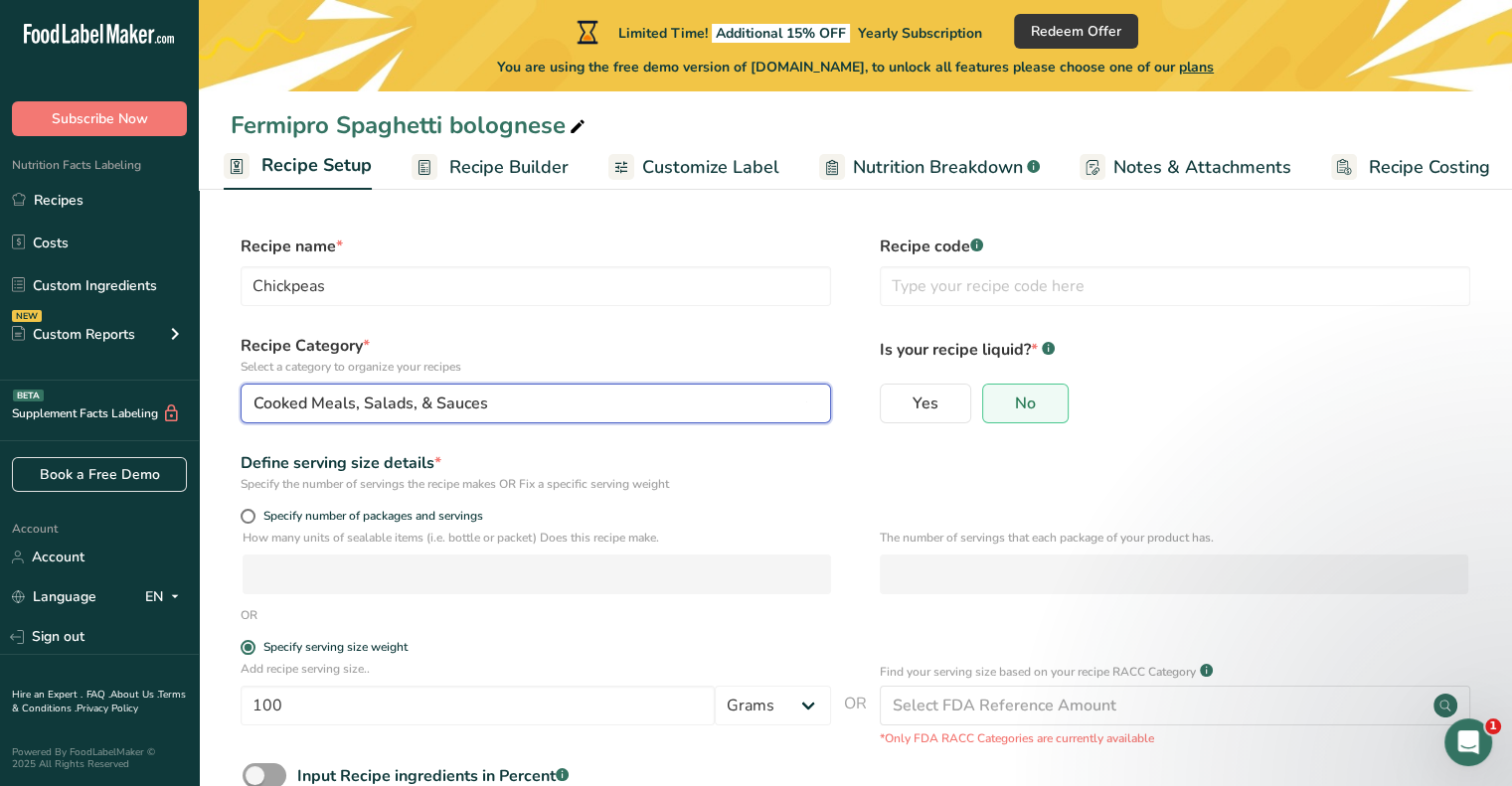
click at [446, 402] on span "Cooked Meals, Salads, & Sauces" at bounding box center [371, 403] width 235 height 24
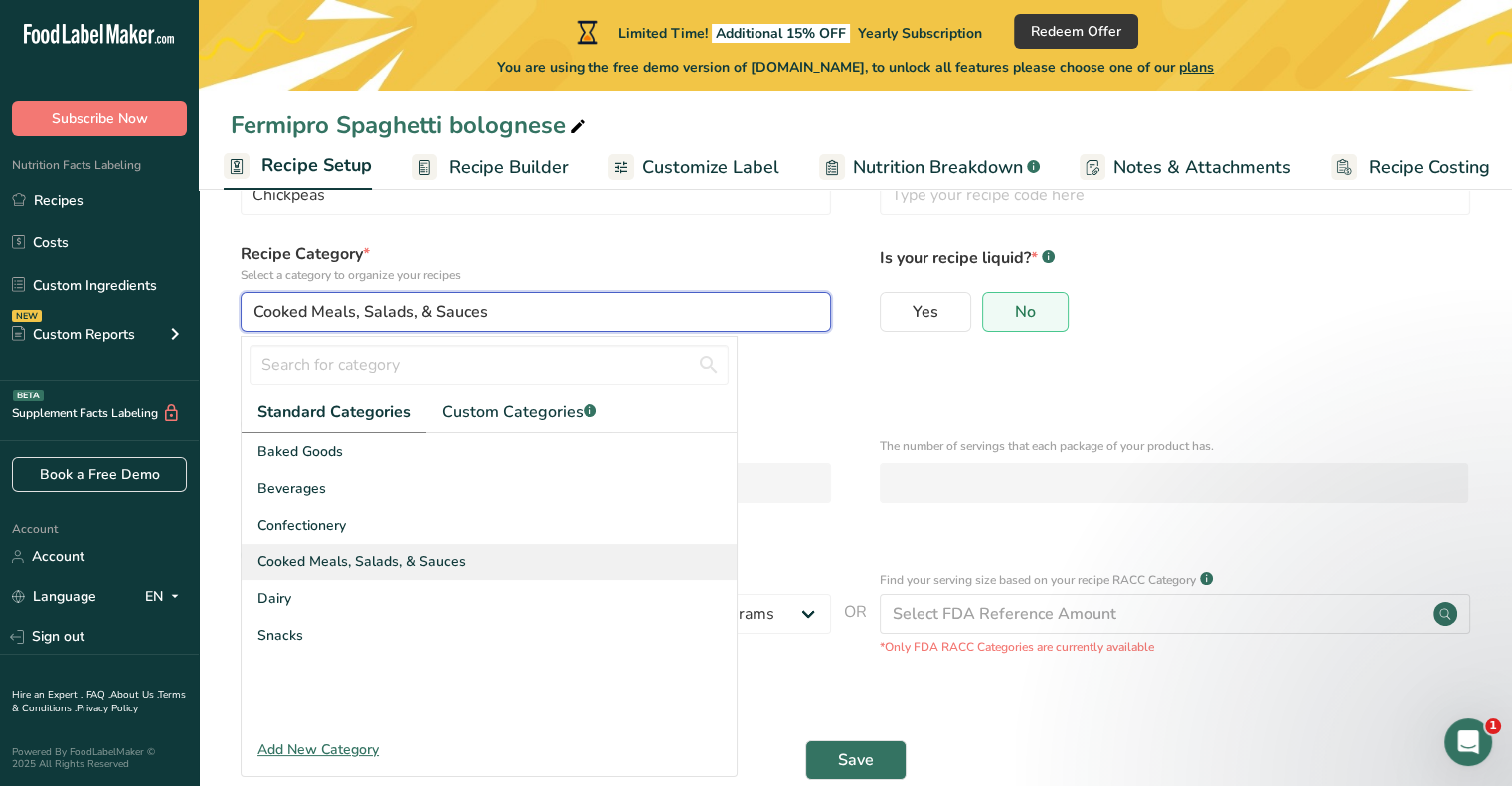
scroll to position [118, 0]
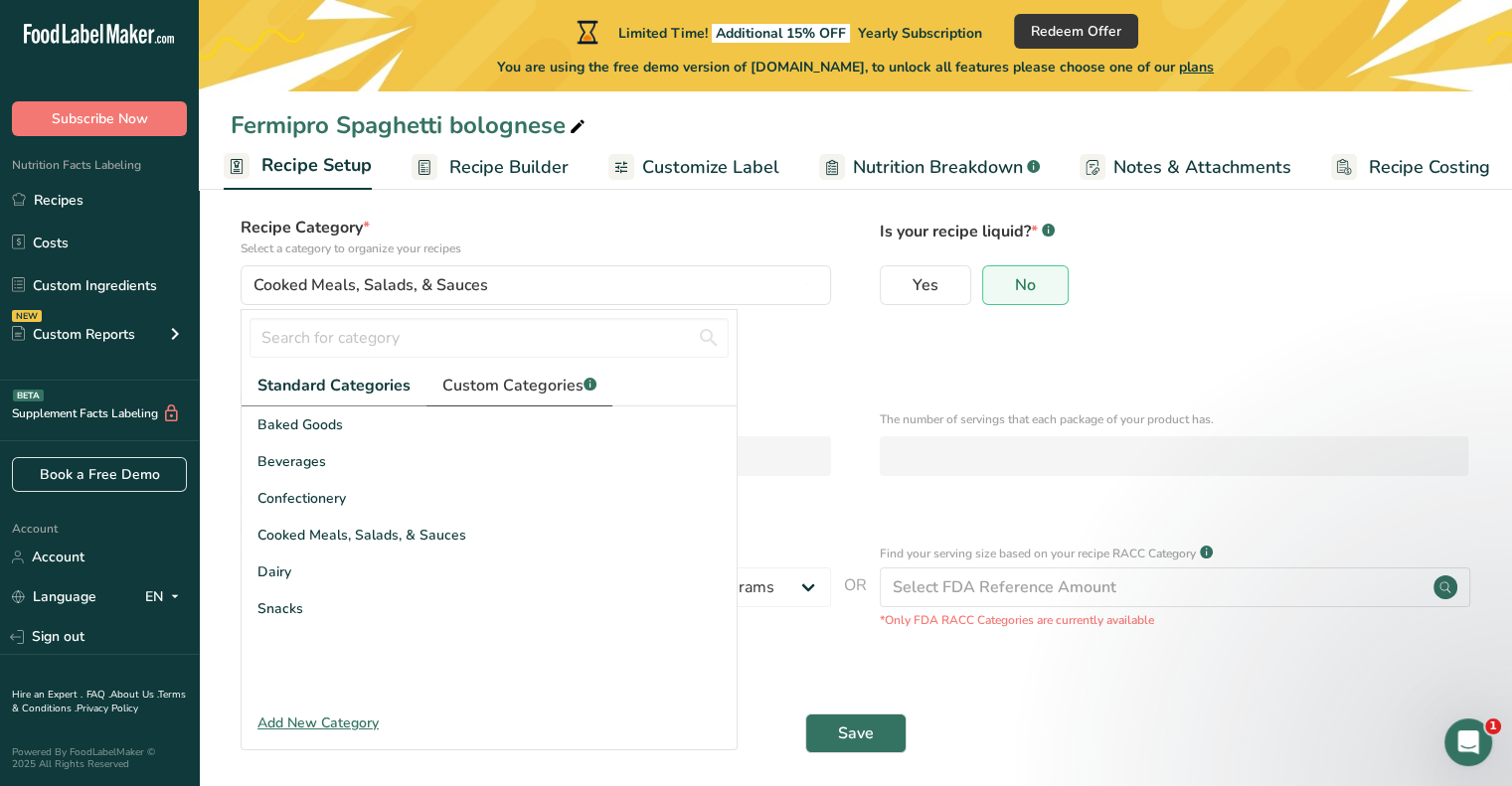
click at [452, 396] on span "Custom Categories .a-a{fill:#347362;}.b-a{fill:#fff;}" at bounding box center [520, 386] width 154 height 24
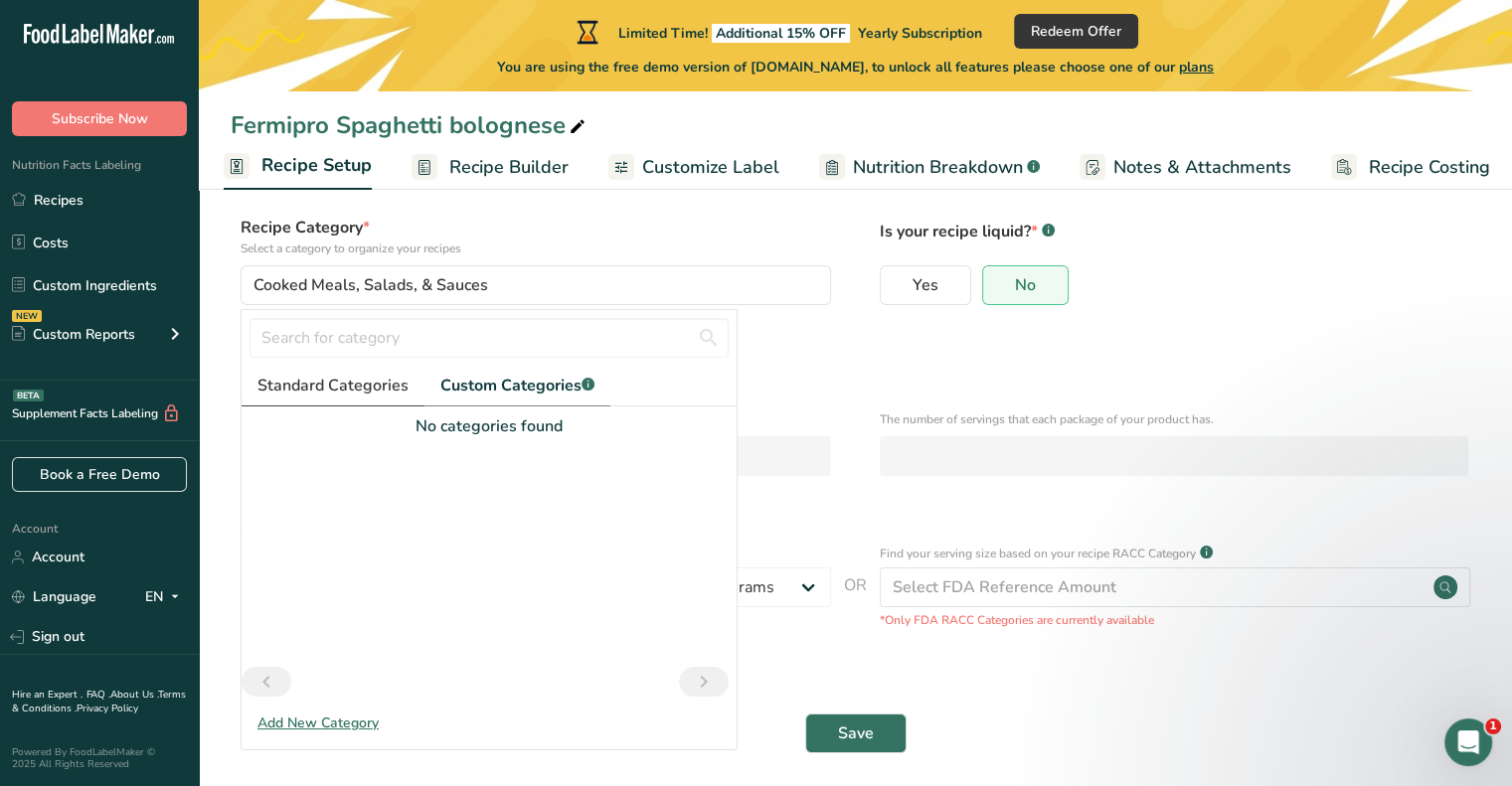
click at [338, 384] on span "Standard Categories" at bounding box center [333, 386] width 151 height 24
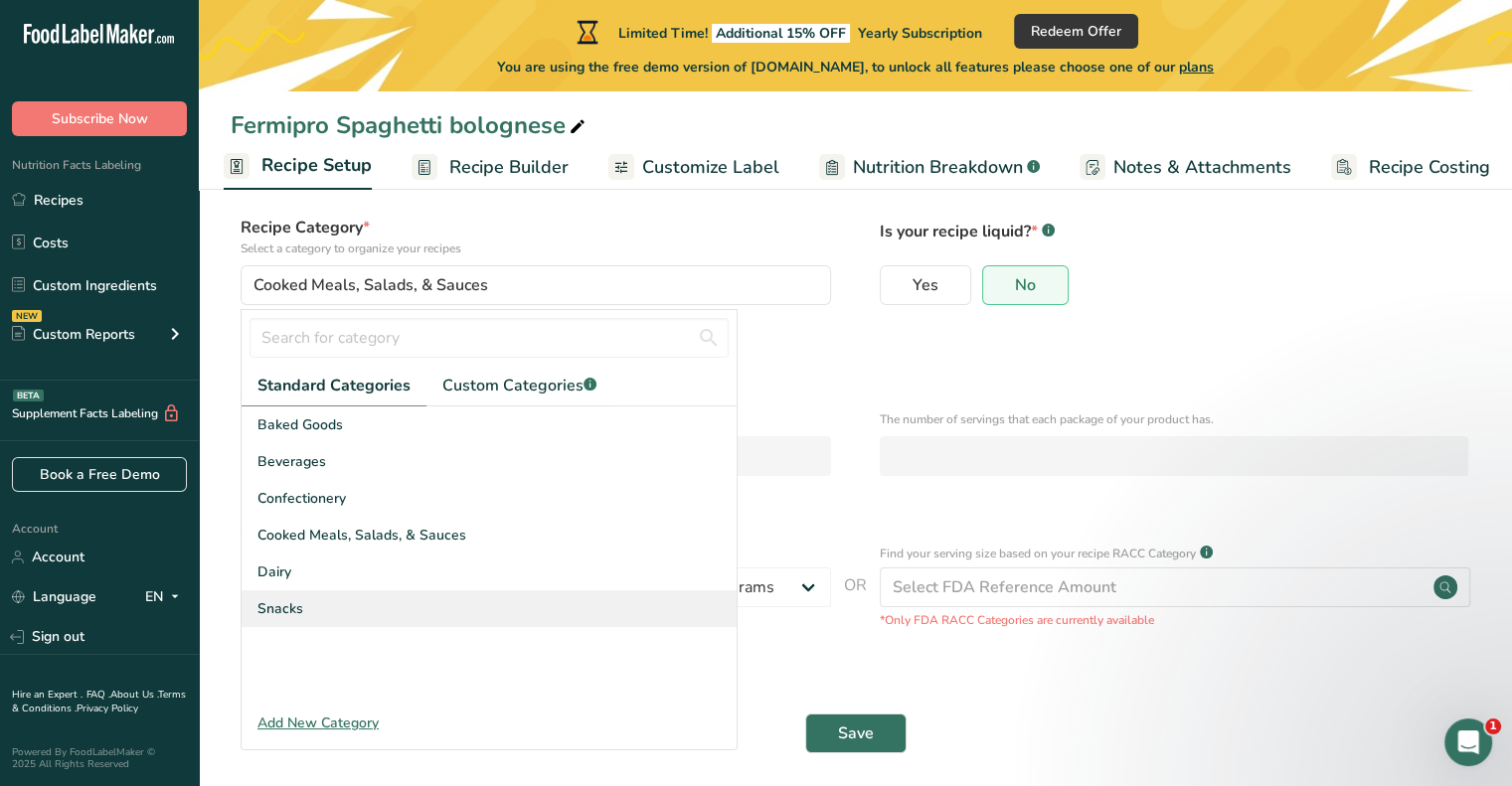
click at [354, 608] on div "Snacks" at bounding box center [489, 608] width 495 height 37
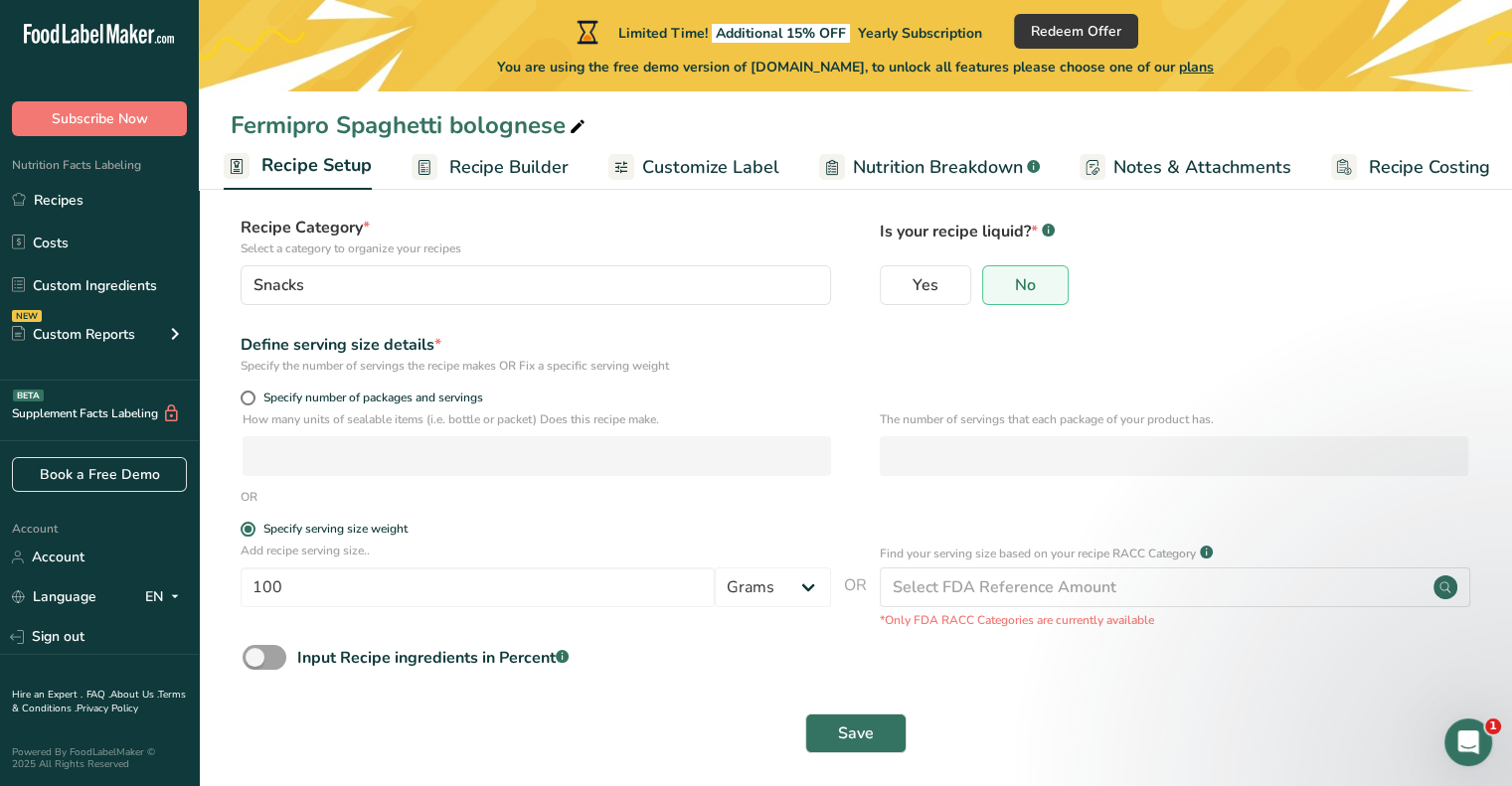
scroll to position [129, 0]
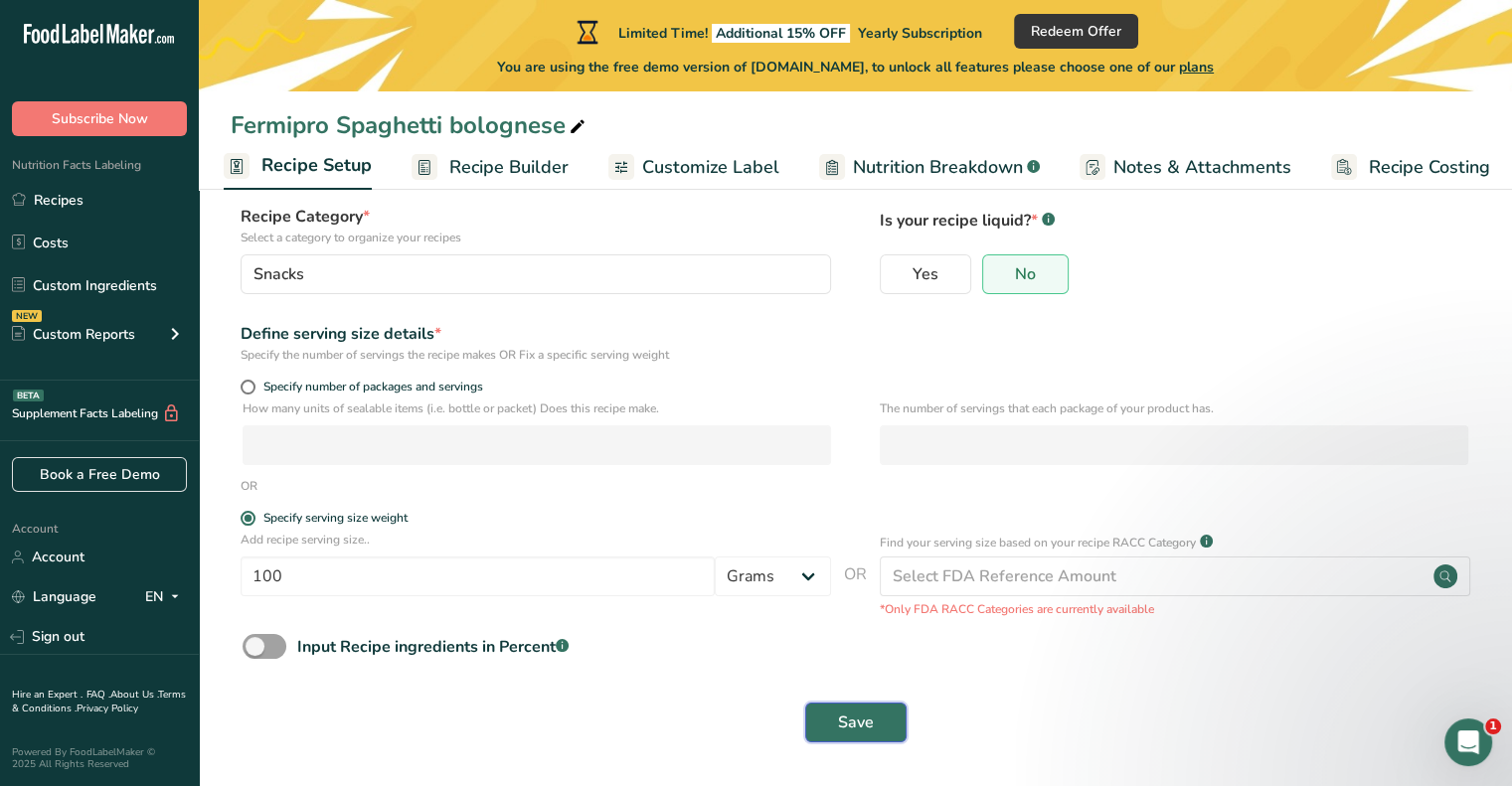
click at [828, 715] on button "Save" at bounding box center [855, 722] width 101 height 40
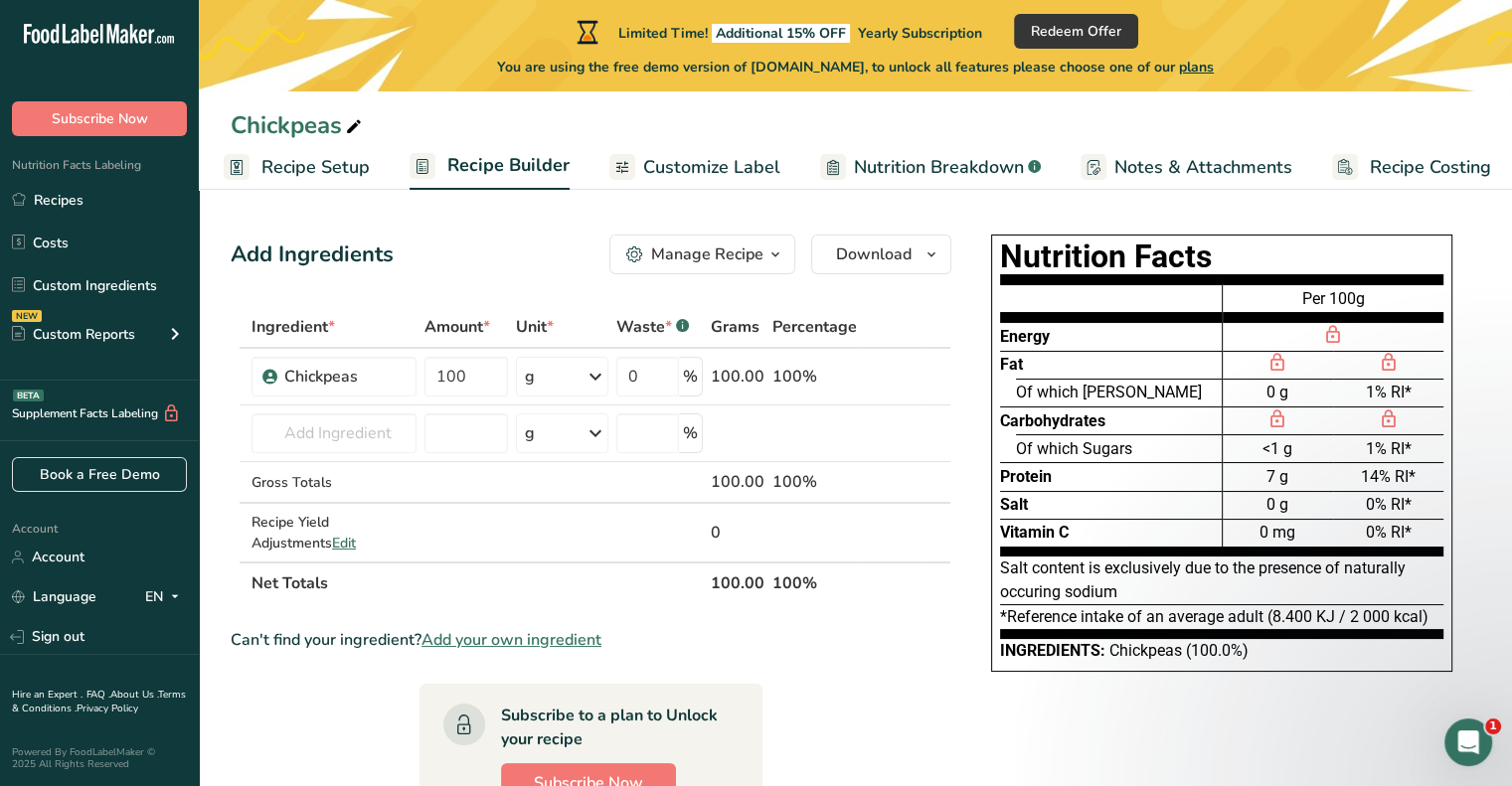
click at [672, 297] on div "Add Ingredients Manage Recipe Delete Recipe Duplicate Recipe Scale Recipe Save …" at bounding box center [597, 717] width 733 height 981
click at [883, 167] on span "Nutrition Breakdown" at bounding box center [938, 167] width 170 height 27
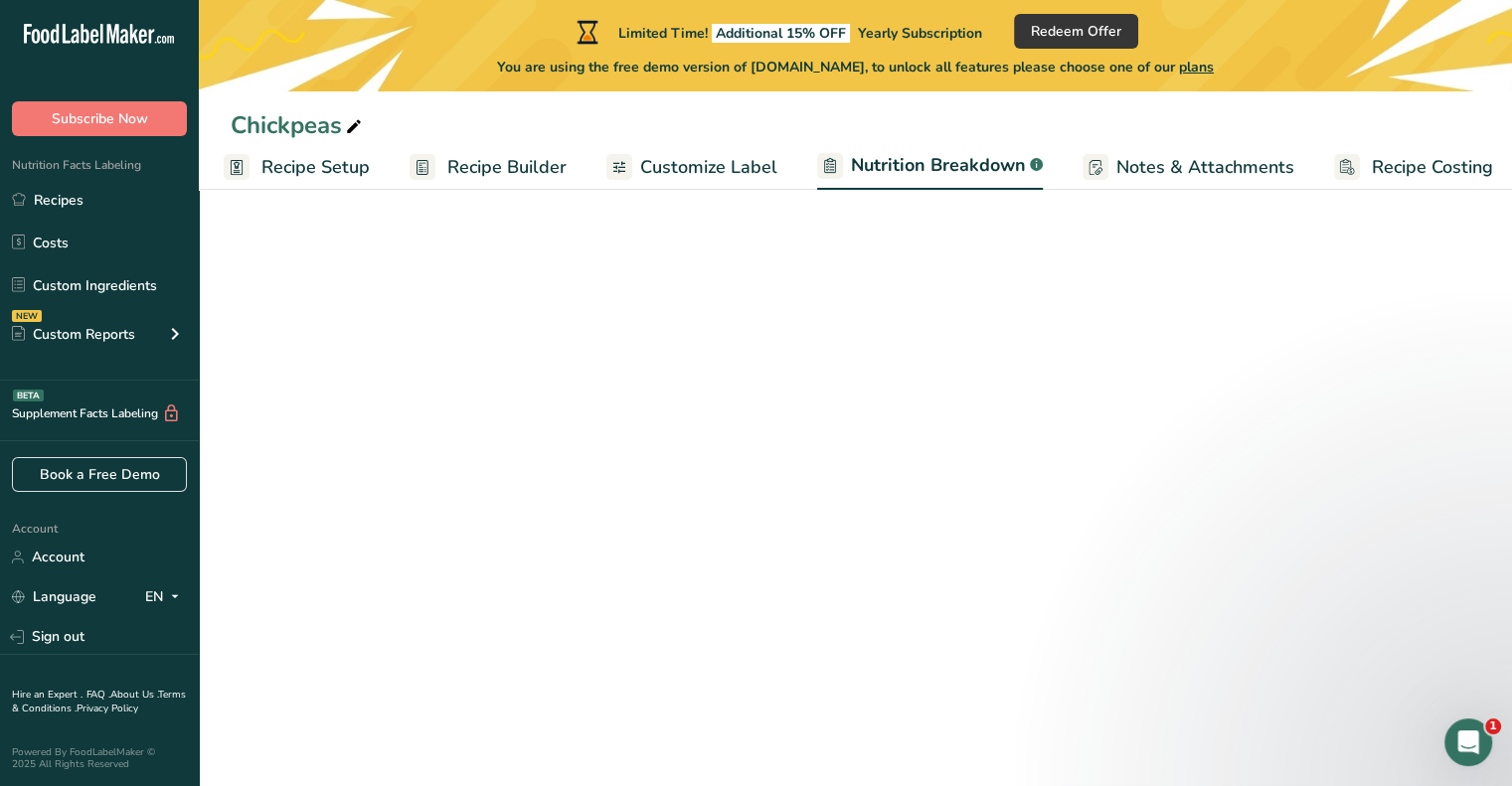
scroll to position [0, 19]
select select "Calories"
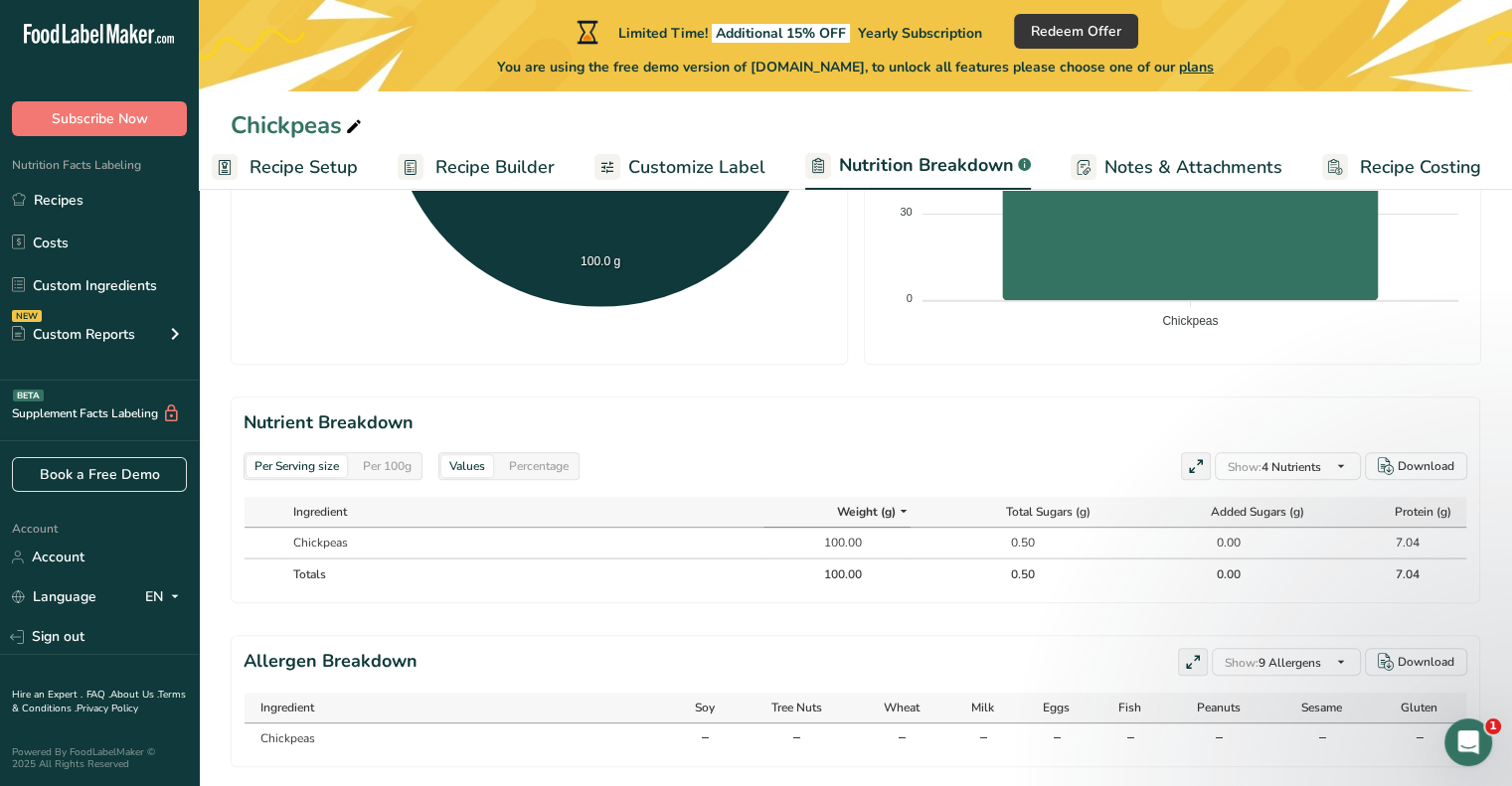
scroll to position [750, 0]
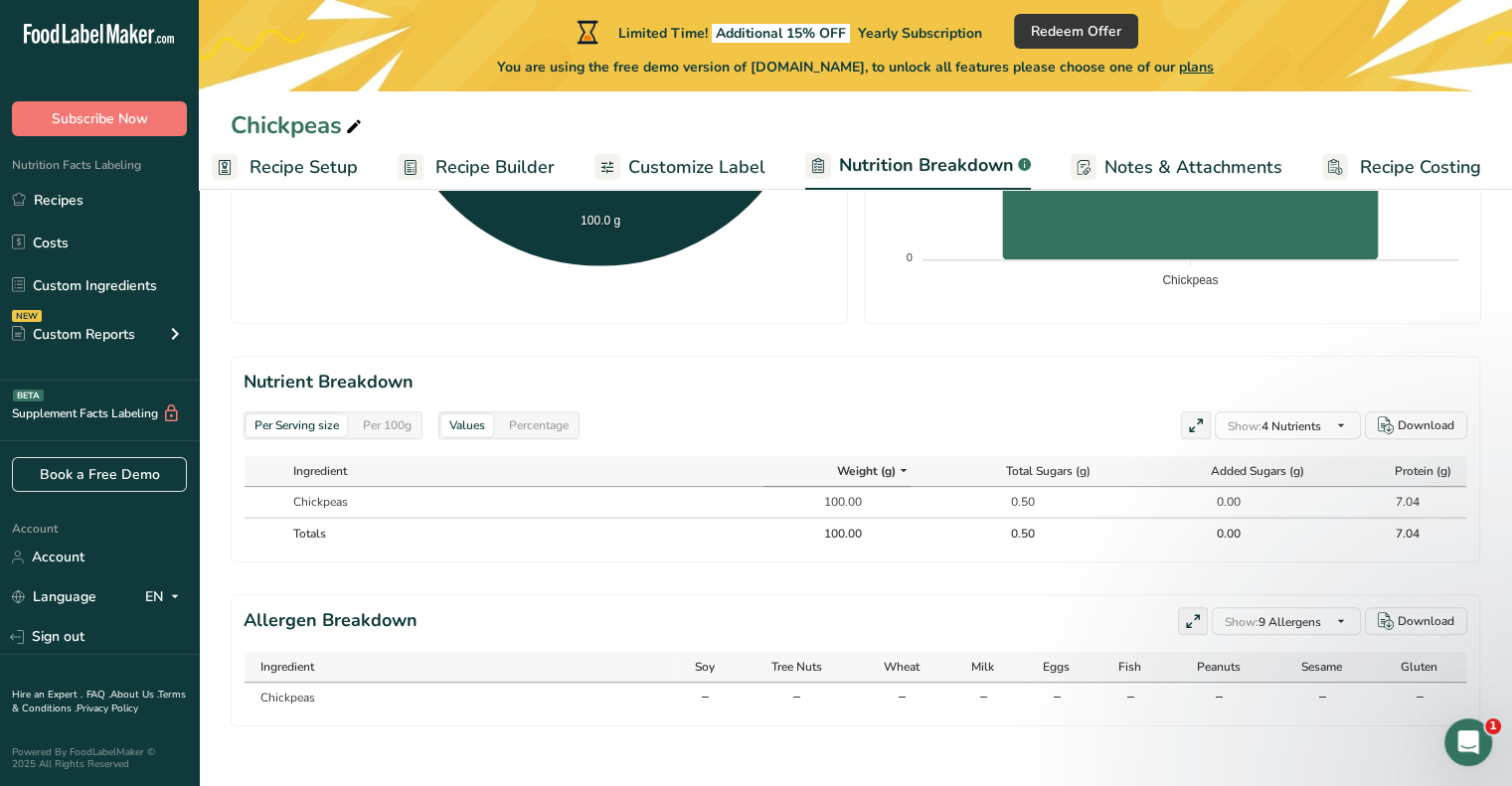
click at [385, 427] on div "Per 100g" at bounding box center [387, 425] width 65 height 22
click at [330, 426] on div "Per Serving size" at bounding box center [297, 425] width 100 height 22
click at [538, 432] on div "Percentage" at bounding box center [539, 425] width 76 height 22
click at [455, 431] on div "Values" at bounding box center [468, 425] width 52 height 22
click at [541, 419] on div "Percentage" at bounding box center [539, 425] width 76 height 22
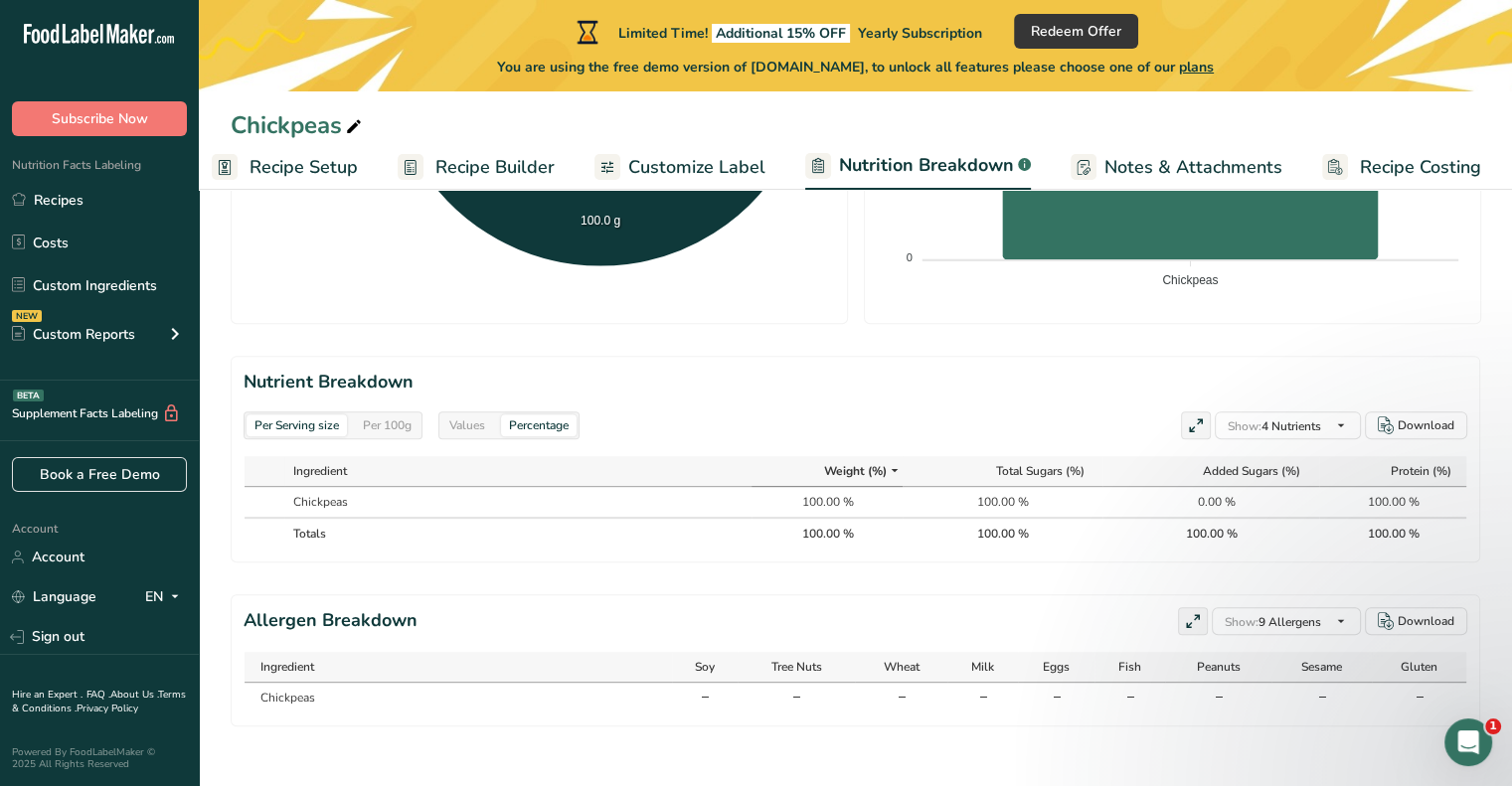
click at [481, 434] on div "Values" at bounding box center [468, 425] width 52 height 22
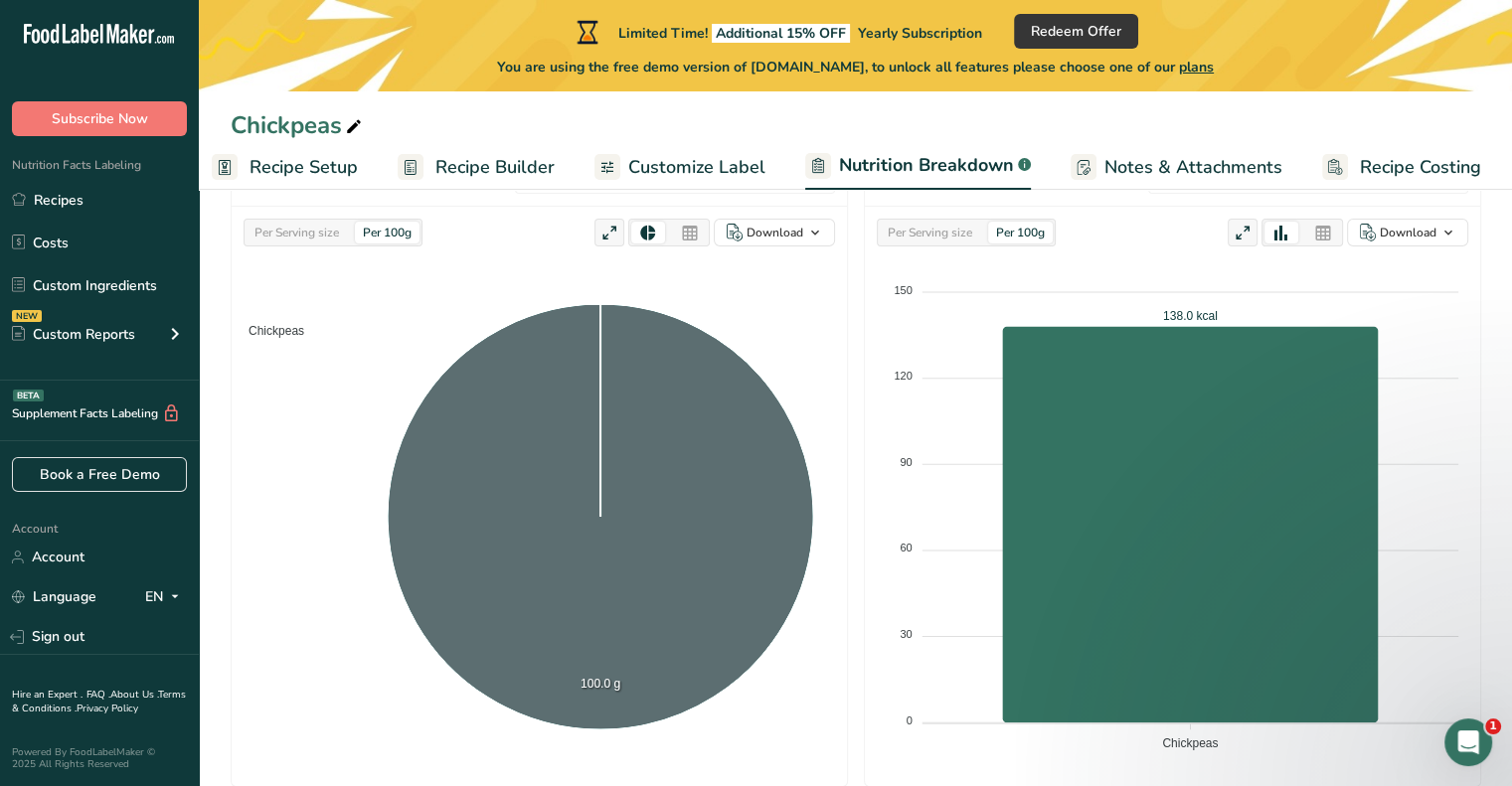
scroll to position [0, 0]
